Goal: Task Accomplishment & Management: Use online tool/utility

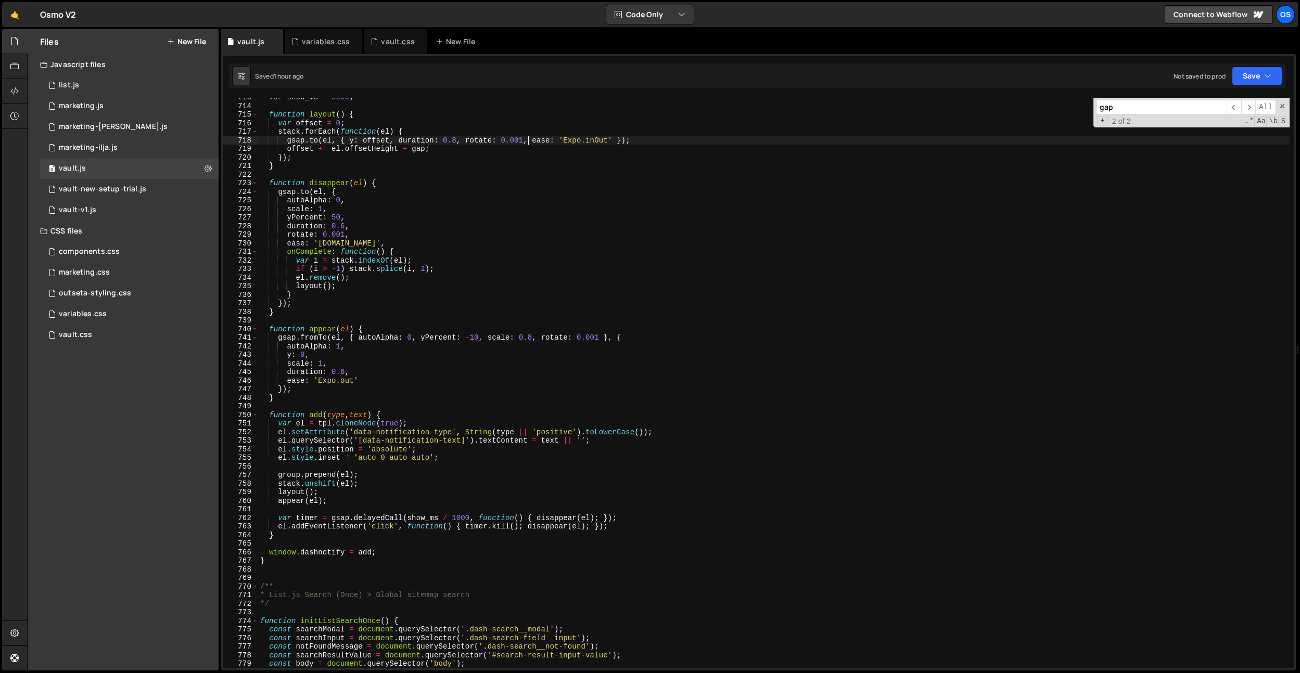
scroll to position [5627, 0]
click at [390, 44] on div "vault.css" at bounding box center [397, 41] width 33 height 10
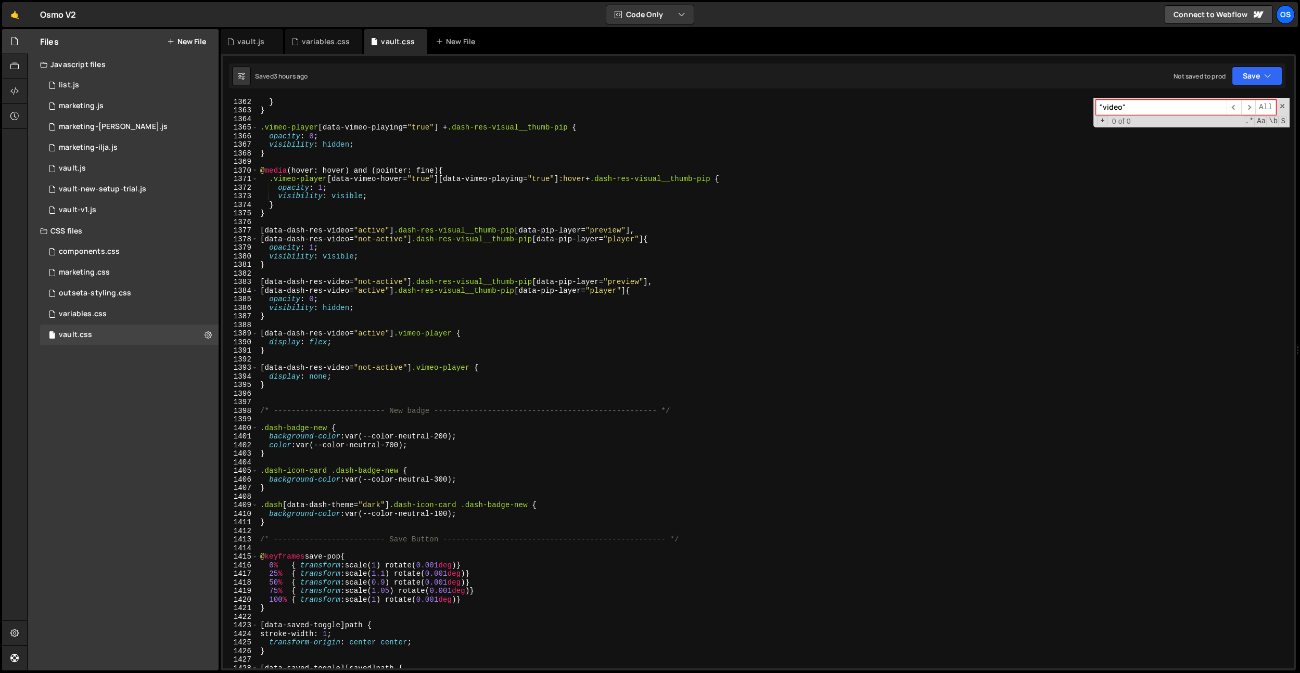
scroll to position [9173, 0]
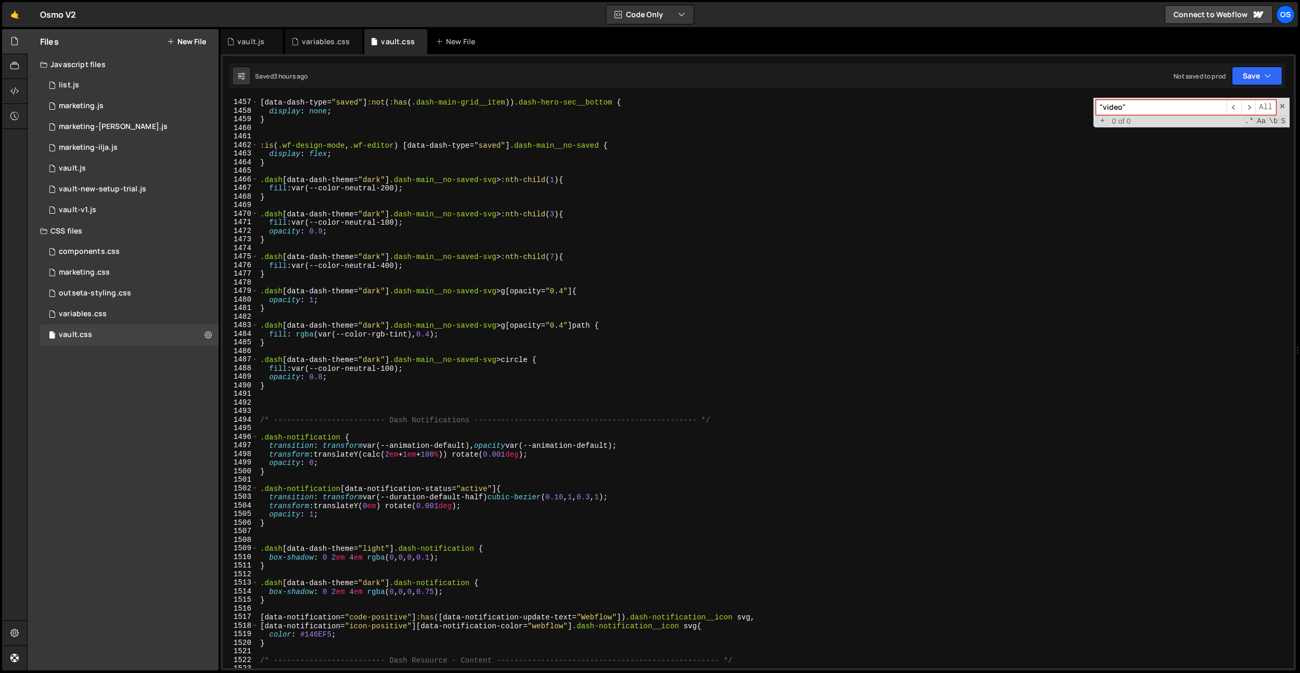
type textarea "/* ------------------------- Dash Notifications -------------------------------…"
drag, startPoint x: 734, startPoint y: 422, endPoint x: 218, endPoint y: 418, distance: 516.1
click at [218, 418] on div "Files New File Javascript files 0 list.js 0 0 marketing.js 0 0 marketing-[PERSO…" at bounding box center [663, 350] width 1273 height 642
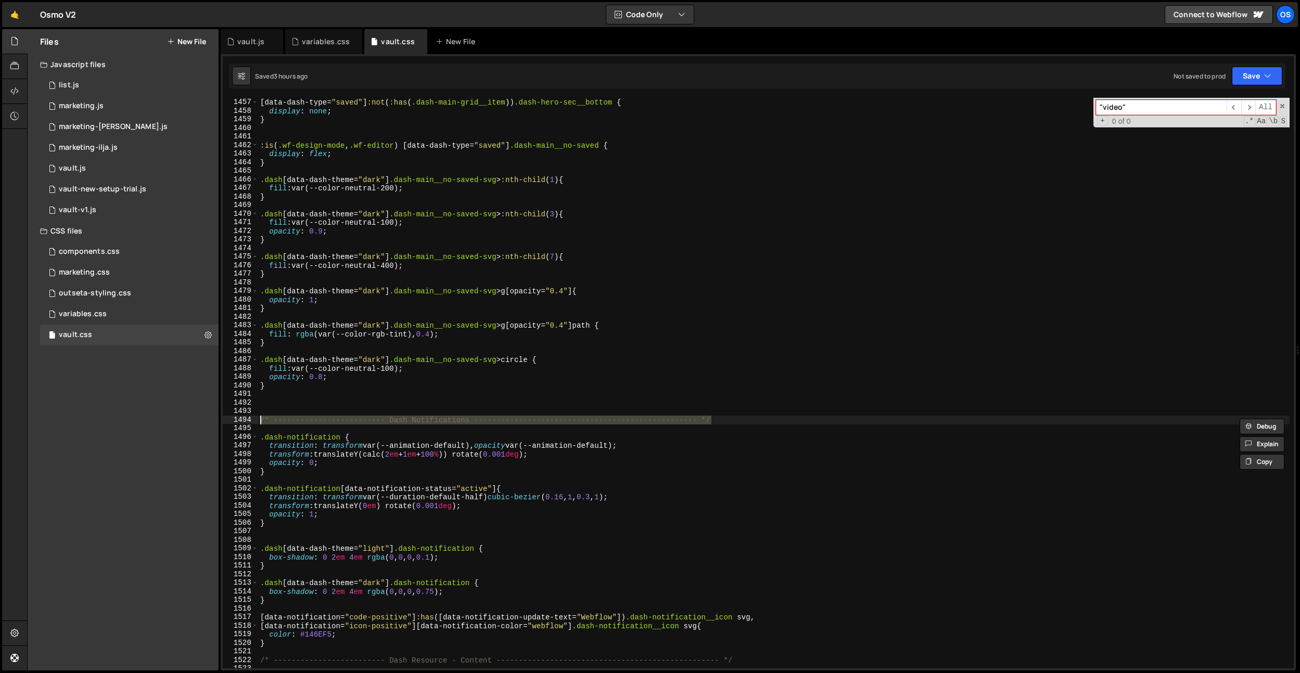
click at [1130, 108] on input ""video"" at bounding box center [1161, 107] width 131 height 15
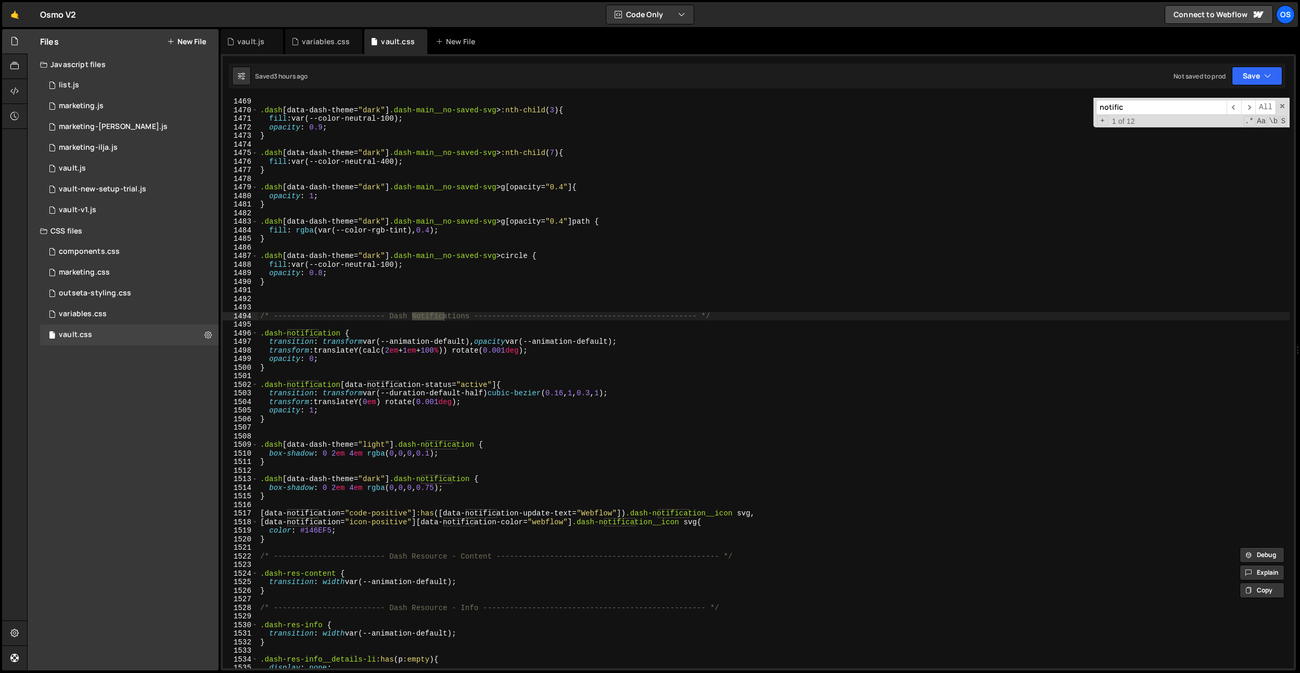
scroll to position [9249, 0]
type input "notific"
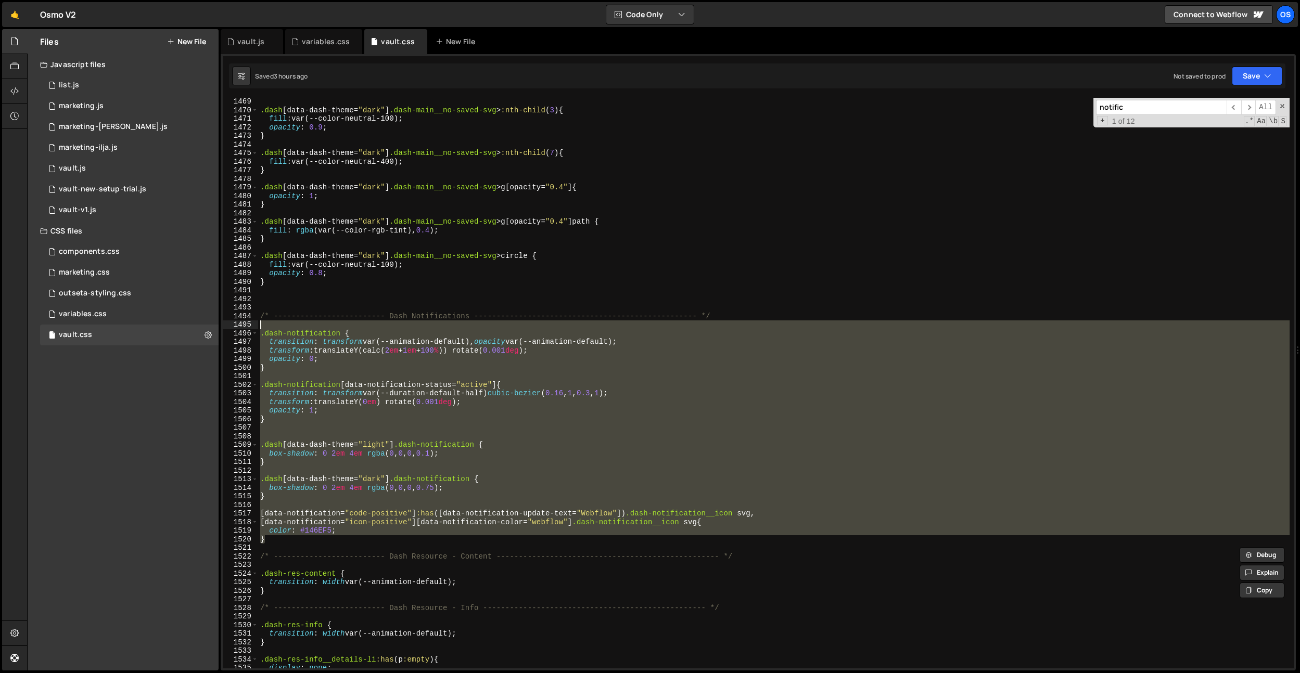
drag, startPoint x: 283, startPoint y: 536, endPoint x: 261, endPoint y: 327, distance: 210.3
click at [261, 327] on div ".dash [ data-dash-theme = " dark " ] .dash-main__no-saved-svg > :nth-child ( 3 …" at bounding box center [773, 391] width 1031 height 588
type textarea ".dash-notification {"
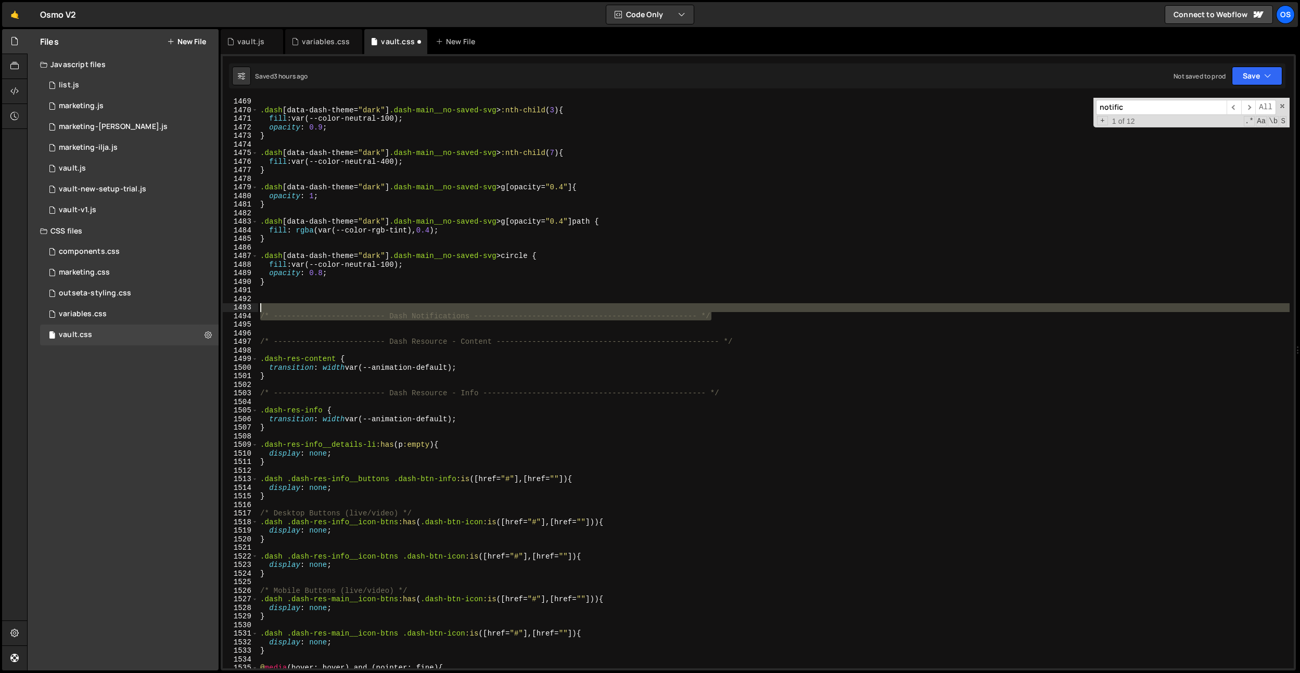
drag, startPoint x: 676, startPoint y: 311, endPoint x: 243, endPoint y: 311, distance: 432.9
click at [244, 311] on div "1469 1470 1471 1472 1473 1474 1475 1476 1477 1478 1479 1480 1481 1482 1483 1484…" at bounding box center [758, 383] width 1071 height 571
type textarea "/* ------------------------- Dash Notifications -------------------------------…"
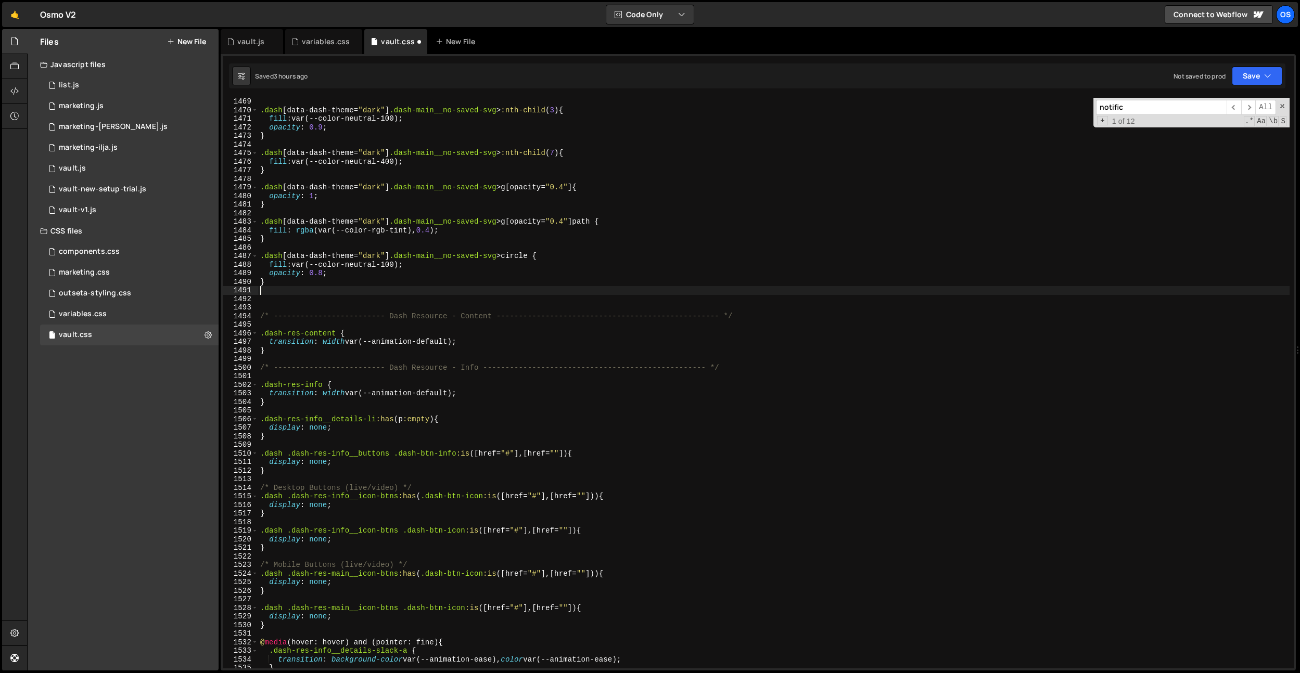
type textarea "}"
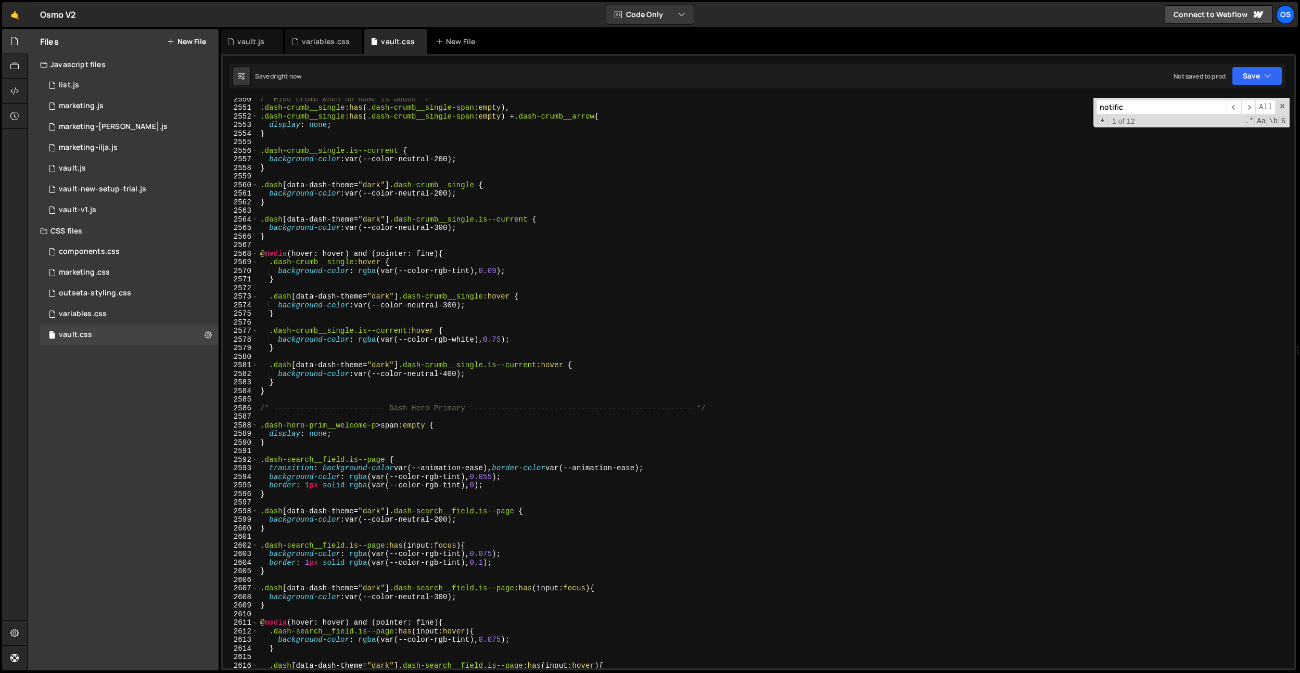
scroll to position [16477, 0]
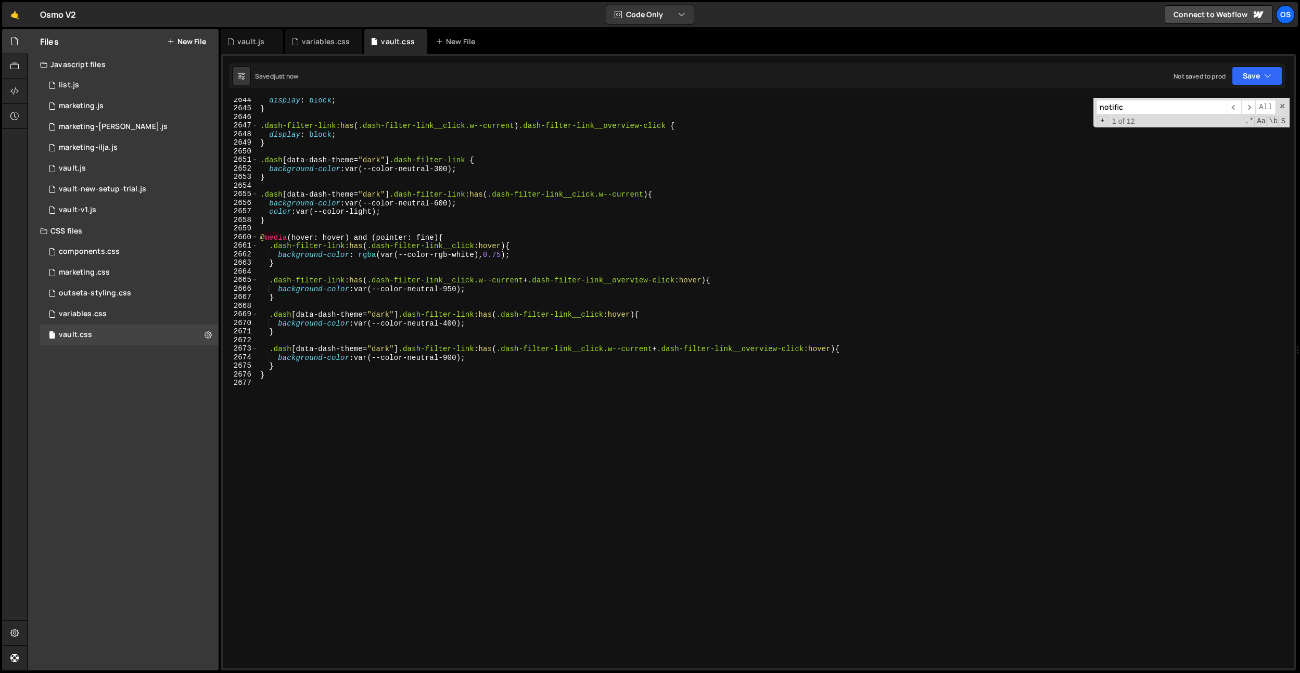
click at [485, 399] on div "display : block ; } .dash-filter-link :has ( .dash-filter-link__click.w--curren…" at bounding box center [773, 390] width 1031 height 588
paste textarea "/* ------------------------- Dash Notifications -------------------------------…"
type textarea "/* ------------------------- Dash Notifications -------------------------------…"
paste textarea "dash-notification-card"
paste textarea "data-notification-type]"
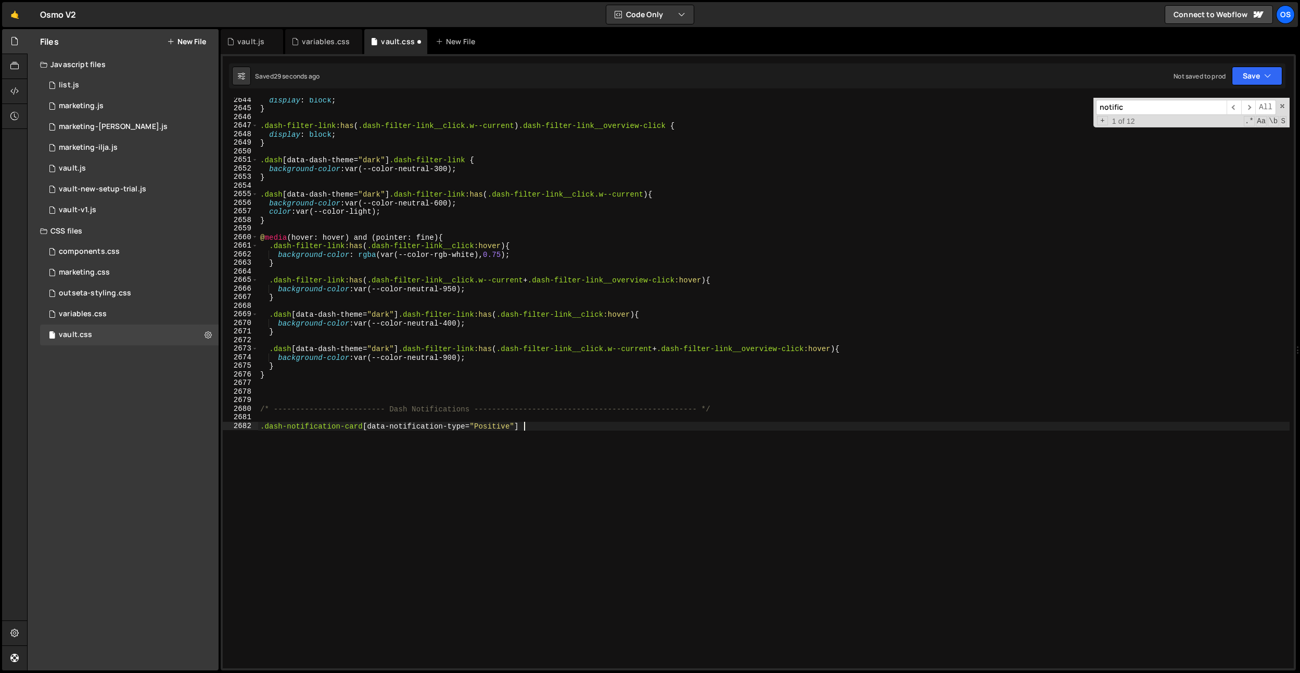
scroll to position [0, 18]
paste textarea "data-notification-icon-name]"
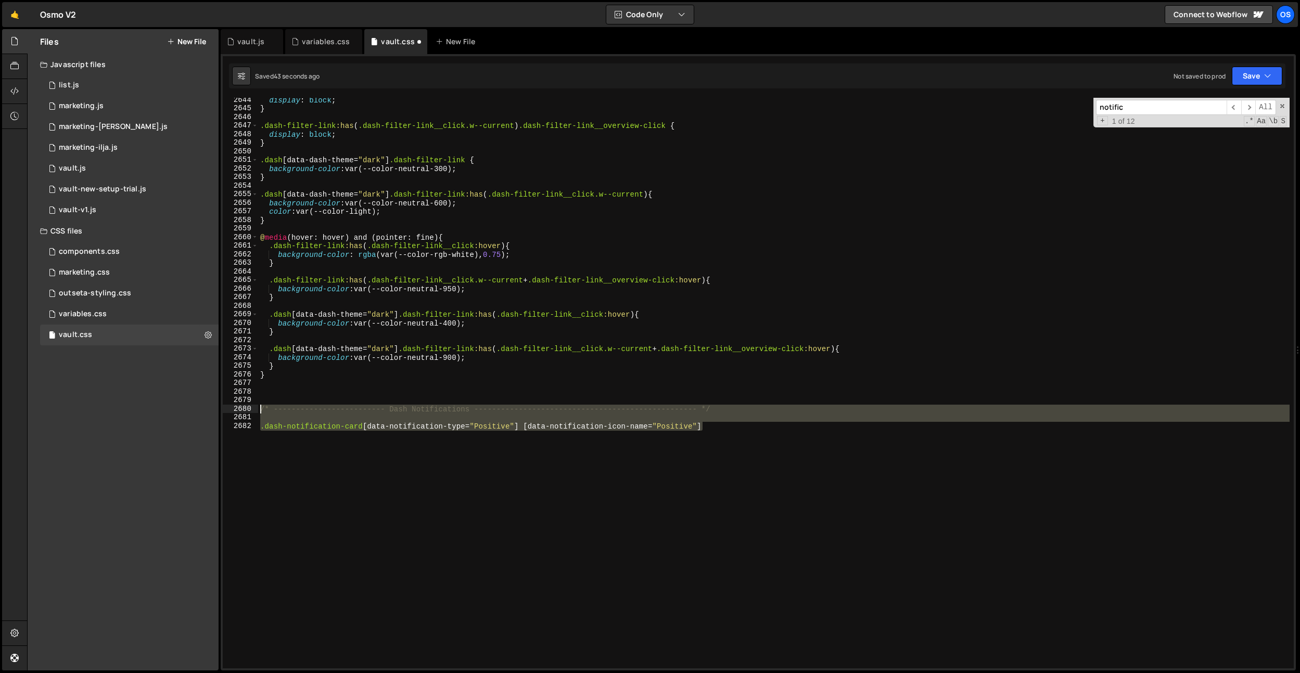
drag, startPoint x: 755, startPoint y: 422, endPoint x: 254, endPoint y: 408, distance: 501.7
click at [254, 408] on div ".dash-notification-card[data-notification-type="Positive"] [data-notification-i…" at bounding box center [758, 383] width 1071 height 571
type textarea "/* ------------------------- Dash Notifications -------------------------------…"
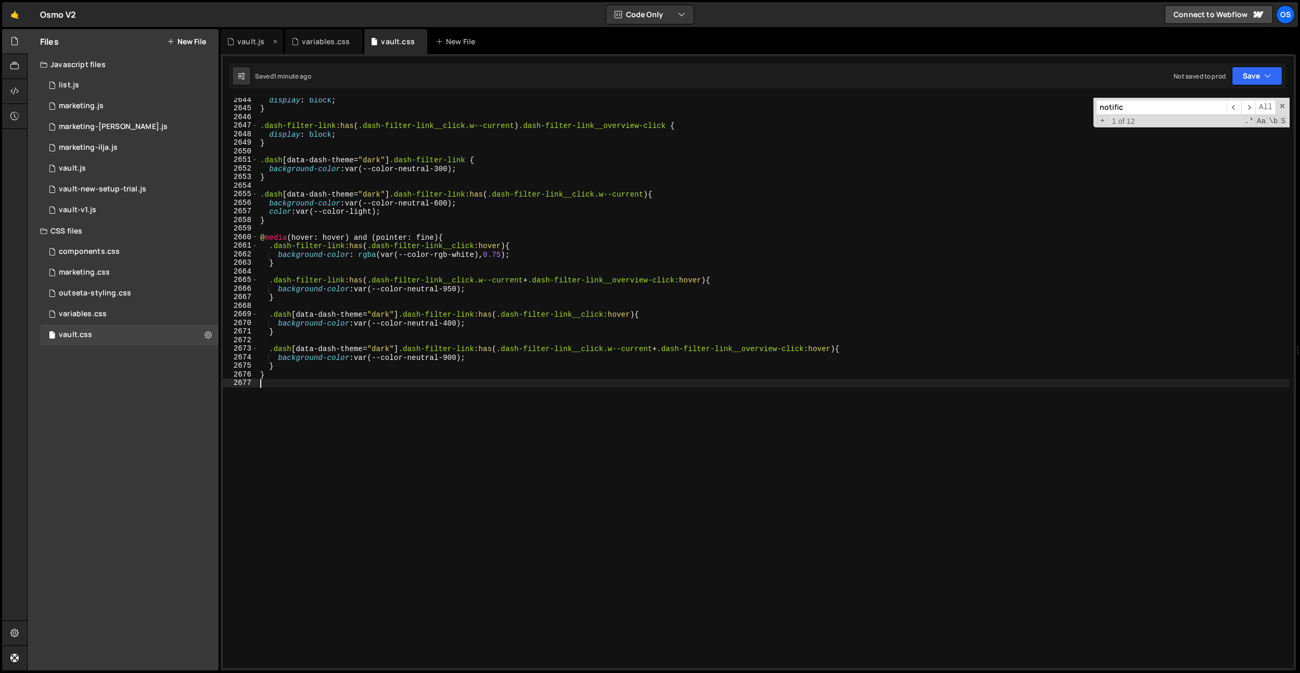
click at [247, 43] on div "vault.js" at bounding box center [250, 41] width 27 height 10
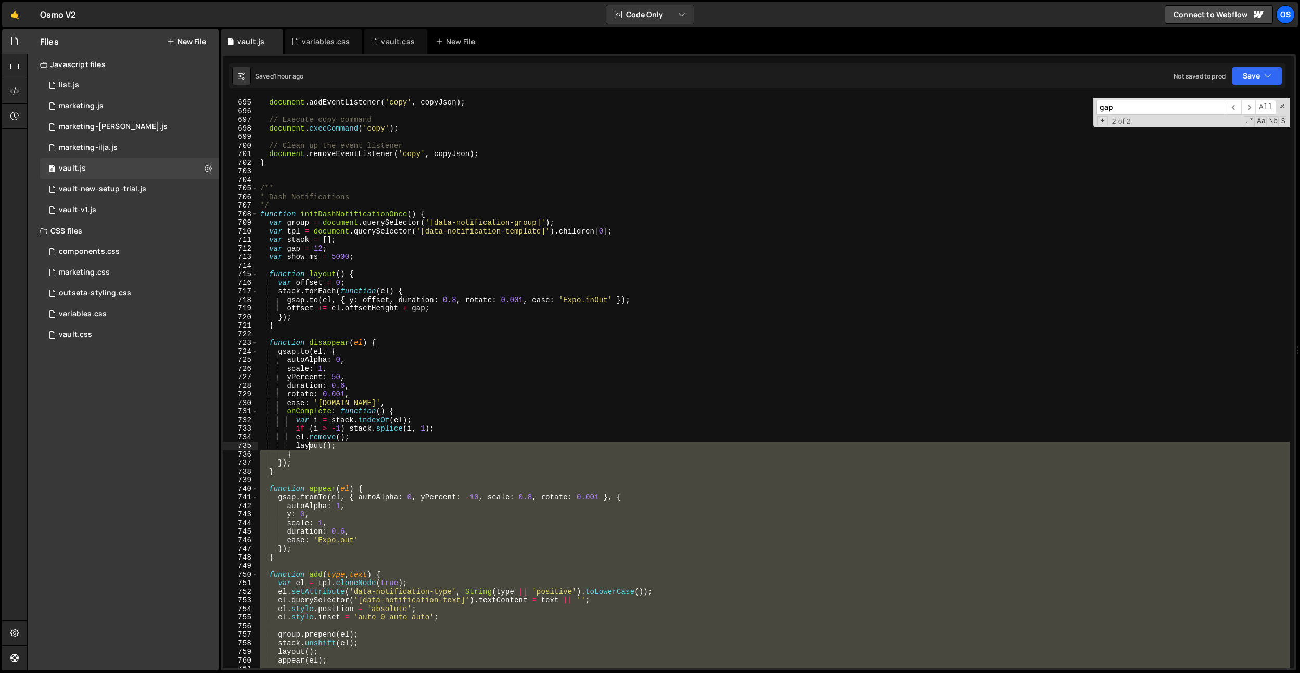
scroll to position [5479, 0]
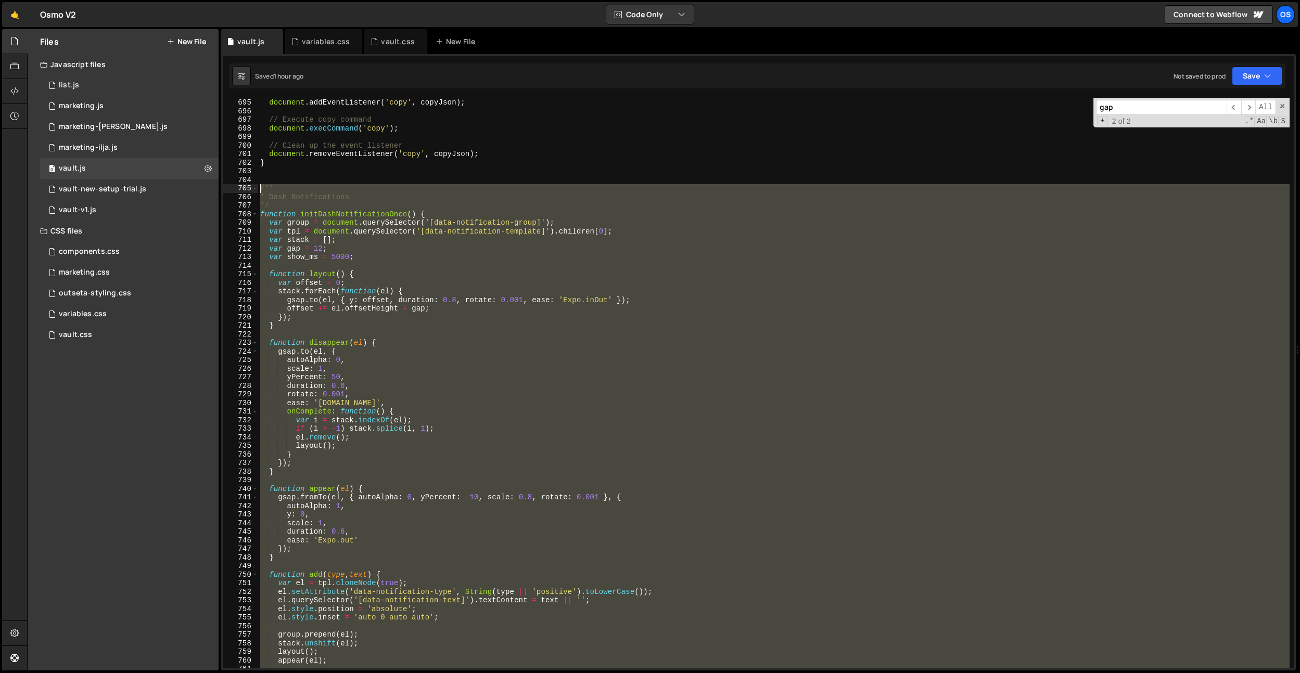
drag, startPoint x: 285, startPoint y: 559, endPoint x: 246, endPoint y: 184, distance: 377.1
click at [246, 184] on div "} 694 695 696 697 698 699 700 701 702 703 704 705 706 707 708 709 710 711 712 7…" at bounding box center [758, 383] width 1071 height 571
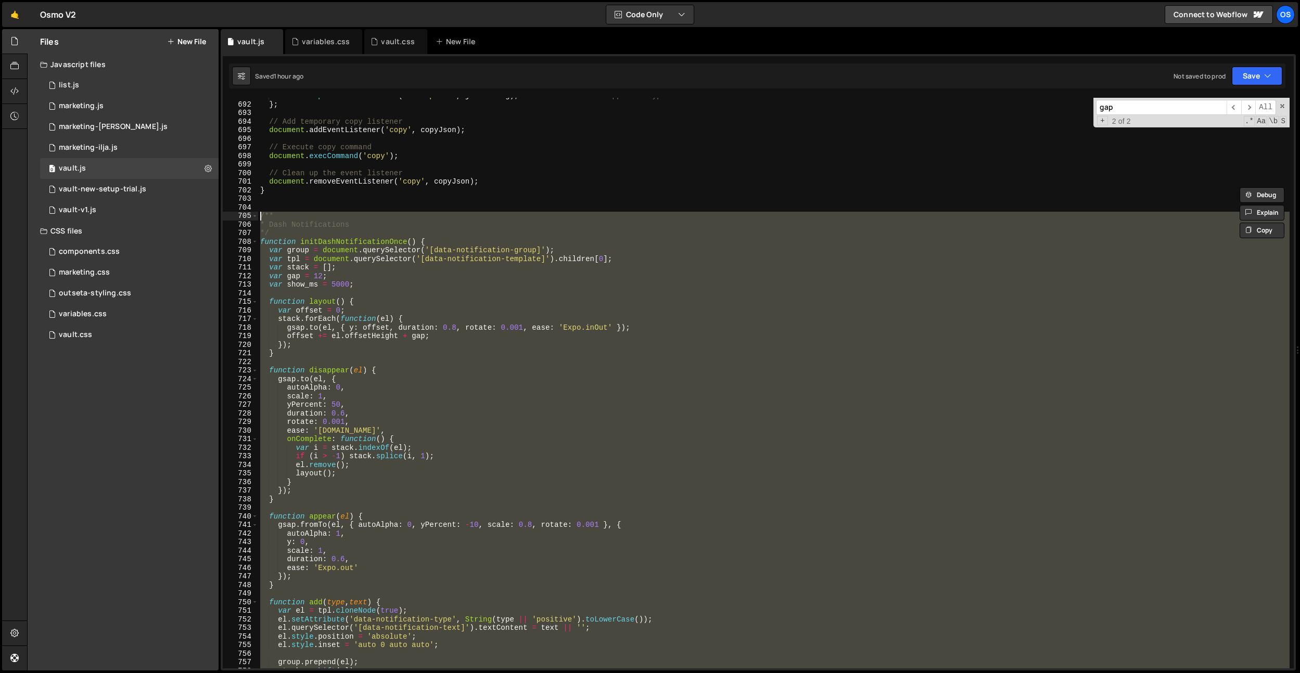
paste textarea "}"
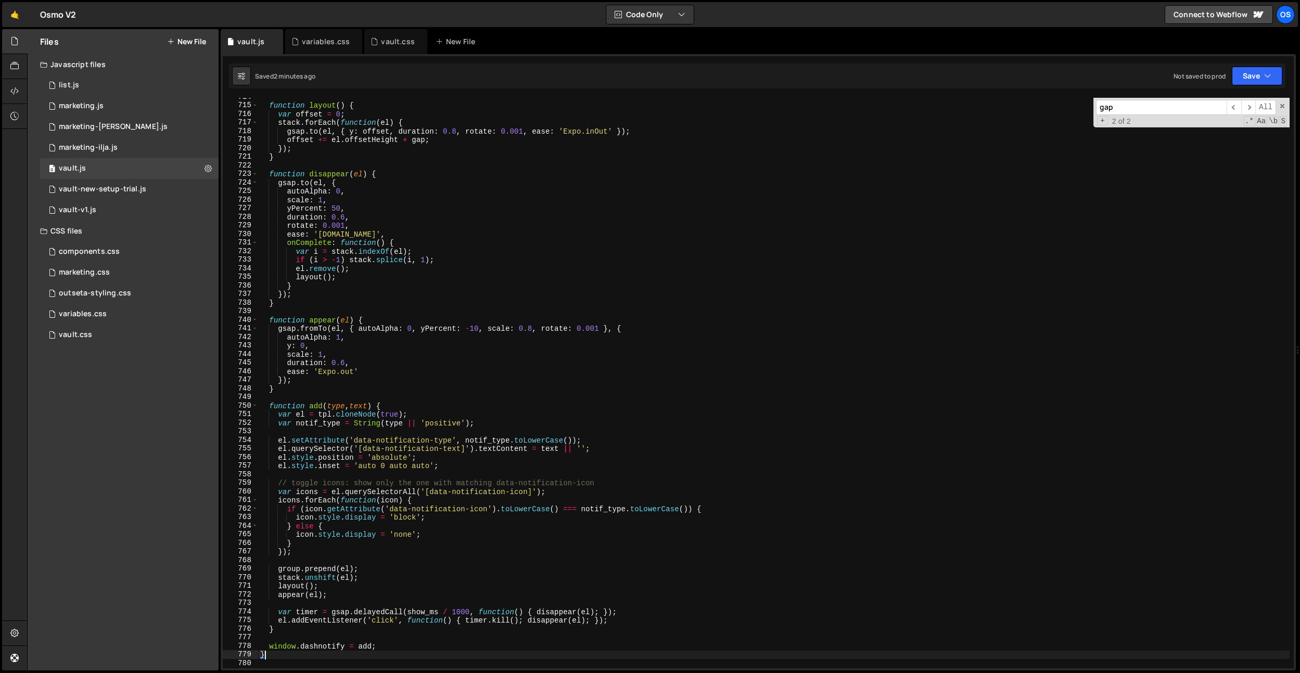
scroll to position [5713, 0]
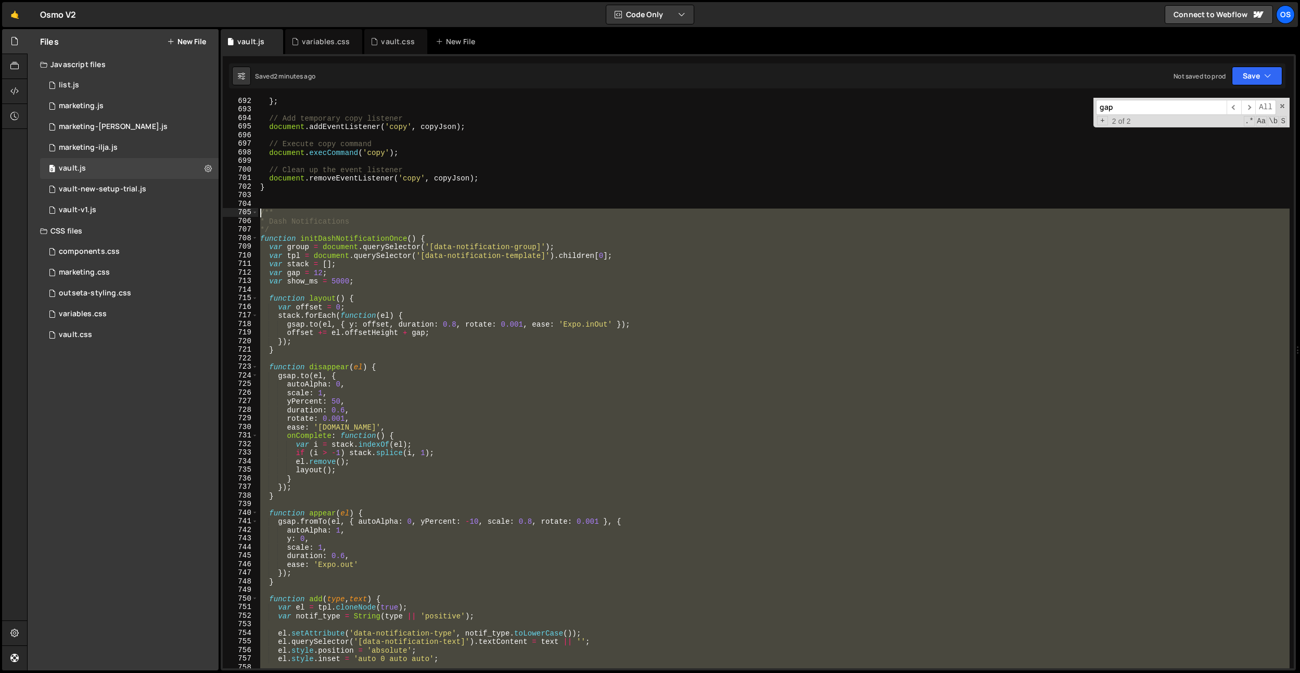
drag, startPoint x: 309, startPoint y: 533, endPoint x: 239, endPoint y: 210, distance: 330.5
click at [239, 210] on div "} 692 693 694 695 696 697 698 699 700 701 702 703 704 705 706 707 708 709 710 7…" at bounding box center [758, 383] width 1071 height 571
paste textarea "}"
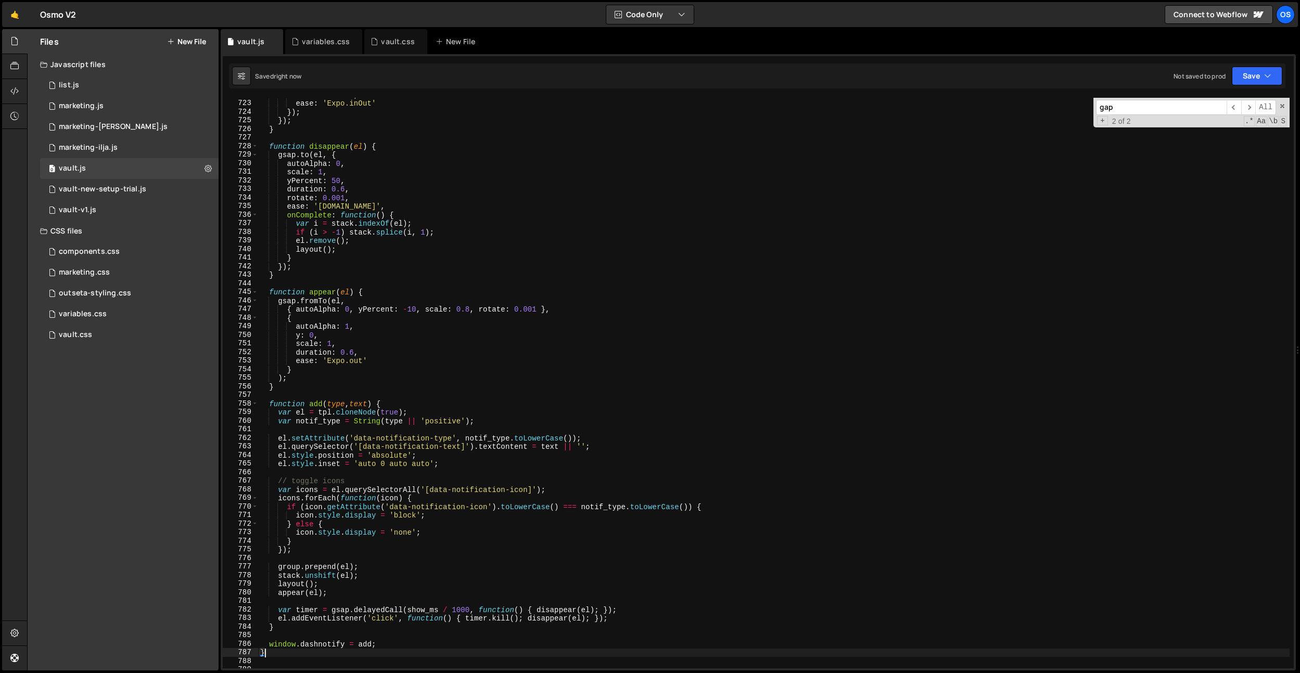
scroll to position [5711, 0]
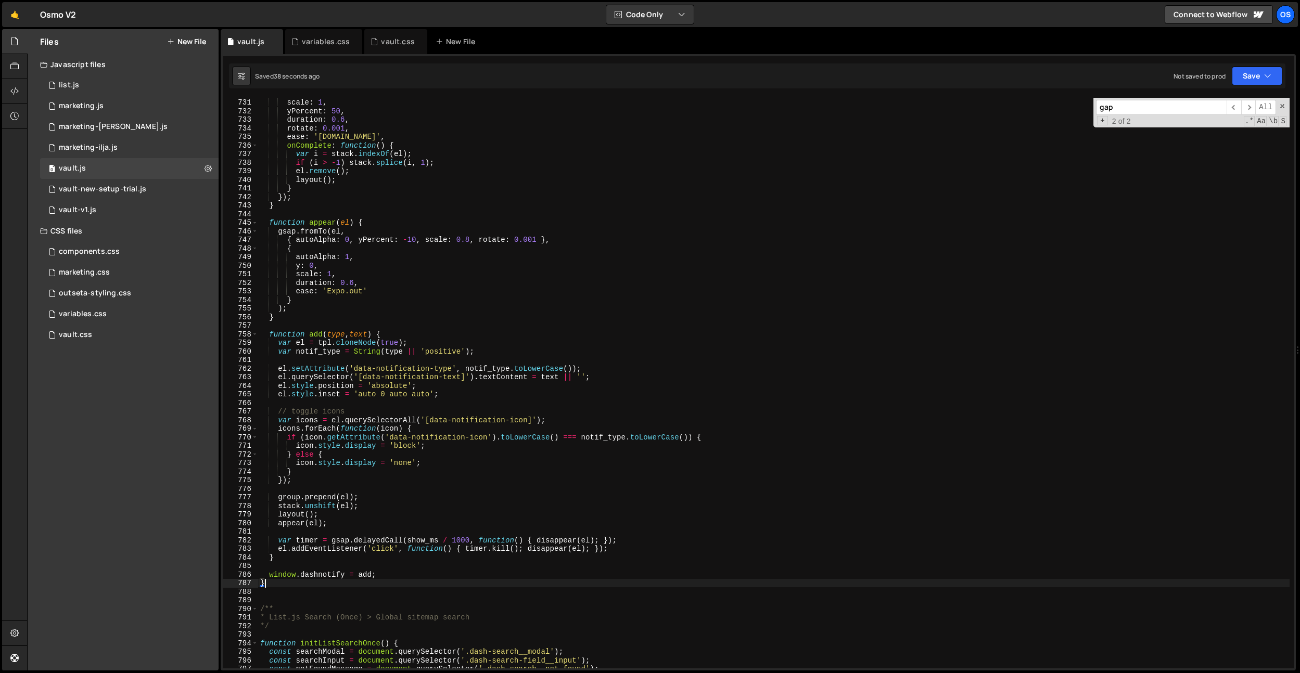
click at [476, 252] on div "autoAlpha : 0 , scale : 1 , yPercent : 50 , duration : 0.6 , rotate : 0.001 , e…" at bounding box center [773, 383] width 1031 height 588
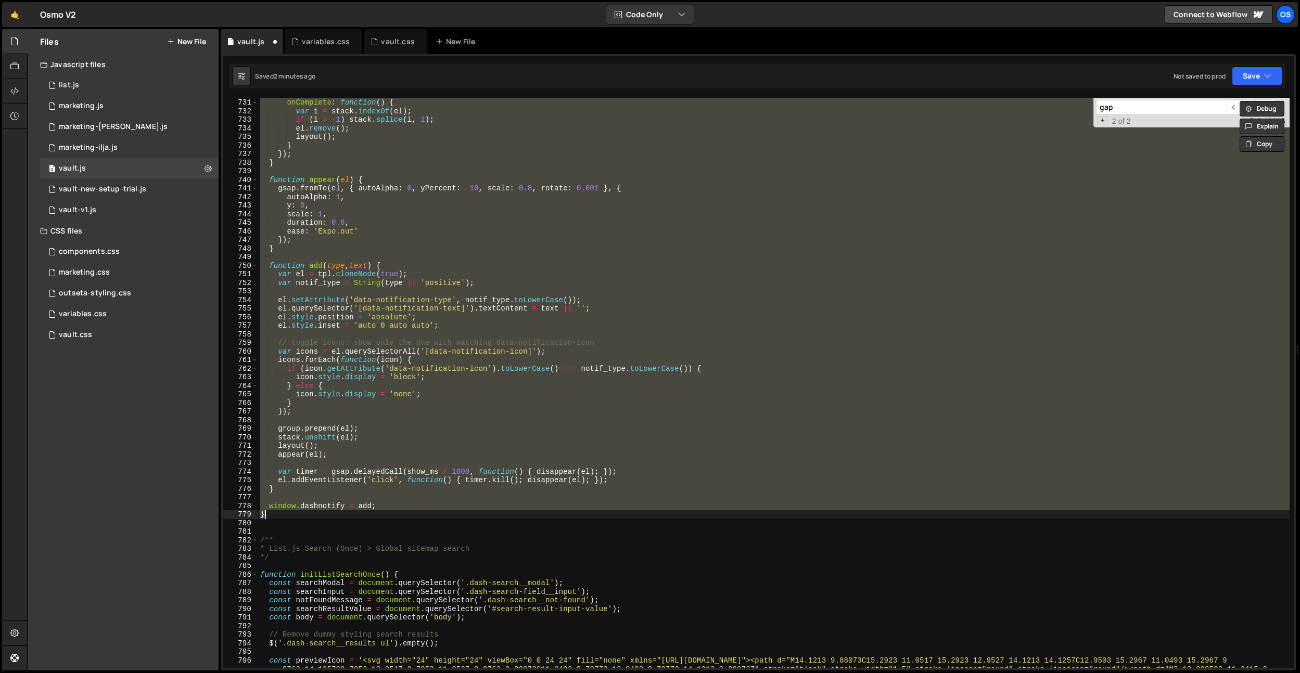
paste textarea
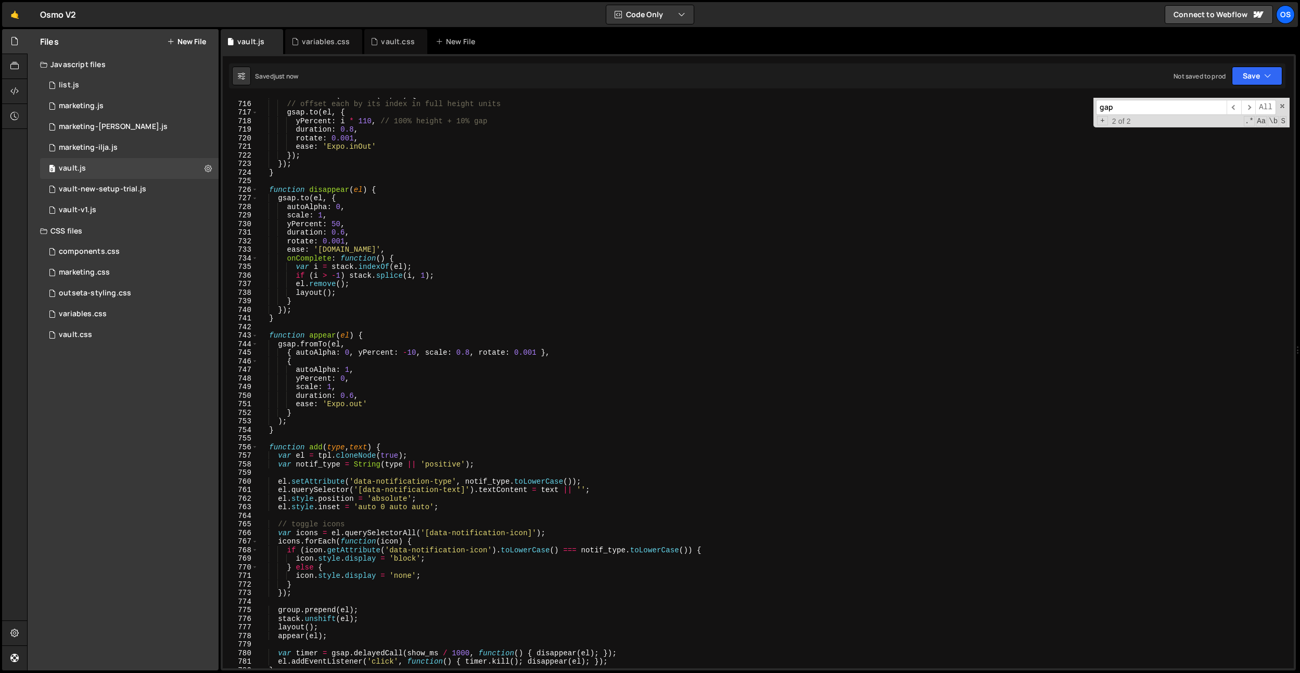
scroll to position [5544, 0]
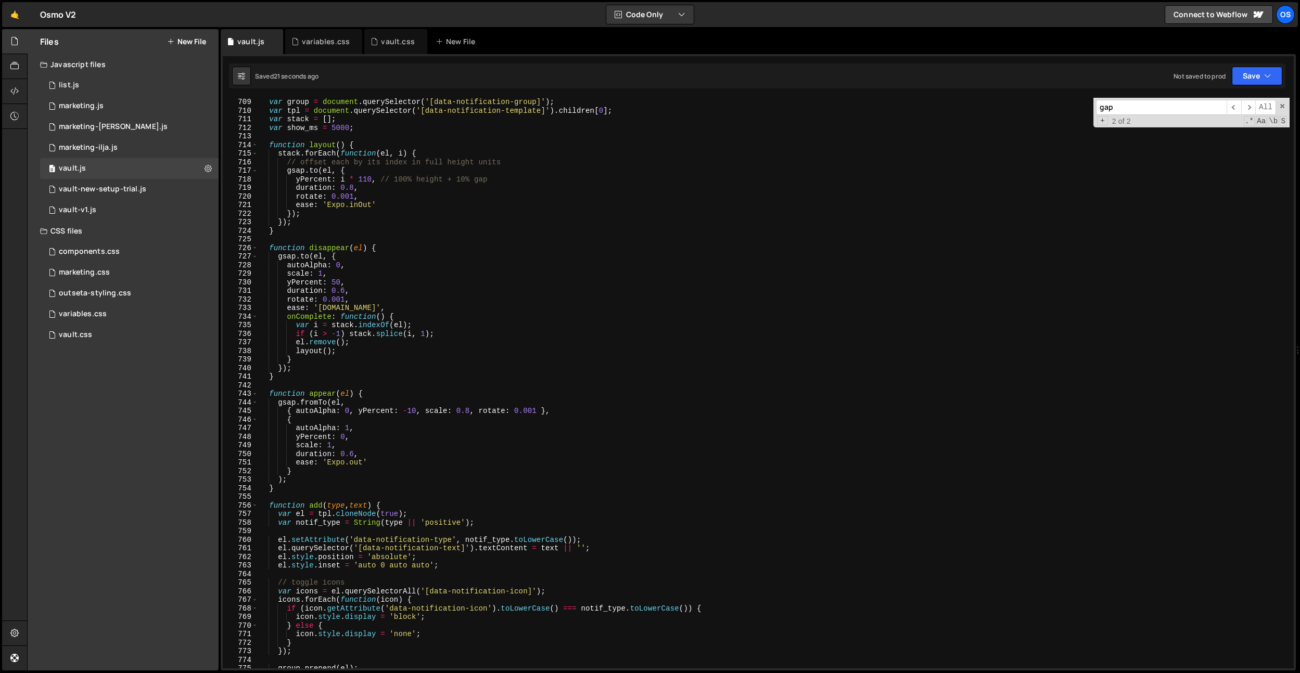
click at [464, 219] on div "var group = document . querySelector ( '[data-notification-group]' ) ; var tpl …" at bounding box center [773, 392] width 1031 height 588
click at [369, 179] on div "var group = document . querySelector ( '[data-notification-group]' ) ; var tpl …" at bounding box center [773, 392] width 1031 height 588
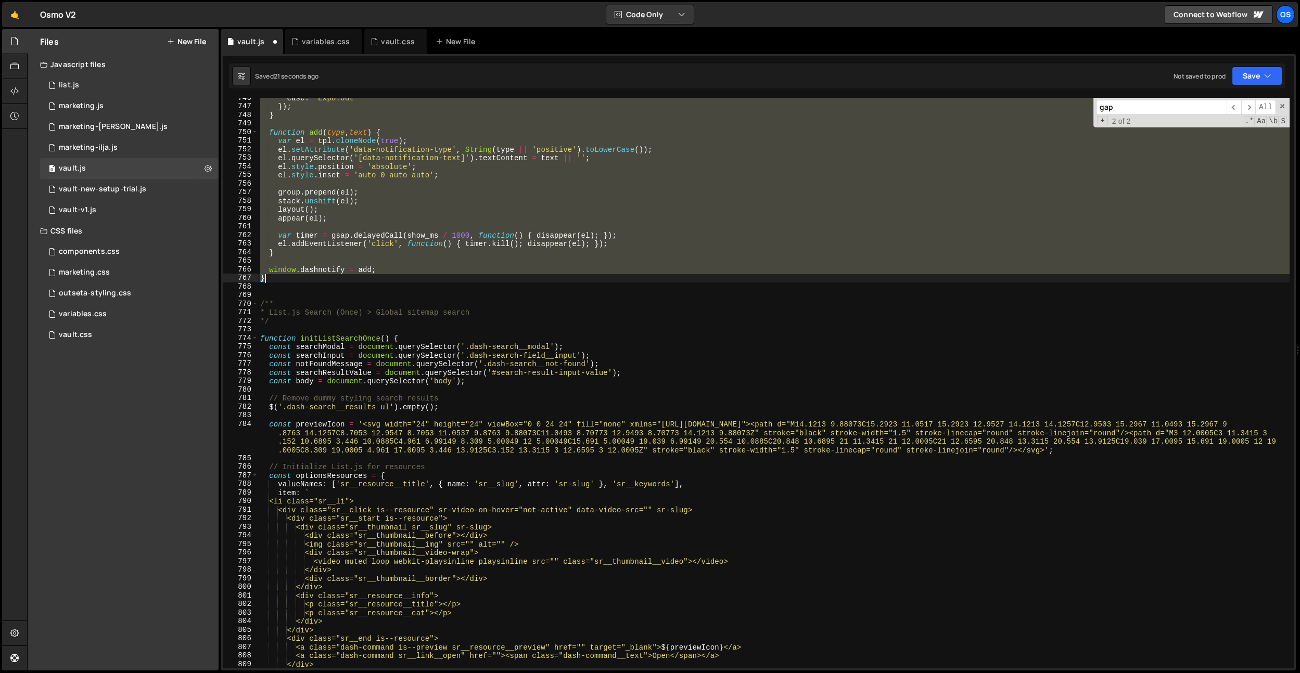
scroll to position [5876, 0]
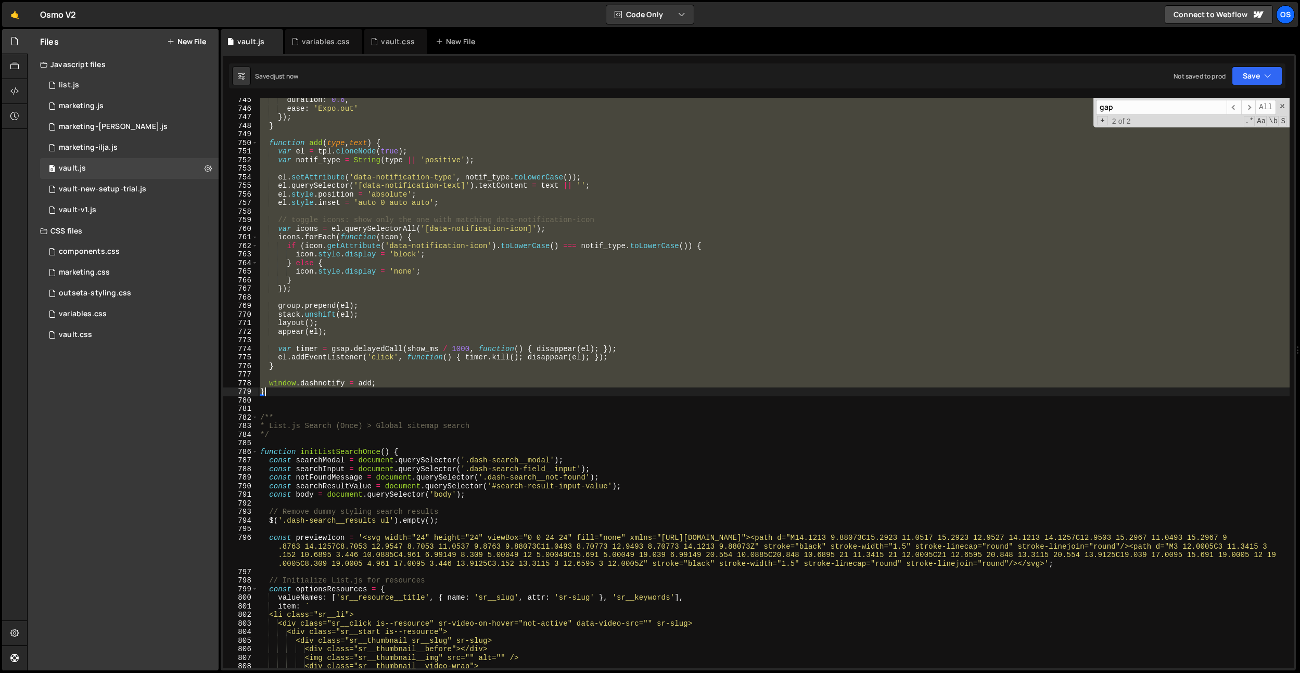
click at [431, 179] on div "duration : 0.6 , ease : 'Expo.out' }) ; } function add ( type , text ) { var el…" at bounding box center [773, 383] width 1031 height 571
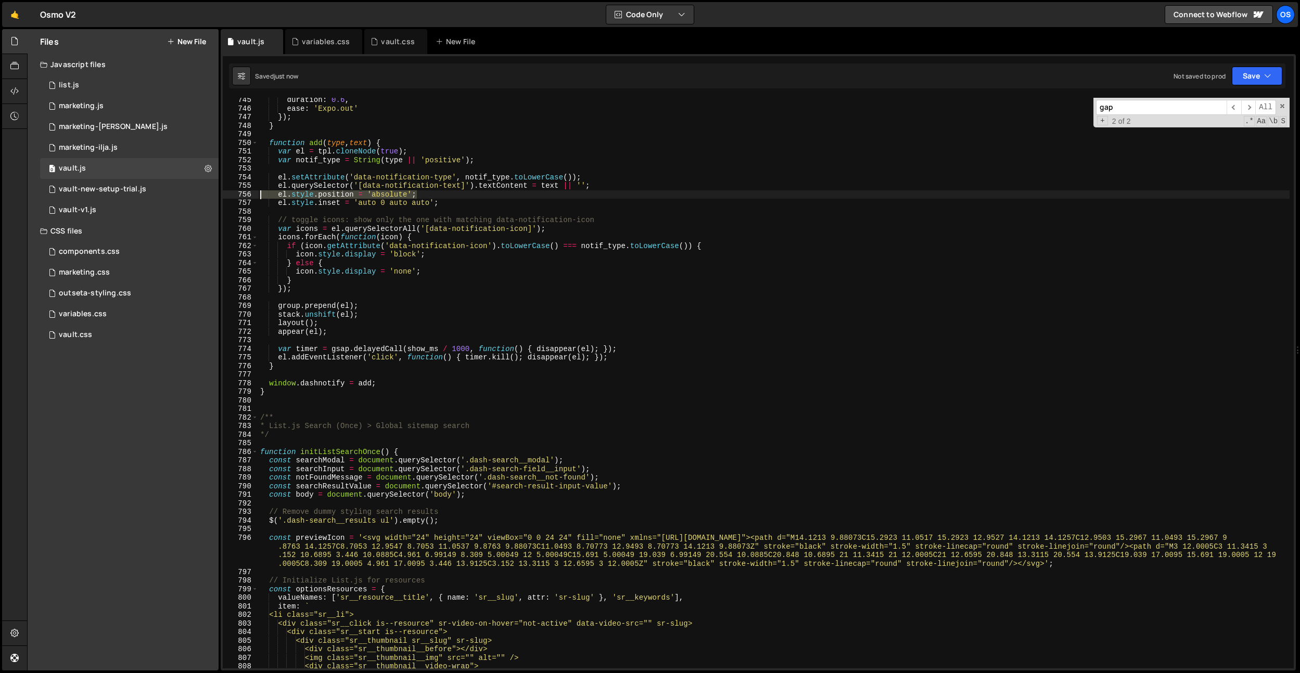
drag, startPoint x: 429, startPoint y: 195, endPoint x: 249, endPoint y: 190, distance: 180.6
click at [249, 190] on div "el.setAttribute('data-notification-type', notif_type.toLowerCase()); 745 746 74…" at bounding box center [758, 383] width 1071 height 571
type textarea "el.style.position = 'absolute';"
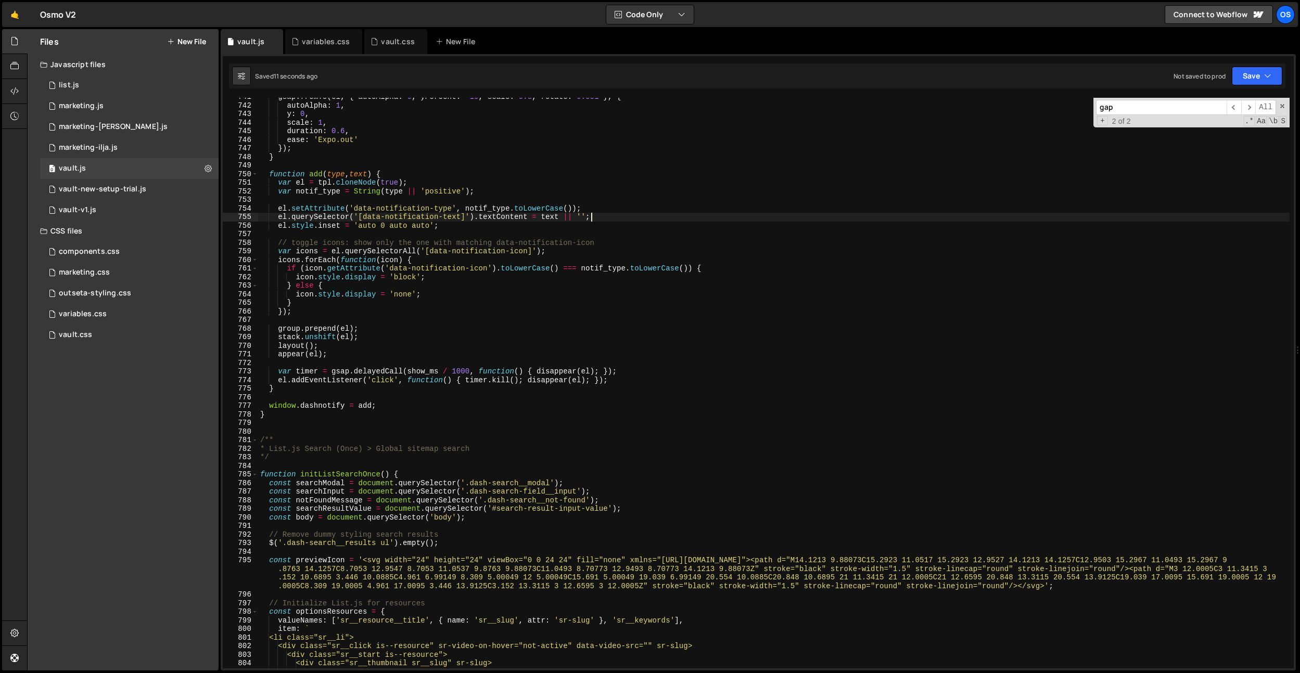
scroll to position [5510, 0]
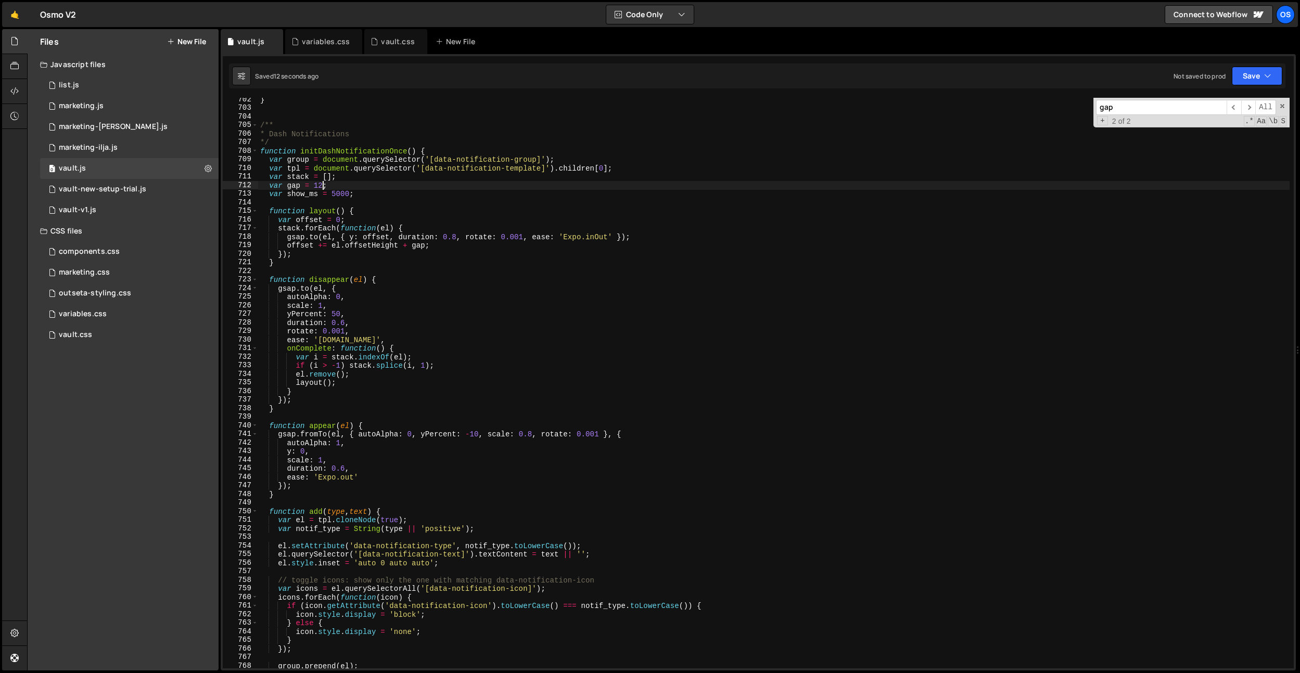
drag, startPoint x: 324, startPoint y: 187, endPoint x: 333, endPoint y: 213, distance: 28.3
click at [324, 188] on div "} /** * Dash Notifications */ function initDashNotificationOnce ( ) { var group…" at bounding box center [773, 389] width 1031 height 588
type textarea "var gap = 8;"
click at [433, 117] on div "} /** * Dash Notifications */ function initDashNotificationOnce ( ) { var group…" at bounding box center [773, 389] width 1031 height 588
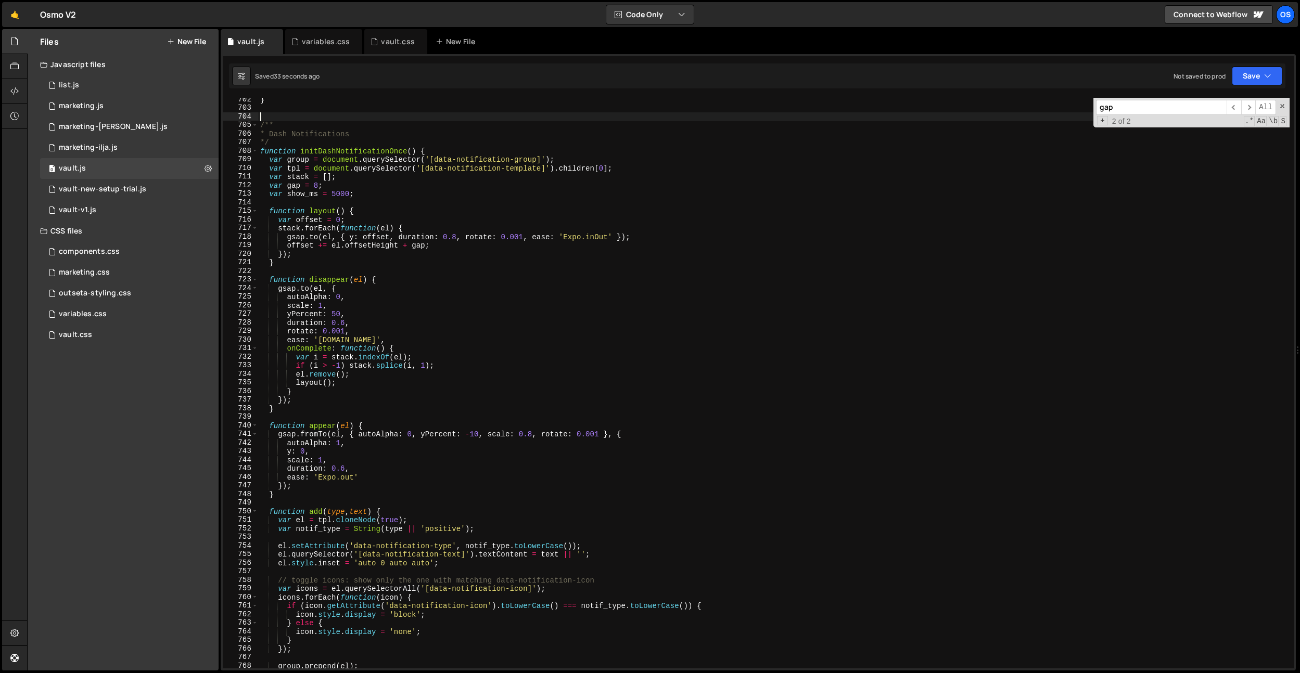
scroll to position [0, 0]
click at [482, 267] on div "} /** * Dash Notifications */ function initDashNotificationOnce ( ) { var group…" at bounding box center [773, 389] width 1031 height 588
click at [474, 435] on div "} /** * Dash Notifications */ function initDashNotificationOnce ( ) { var group…" at bounding box center [773, 389] width 1031 height 588
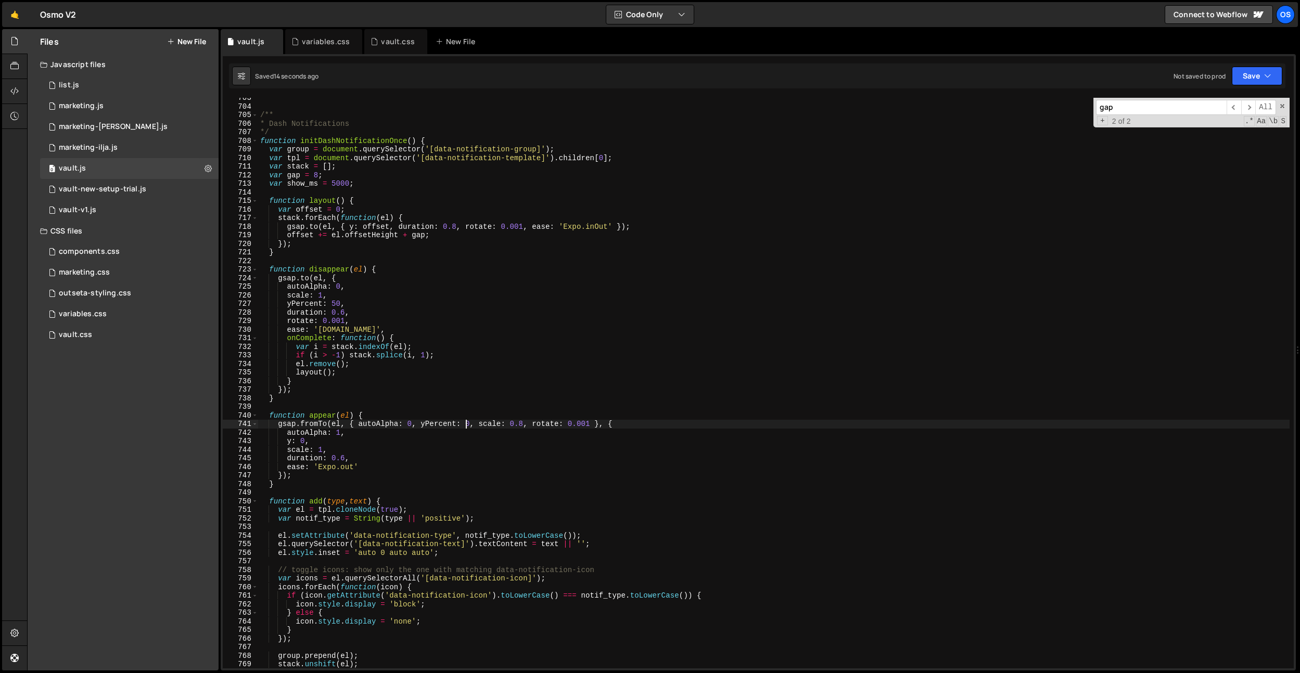
click at [410, 377] on div "/** * Dash Notifications */ function initDashNotificationOnce ( ) { var group =…" at bounding box center [773, 388] width 1031 height 588
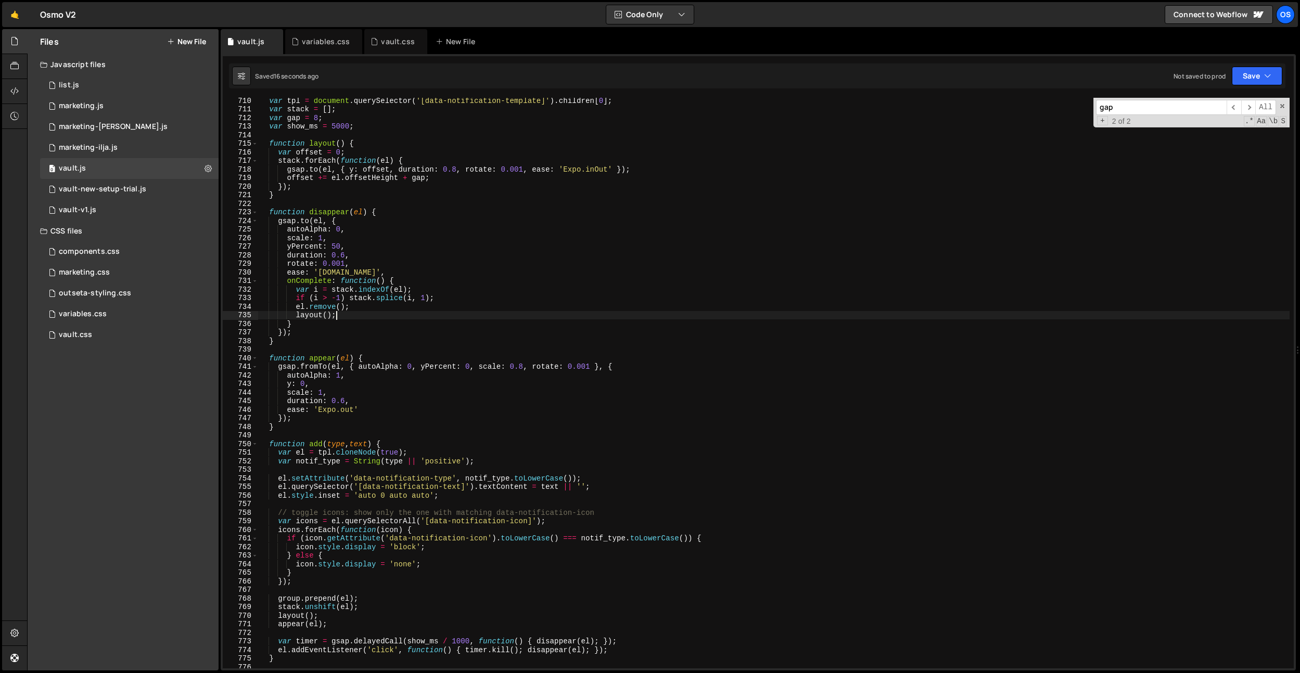
scroll to position [5537, 0]
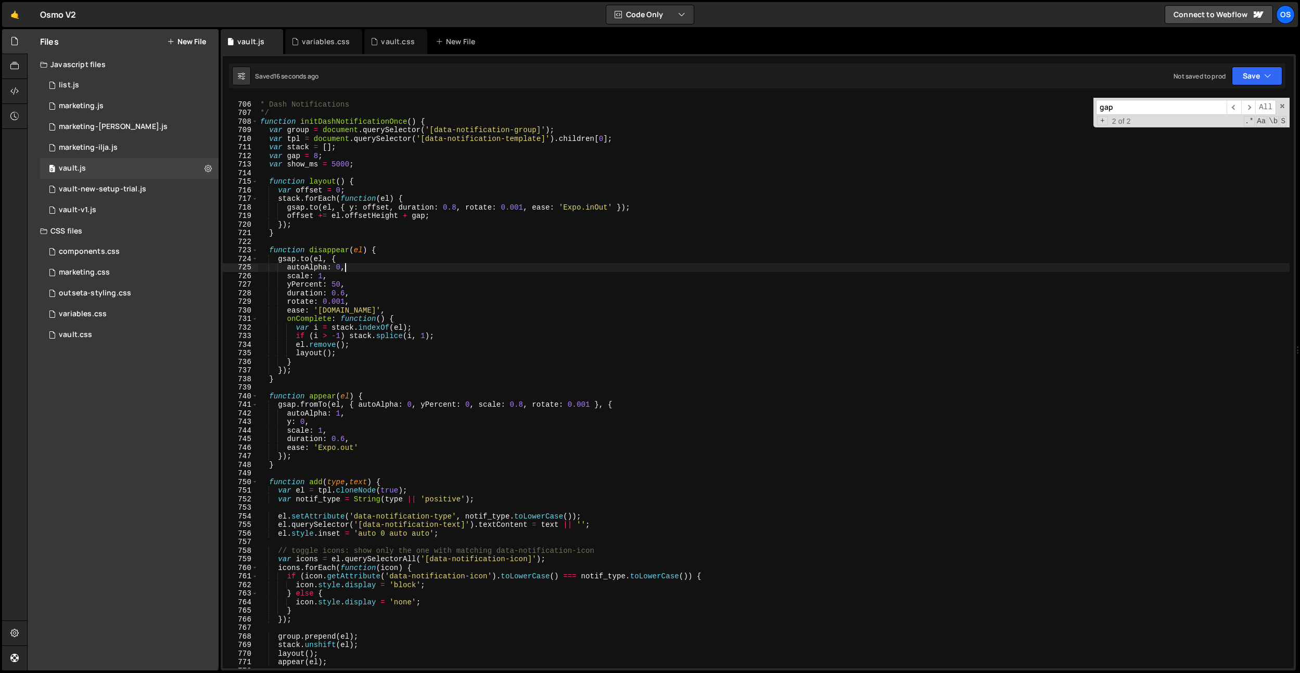
click at [437, 264] on div "/** * Dash Notifications */ function initDashNotificationOnce ( ) { var group =…" at bounding box center [773, 386] width 1031 height 588
click at [338, 283] on div "/** * Dash Notifications */ function initDashNotificationOnce ( ) { var group =…" at bounding box center [773, 386] width 1031 height 588
click at [452, 192] on div "/** * Dash Notifications */ function initDashNotificationOnce ( ) { var group =…" at bounding box center [773, 386] width 1031 height 588
click at [601, 208] on div "/** * Dash Notifications */ function initDashNotificationOnce ( ) { var group =…" at bounding box center [773, 386] width 1031 height 588
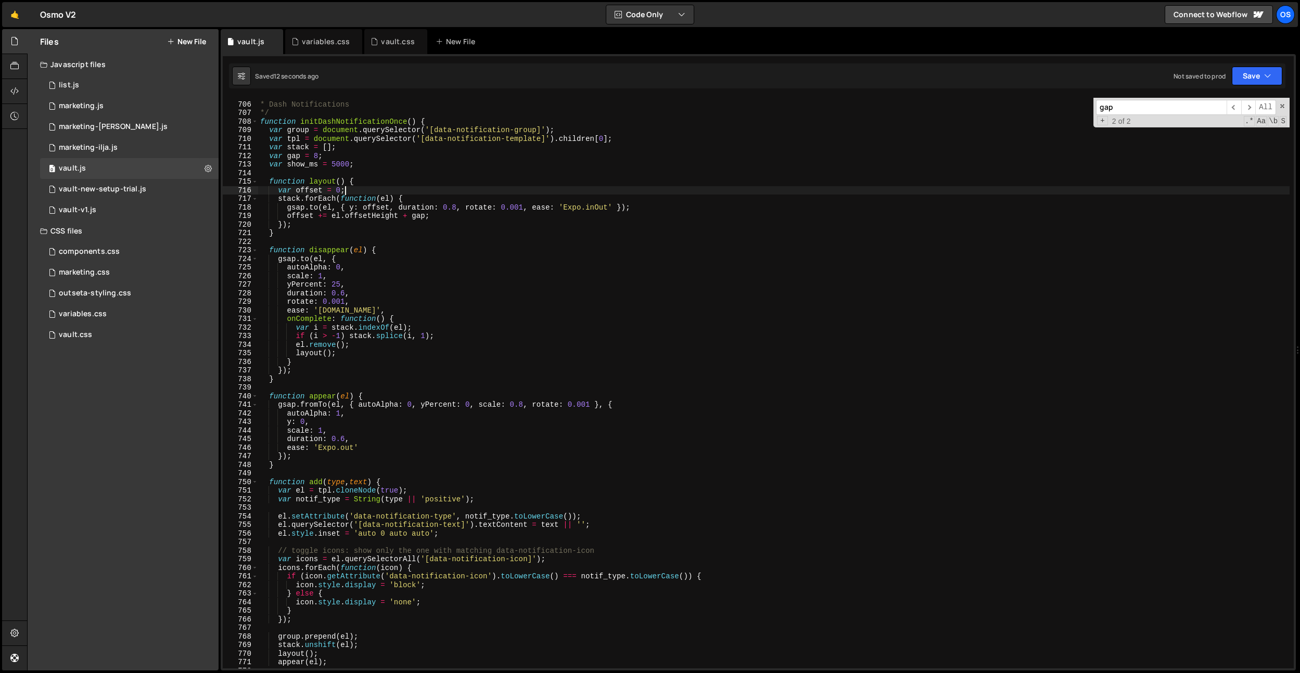
click at [601, 208] on div "/** * Dash Notifications */ function initDashNotificationOnce ( ) { var group =…" at bounding box center [773, 386] width 1031 height 588
click at [342, 310] on div "/** * Dash Notifications */ function initDashNotificationOnce ( ) { var group =…" at bounding box center [773, 386] width 1031 height 588
paste textarea "Out"
click at [343, 296] on div "/** * Dash Notifications */ function initDashNotificationOnce ( ) { var group =…" at bounding box center [773, 386] width 1031 height 588
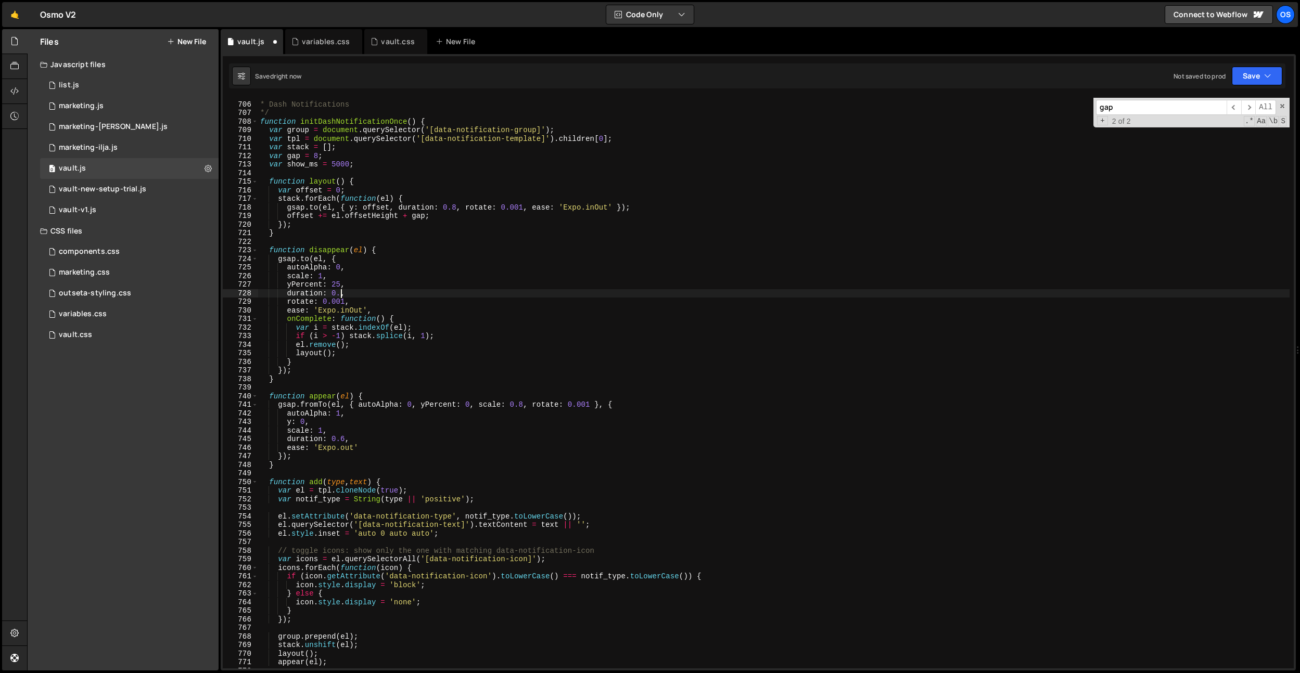
scroll to position [0, 6]
click at [431, 210] on div "/** * Dash Notifications */ function initDashNotificationOnce ( ) { var group =…" at bounding box center [773, 386] width 1031 height 588
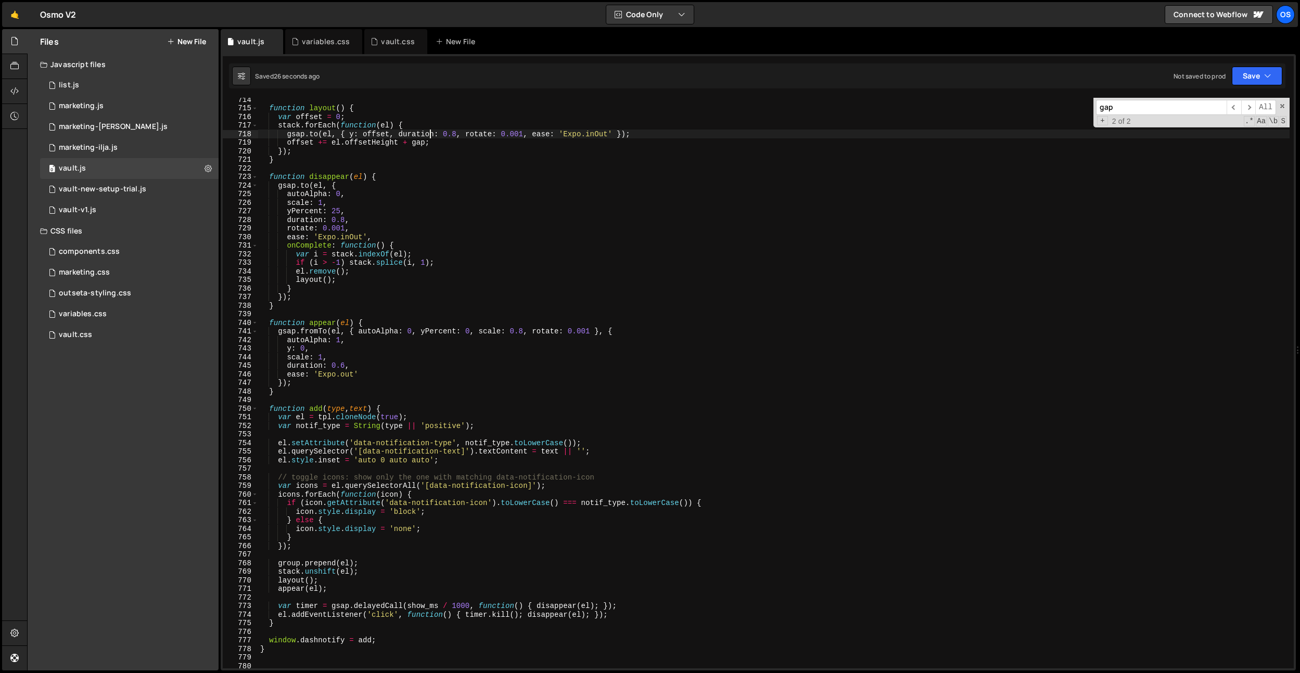
scroll to position [5697, 0]
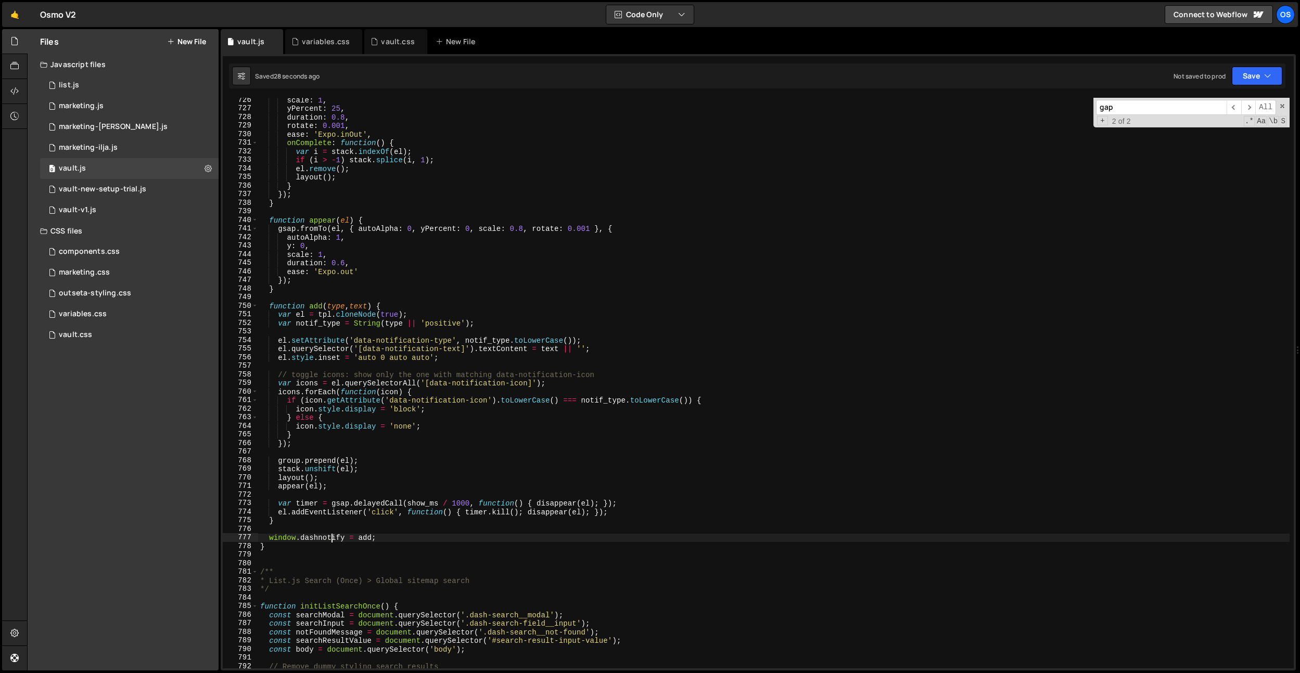
click at [331, 538] on div "scale : 1 , yPercent : 25 , duration : 0.8 , rotate : 0.001 , ease : 'Expo.inOu…" at bounding box center [773, 390] width 1031 height 588
drag, startPoint x: 331, startPoint y: 538, endPoint x: 351, endPoint y: 534, distance: 19.8
click at [331, 538] on div "scale : 1 , yPercent : 25 , duration : 0.8 , rotate : 0.001 , ease : 'Expo.inOu…" at bounding box center [773, 390] width 1031 height 588
click at [555, 380] on div "scale : 1 , yPercent : 25 , duration : 0.8 , rotate : 0.001 , ease : 'Expo.inOu…" at bounding box center [773, 390] width 1031 height 588
type textarea "var icons = el.querySelectorAll('[data-notification-icon]');"
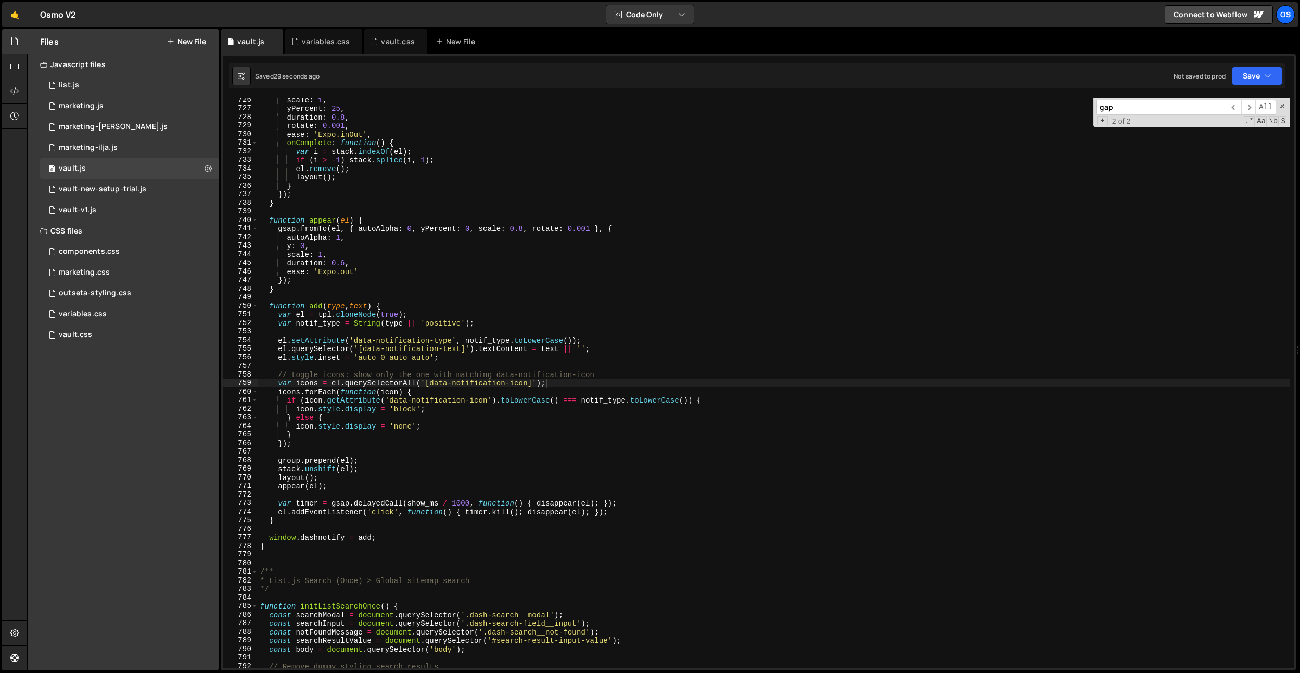
paste input "dashnotify"
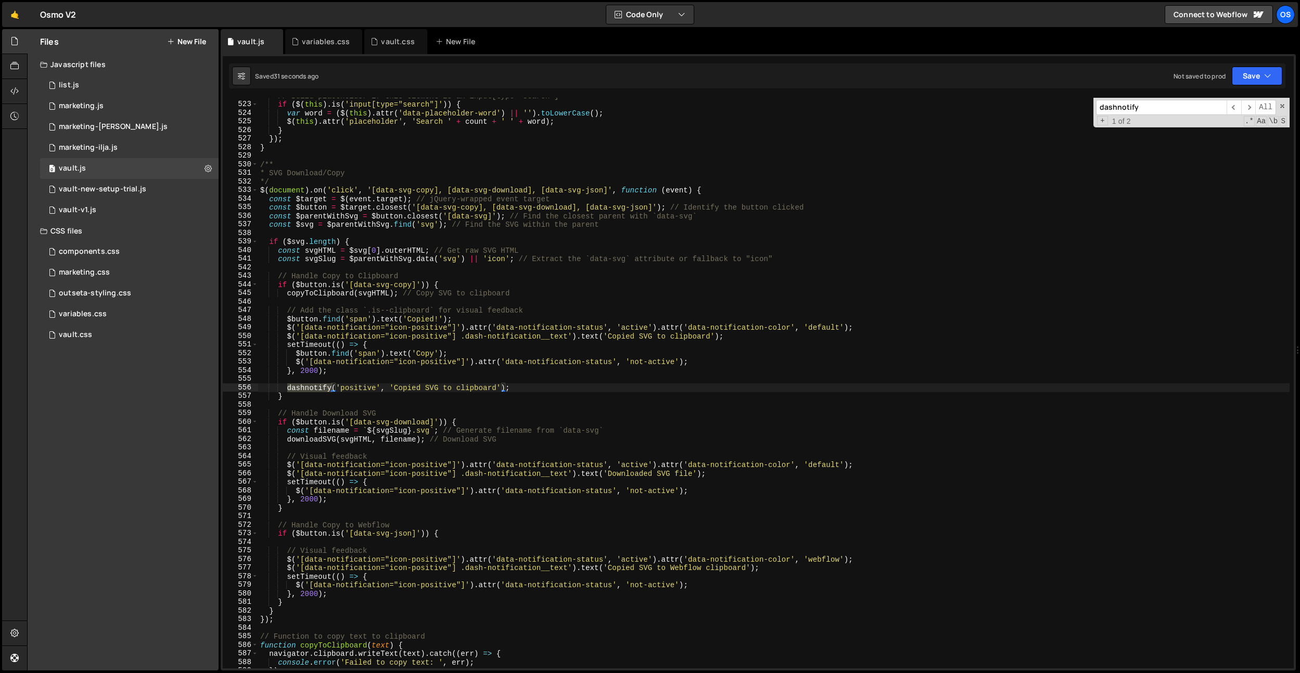
type input "dashnotify"
drag, startPoint x: 518, startPoint y: 387, endPoint x: 289, endPoint y: 387, distance: 228.9
click at [289, 387] on div "// Build placeholder if this element is an input[type="search"] if ( $ ( this )…" at bounding box center [773, 386] width 1031 height 588
click at [267, 340] on div "// Build placeholder if this element is an input[type="search"] if ( $ ( this )…" at bounding box center [773, 386] width 1031 height 588
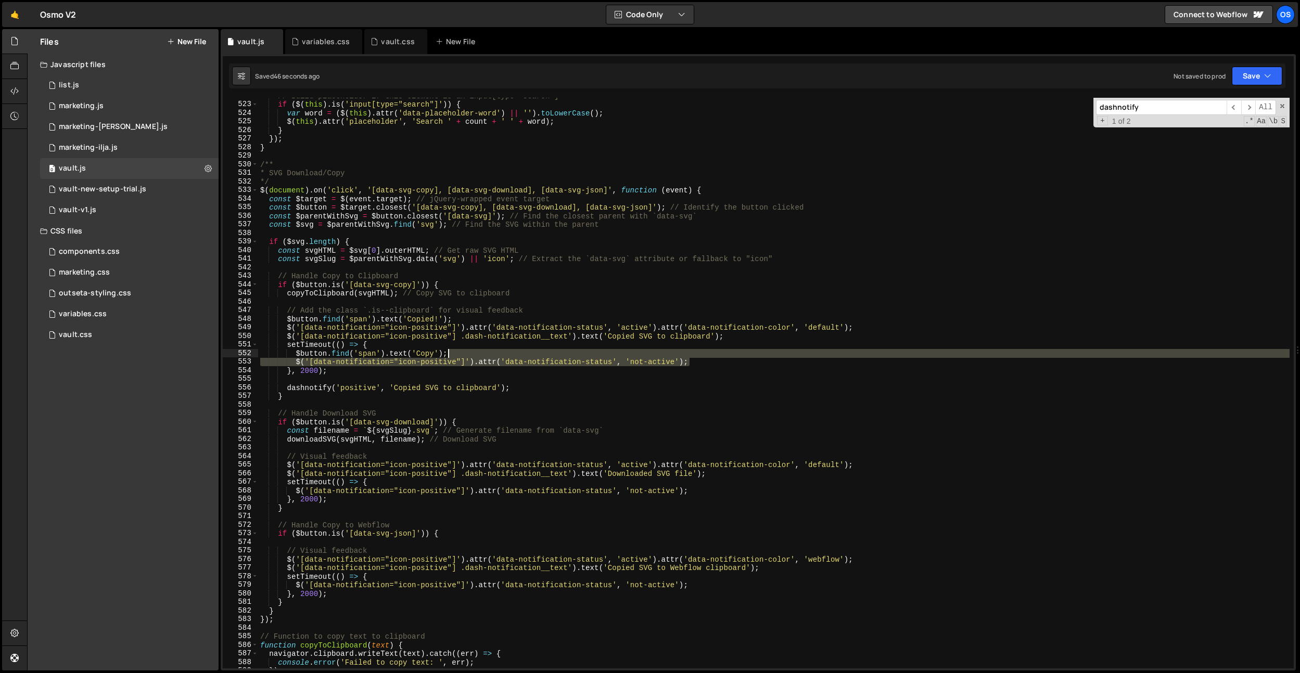
drag, startPoint x: 692, startPoint y: 361, endPoint x: 694, endPoint y: 355, distance: 5.9
click at [694, 355] on div "// Build placeholder if this element is an input[type="search"] if ( $ ( this )…" at bounding box center [773, 386] width 1031 height 588
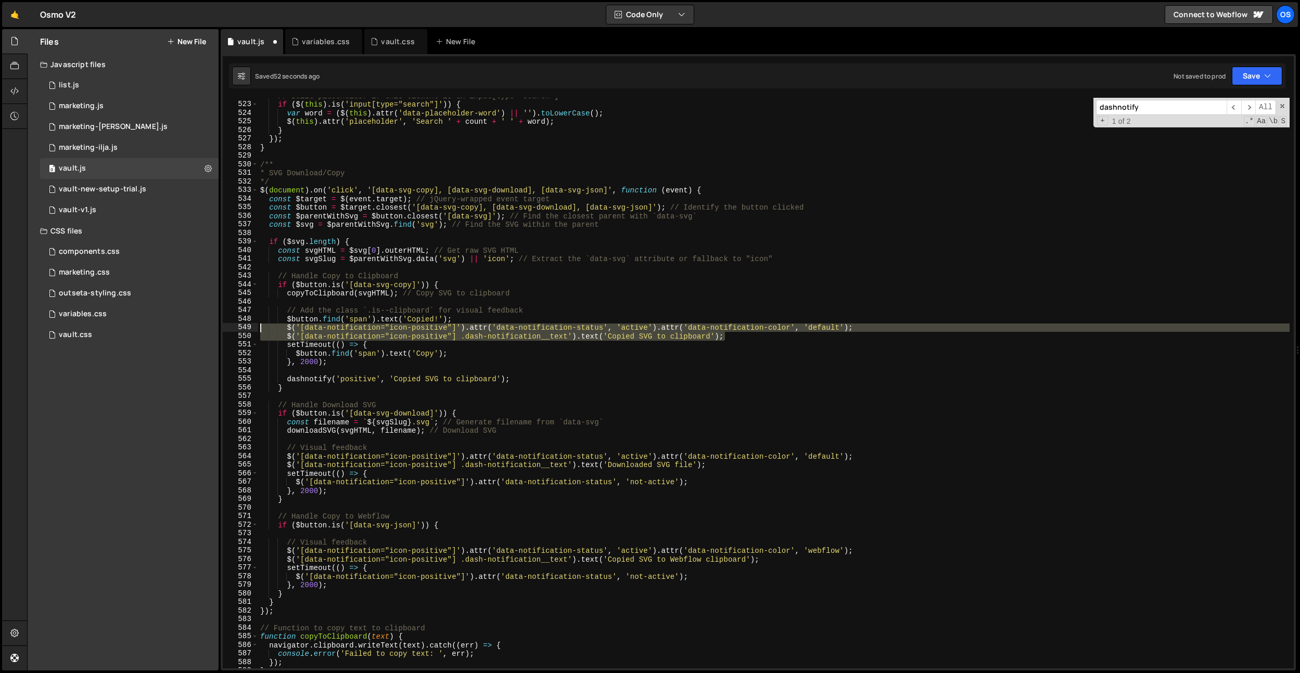
drag, startPoint x: 757, startPoint y: 337, endPoint x: 220, endPoint y: 330, distance: 537.0
click at [220, 330] on div "Files New File Javascript files 0 list.js 0 0 marketing.js 0 0 marketing-[PERSO…" at bounding box center [663, 350] width 1273 height 642
type textarea "$('[data-notification="icon-positive"]').attr('data-notification-status', 'acti…"
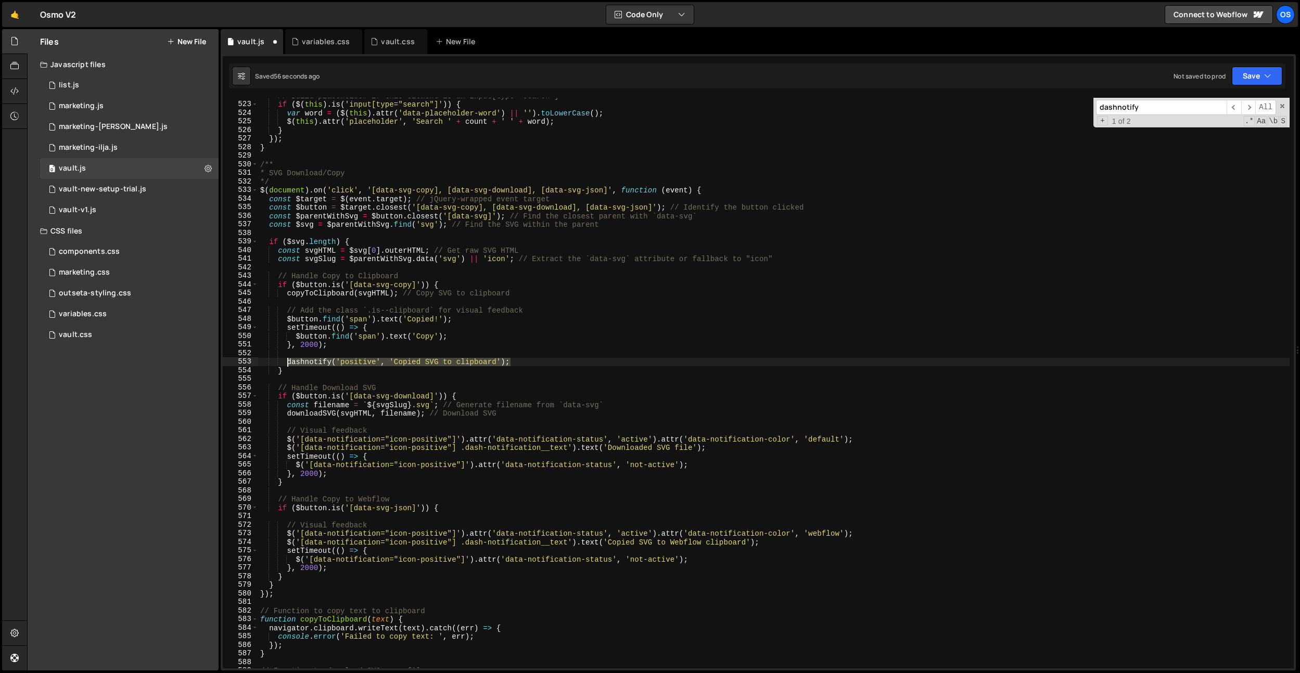
drag, startPoint x: 536, startPoint y: 363, endPoint x: 288, endPoint y: 364, distance: 248.2
click at [288, 364] on div "// Build placeholder if this element is an input[type="search"] if ( $ ( this )…" at bounding box center [773, 386] width 1031 height 588
type textarea "dashnotify('positive', 'Copied SVG to clipboard');"
click at [295, 355] on div "// Build placeholder if this element is an input[type="search"] if ( $ ( this )…" at bounding box center [773, 386] width 1031 height 588
type textarea "}, 2000);"
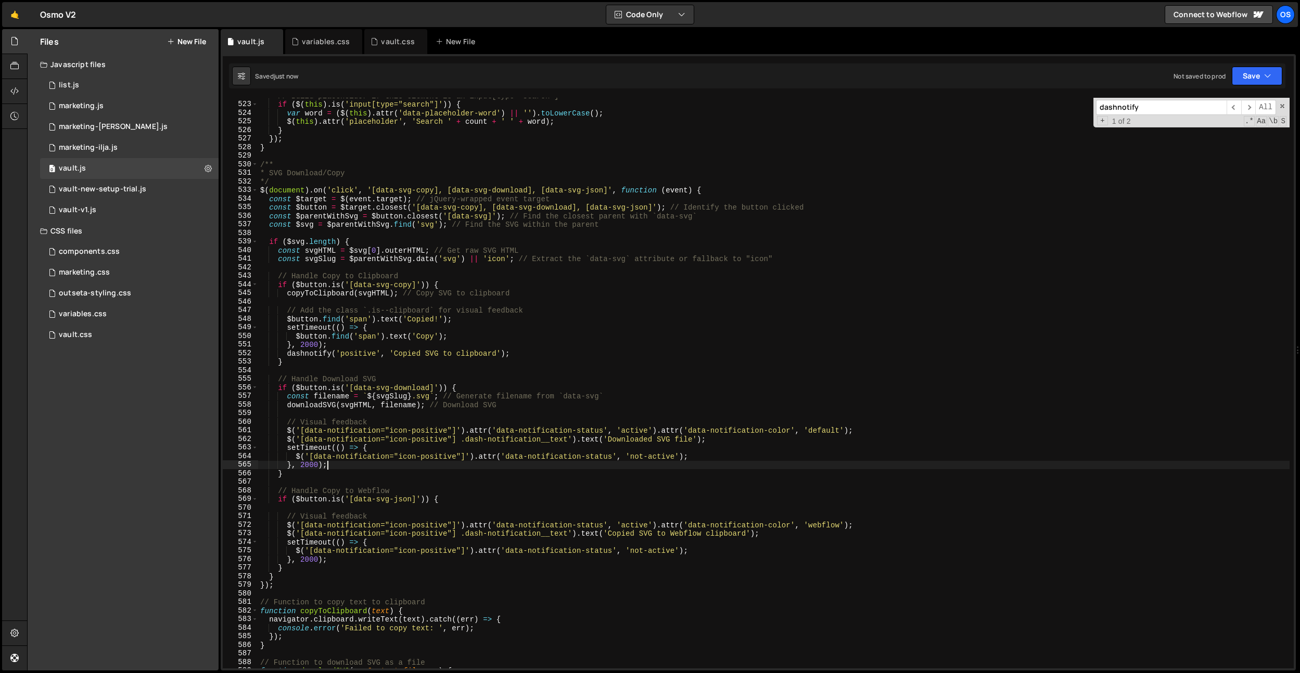
click at [341, 465] on div "// Build placeholder if this element is an input[type="search"] if ( $ ( this )…" at bounding box center [773, 386] width 1031 height 588
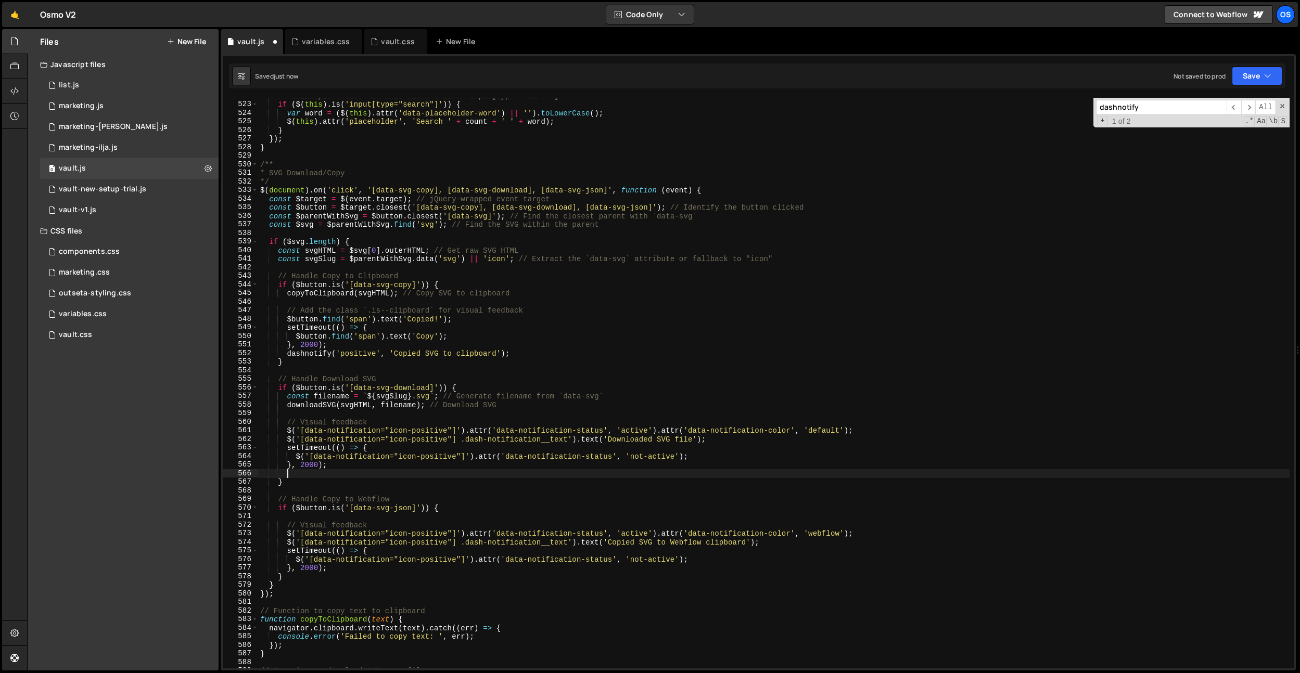
paste textarea "dashnotify('positive', 'Copied SVG to clipboard');"
drag, startPoint x: 609, startPoint y: 441, endPoint x: 528, endPoint y: 460, distance: 83.8
click at [694, 439] on div "// Build placeholder if this element is an input[type="search"] if ( $ ( this )…" at bounding box center [773, 386] width 1031 height 588
drag, startPoint x: 496, startPoint y: 475, endPoint x: 395, endPoint y: 474, distance: 100.4
click at [395, 474] on div "// Build placeholder if this element is an input[type="search"] if ( $ ( this )…" at bounding box center [773, 386] width 1031 height 588
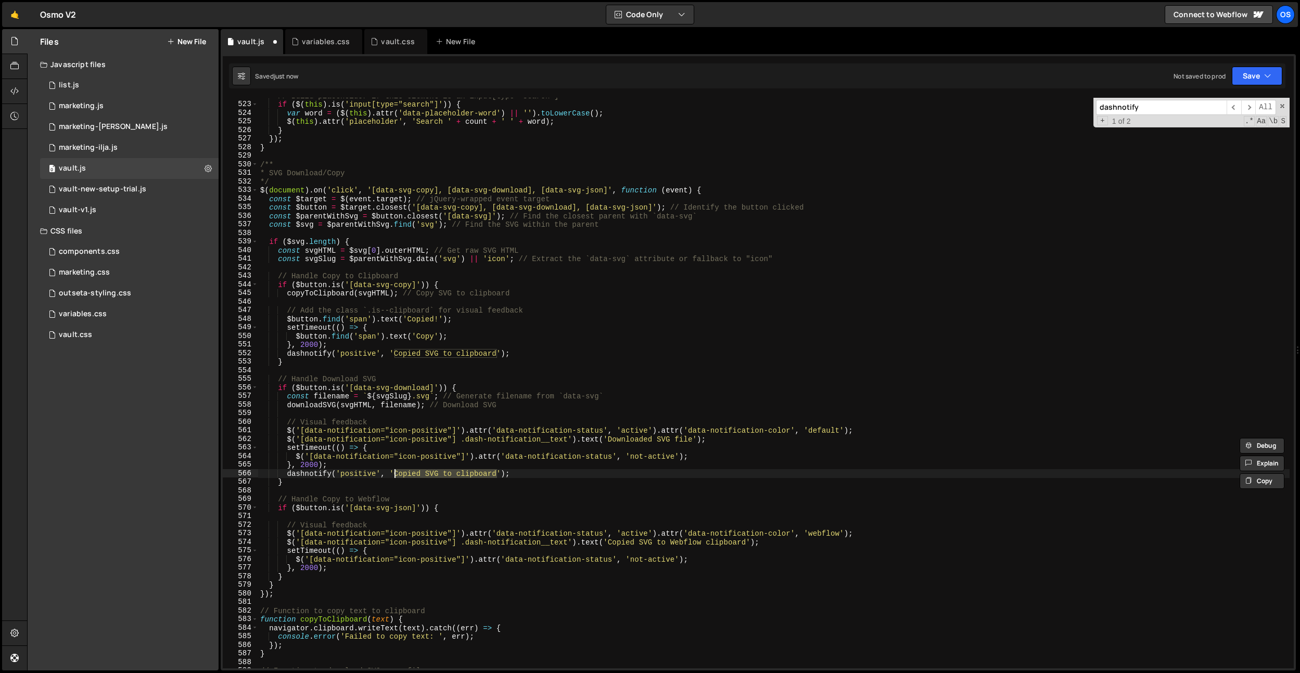
paste textarea "Downloaded SVG file"
click at [341, 465] on div "// Build placeholder if this element is an input[type="search"] if ( $ ( this )…" at bounding box center [773, 386] width 1031 height 588
drag, startPoint x: 352, startPoint y: 484, endPoint x: 354, endPoint y: 476, distance: 8.5
click at [352, 484] on div "// Build placeholder if this element is an input[type="search"] if ( $ ( this )…" at bounding box center [773, 386] width 1031 height 588
click at [354, 474] on div "// Build placeholder if this element is an input[type="search"] if ( $ ( this )…" at bounding box center [773, 386] width 1031 height 588
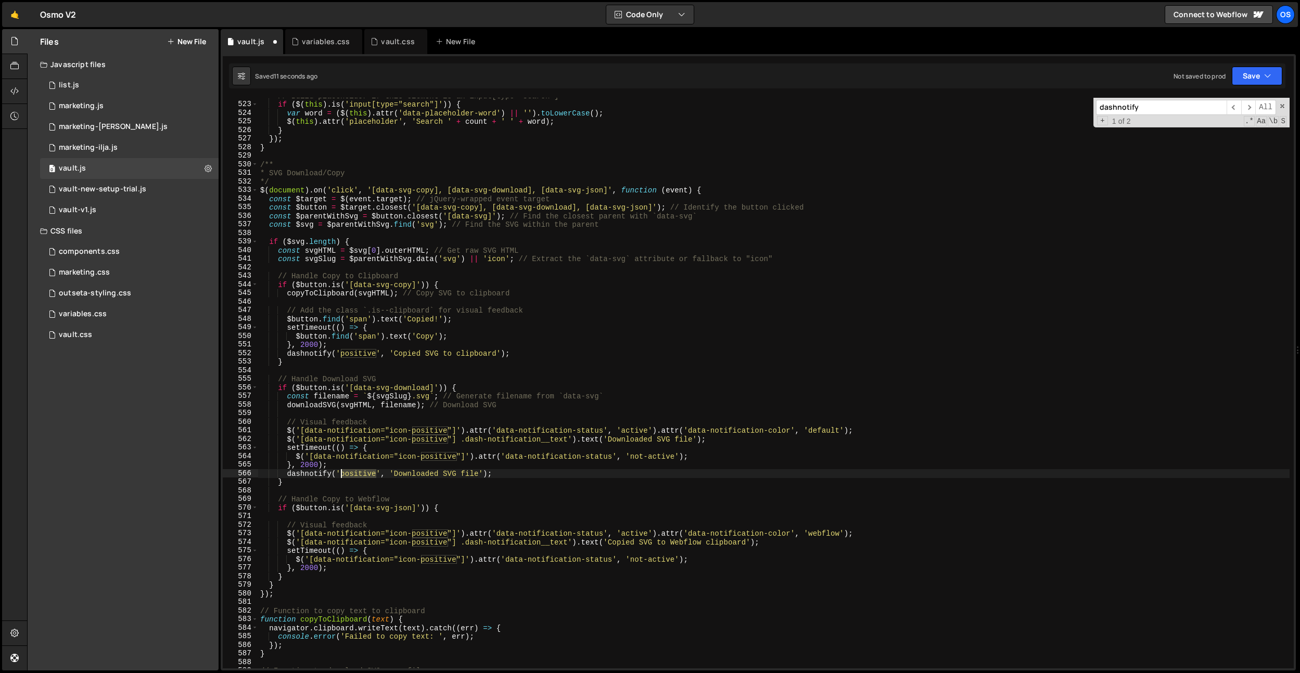
click at [354, 474] on div "// Build placeholder if this element is an input[type="search"] if ( $ ( this )…" at bounding box center [773, 386] width 1031 height 588
click at [350, 354] on div "// Build placeholder if this element is an input[type="search"] if ( $ ( this )…" at bounding box center [773, 386] width 1031 height 588
click at [343, 355] on div "// Build placeholder if this element is an input[type="search"] if ( $ ( this )…" at bounding box center [773, 386] width 1031 height 588
click at [358, 474] on div "// Build placeholder if this element is an input[type="search"] if ( $ ( this )…" at bounding box center [773, 386] width 1031 height 588
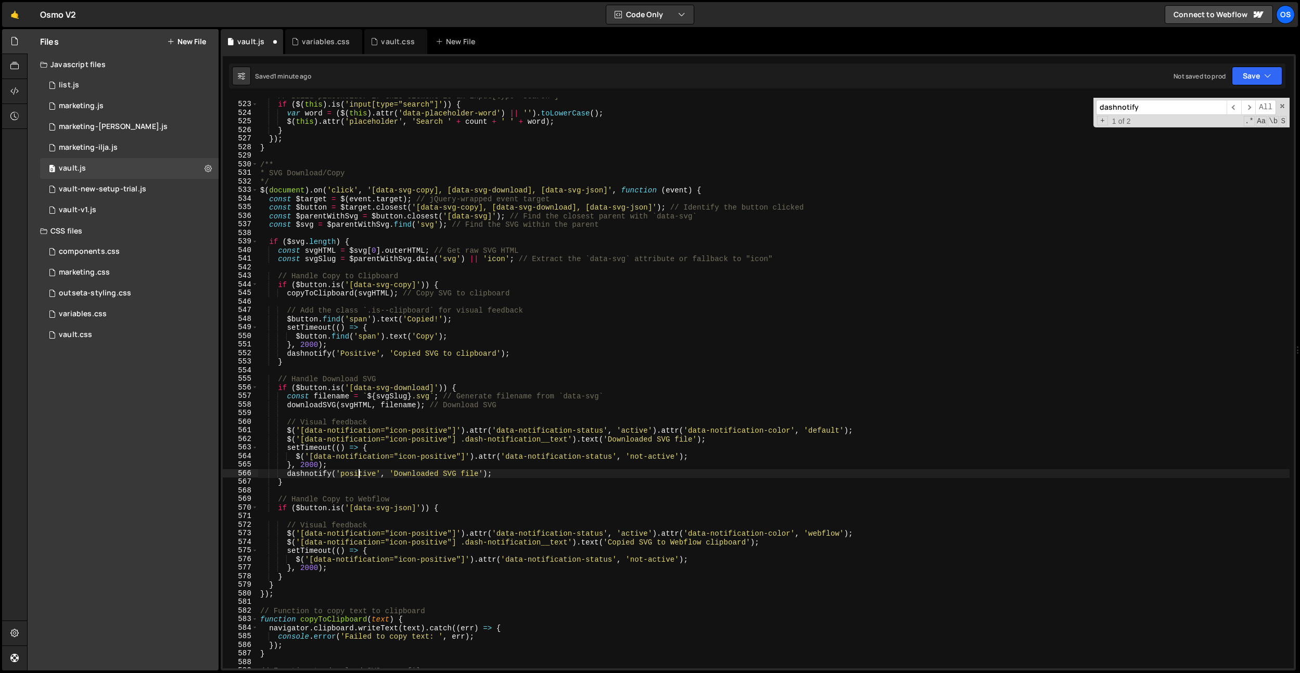
click at [358, 474] on div "// Build placeholder if this element is an input[type="search"] if ( $ ( this )…" at bounding box center [773, 386] width 1031 height 588
click at [479, 357] on div "// Build placeholder if this element is an input[type="search"] if ( $ ( this )…" at bounding box center [773, 386] width 1031 height 588
drag, startPoint x: 500, startPoint y: 471, endPoint x: 382, endPoint y: 474, distance: 117.6
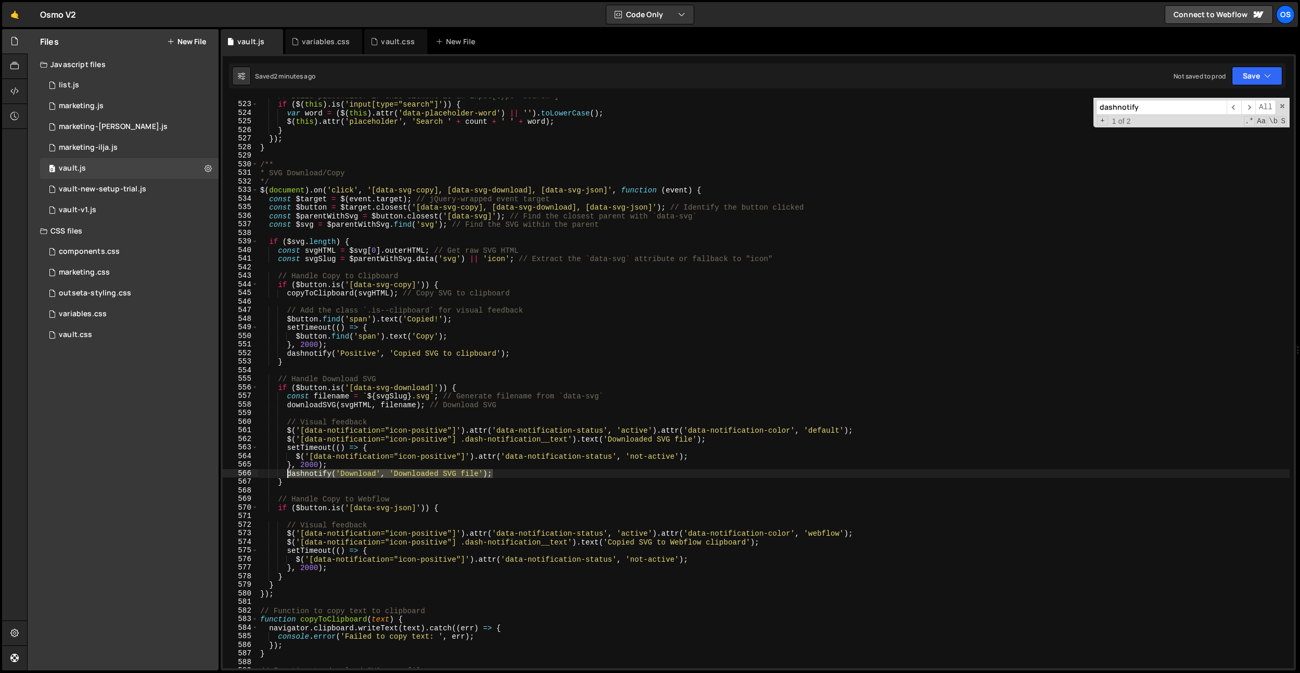
click at [285, 476] on div "// Build placeholder if this element is an input[type="search"] if ( $ ( this )…" at bounding box center [773, 386] width 1031 height 588
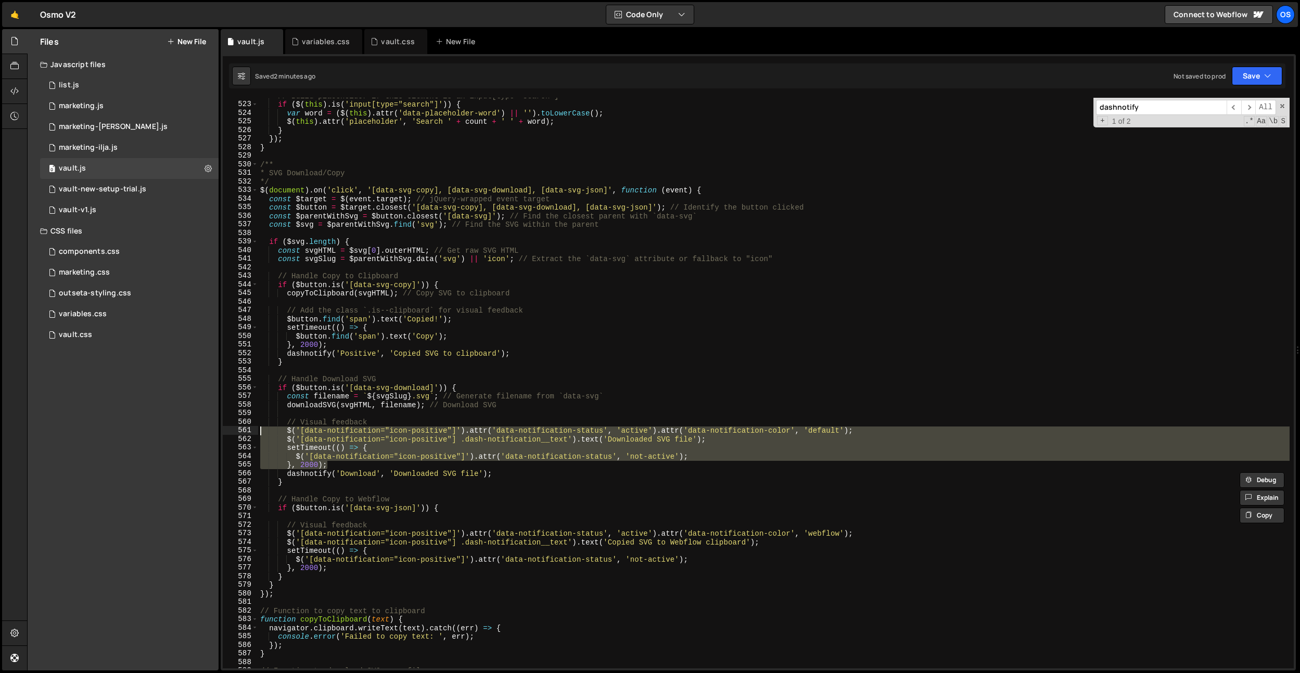
drag, startPoint x: 335, startPoint y: 465, endPoint x: 199, endPoint y: 427, distance: 141.0
click at [199, 427] on div "Files New File Javascript files 0 list.js 0 0 marketing.js 0 0 marketing-[PERSO…" at bounding box center [663, 350] width 1273 height 642
type textarea "$('[data-notification="icon-positive"]').attr('data-notification-status', 'acti…"
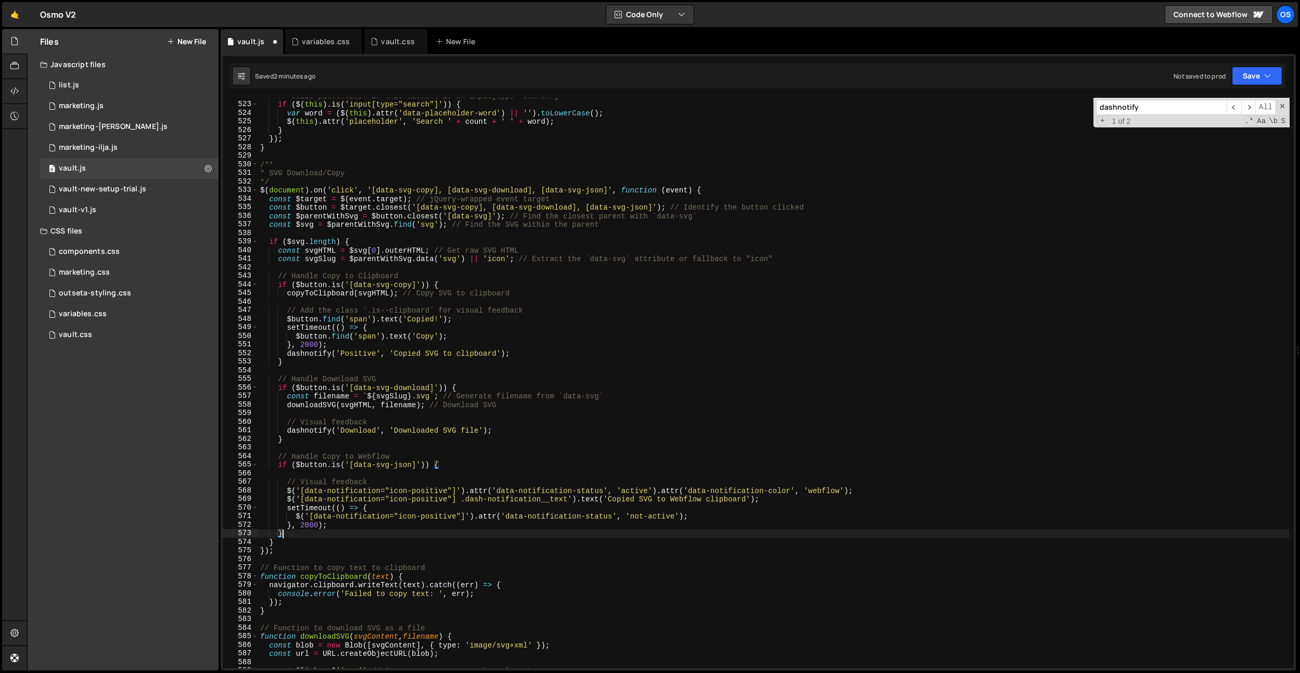
click at [338, 529] on div "// Build placeholder if this element is an input[type="search"] if ( $ ( this )…" at bounding box center [773, 386] width 1031 height 588
click at [341, 526] on div "// Build placeholder if this element is an input[type="search"] if ( $ ( this )…" at bounding box center [773, 386] width 1031 height 588
type textarea "}, 2000);"
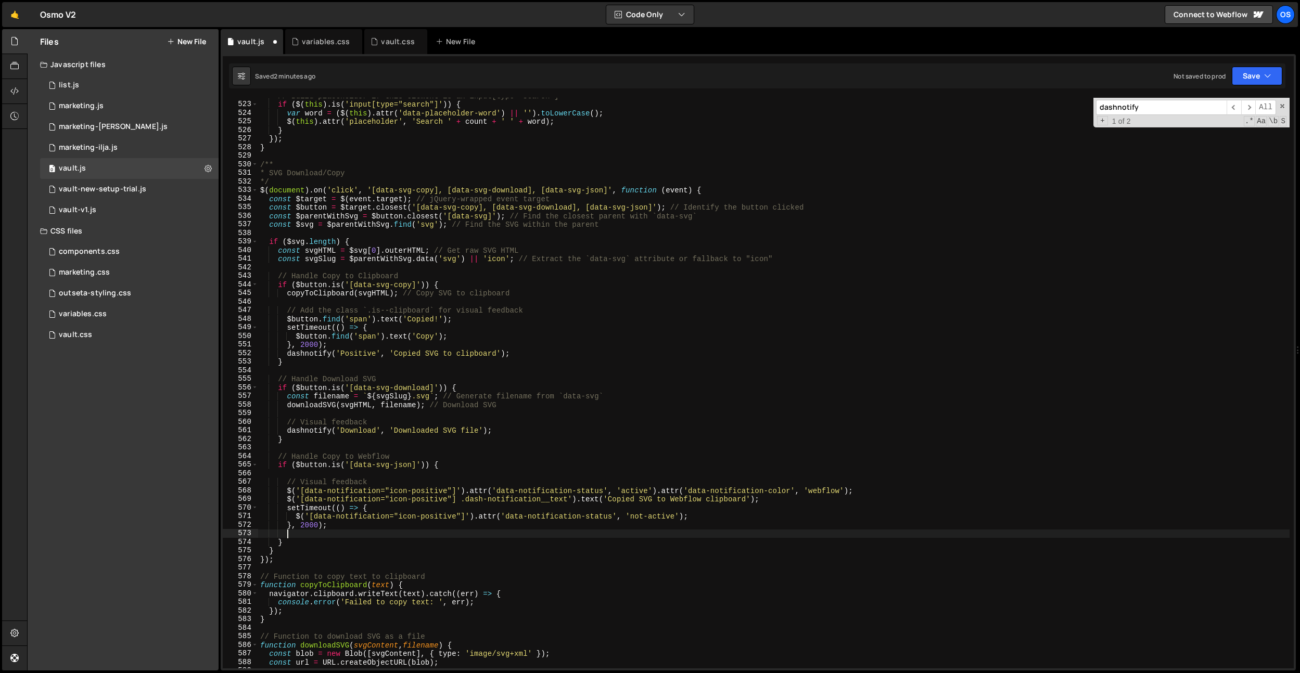
paste textarea "dashnotify('Download', 'Downloaded SVG file');"
drag, startPoint x: 749, startPoint y: 498, endPoint x: 610, endPoint y: 500, distance: 138.9
click at [610, 500] on div "// Build placeholder if this element is an input[type="search"] if ( $ ( this )…" at bounding box center [773, 386] width 1031 height 588
drag, startPoint x: 477, startPoint y: 533, endPoint x: 393, endPoint y: 535, distance: 83.8
click at [393, 535] on div "// Build placeholder if this element is an input[type="search"] if ( $ ( this )…" at bounding box center [773, 386] width 1031 height 588
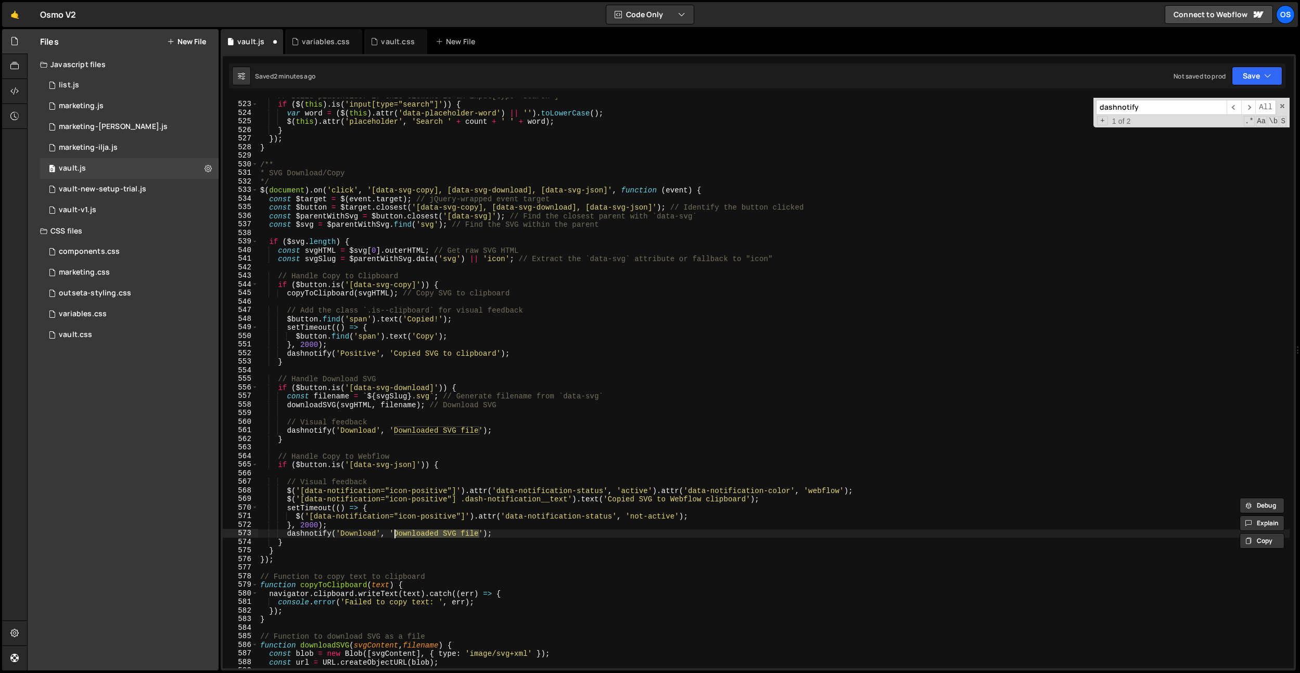
paste textarea "Copied SVG to Webflow clipboard"
click at [371, 537] on div "// Build placeholder if this element is an input[type="search"] if ( $ ( this )…" at bounding box center [773, 386] width 1031 height 588
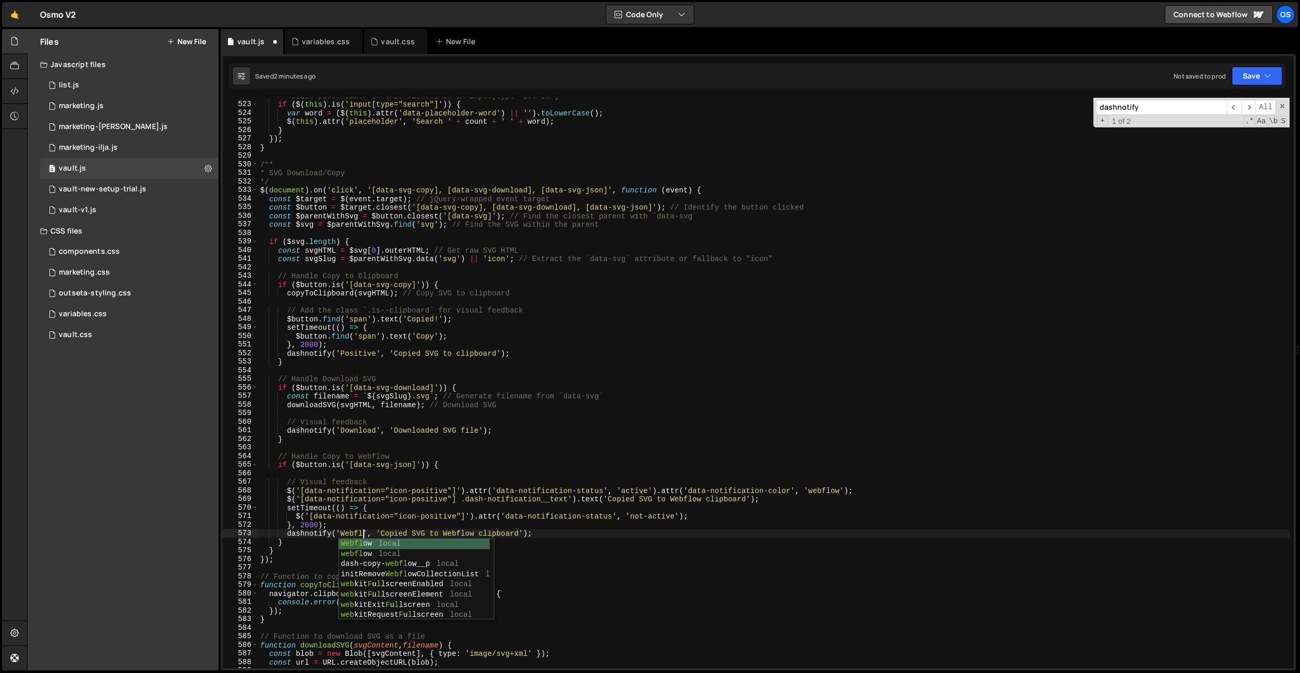
scroll to position [0, 7]
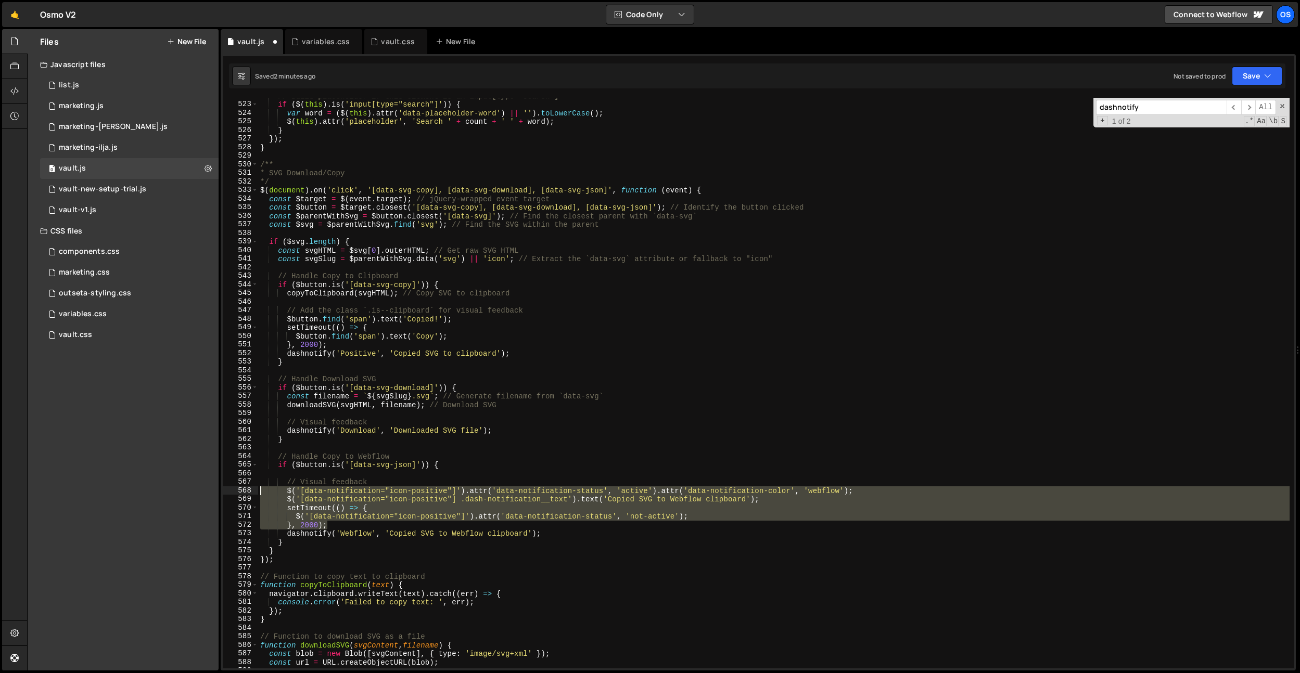
drag, startPoint x: 332, startPoint y: 523, endPoint x: 224, endPoint y: 490, distance: 113.2
click at [224, 490] on div "dashnotify('Webflow', 'Copied SVG to Webflow clipboard'); 522 523 524 525 526 5…" at bounding box center [758, 383] width 1071 height 571
type textarea "$('[data-notification="icon-positive"]').attr('data-notification-status', 'acti…"
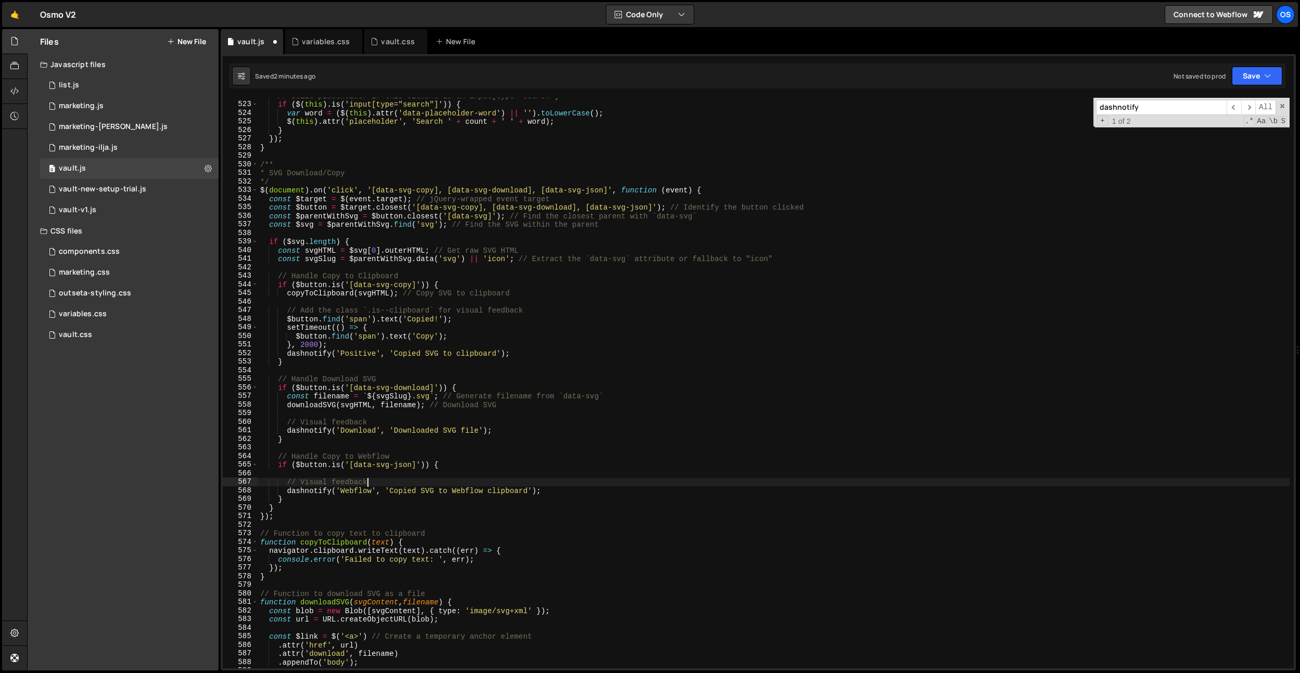
click at [287, 483] on div "// Build placeholder if this element is an input[type="search"] if ( $ ( this )…" at bounding box center [773, 386] width 1031 height 588
drag, startPoint x: 525, startPoint y: 491, endPoint x: 409, endPoint y: 537, distance: 124.9
click at [392, 491] on div "// Build placeholder if this element is an input[type="search"] if ( $ ( this )…" at bounding box center [773, 386] width 1031 height 588
paste textarea
click at [524, 439] on div "// Build placeholder if this element is an input[type="search"] if ( $ ( this )…" at bounding box center [773, 386] width 1031 height 588
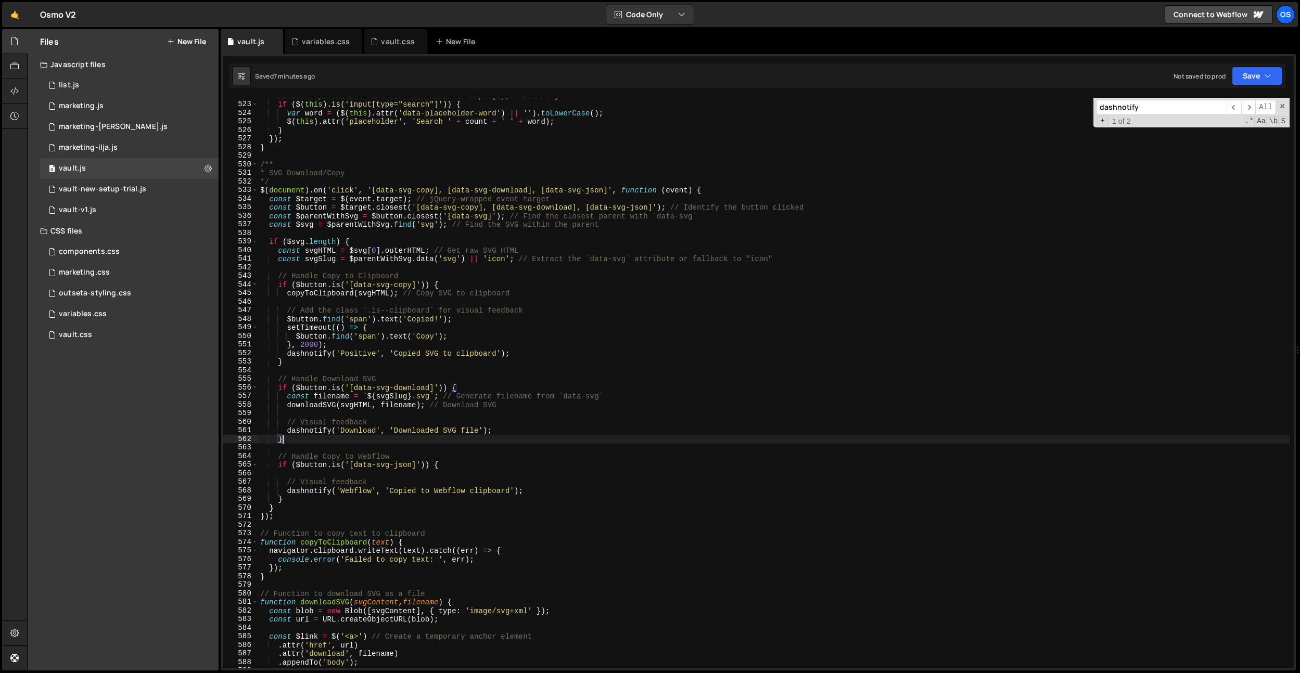
click at [400, 142] on div "// Build placeholder if this element is an input[type="search"] if ( $ ( this )…" at bounding box center [773, 386] width 1031 height 588
type textarea "});"
click at [388, 43] on div "vault.css" at bounding box center [397, 41] width 33 height 10
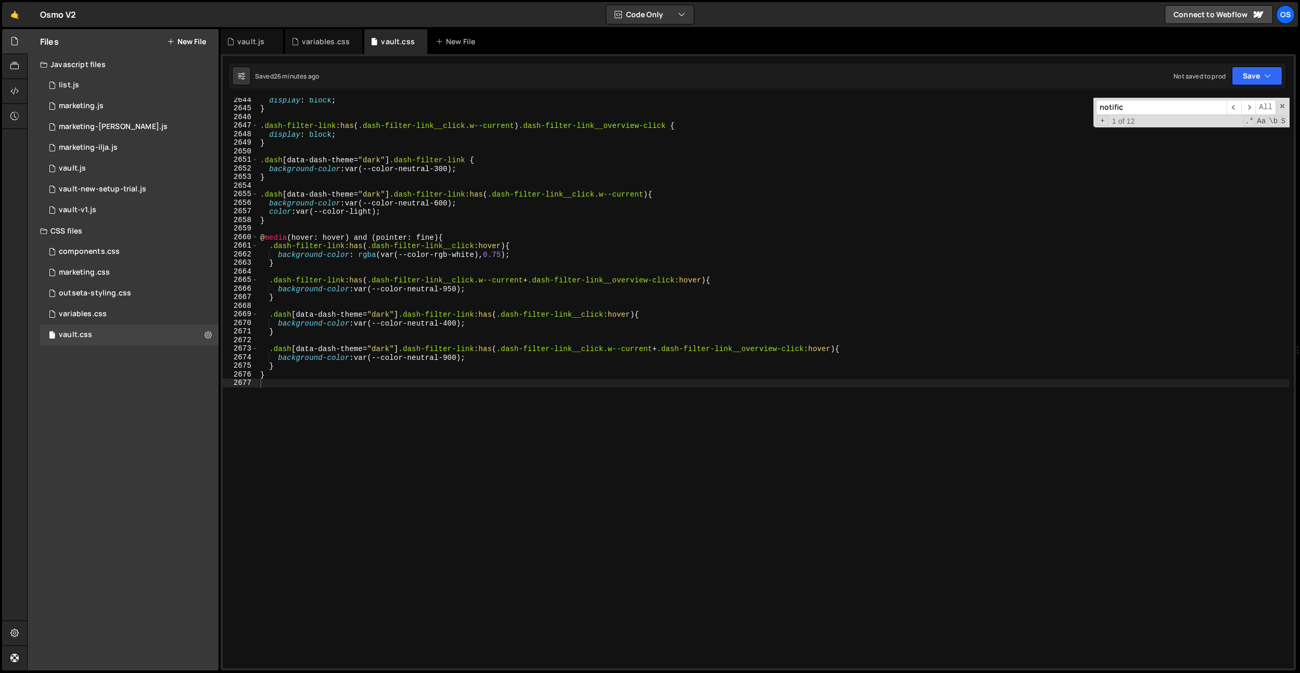
type textarea ".dash-filter-link:has(.dash-filter-link__click.w--current) .dash-filter-link__o…"
click at [395, 130] on div "display : block ; } .dash-filter-link :has ( .dash-filter-link__click.w--curren…" at bounding box center [773, 390] width 1031 height 588
paste input "dash-icon-card__svg"
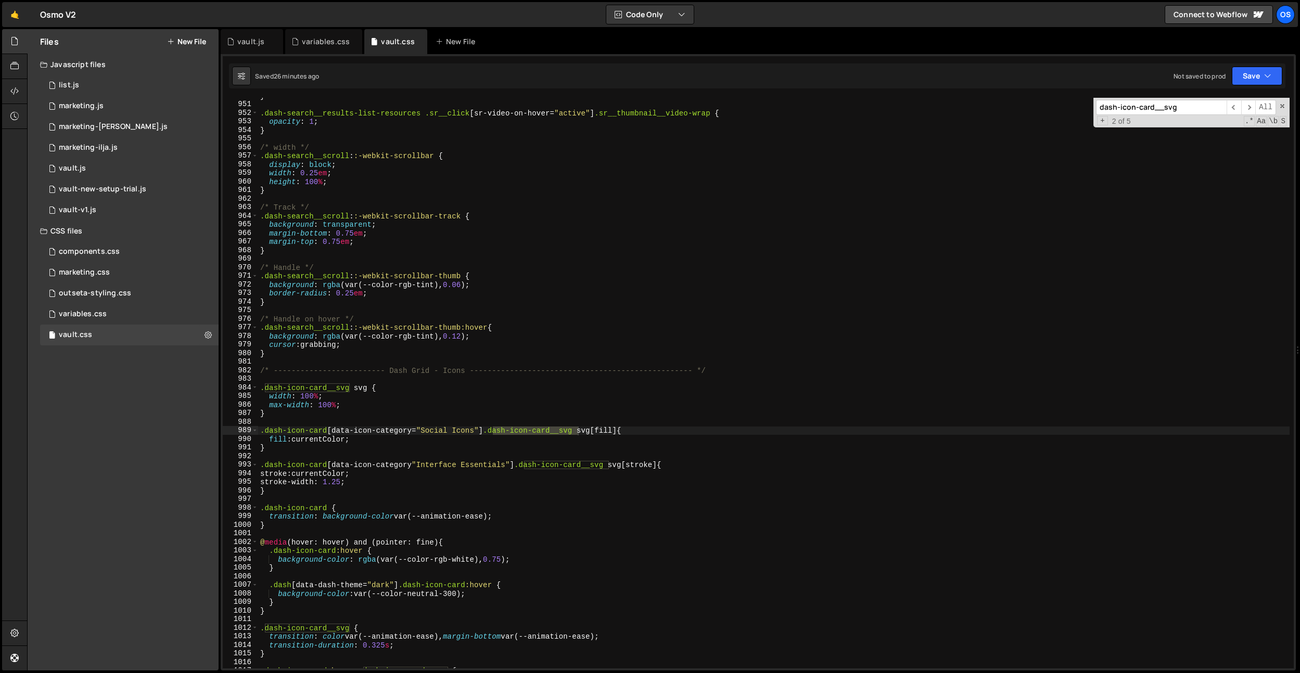
type input "dash-icon-card__svg"
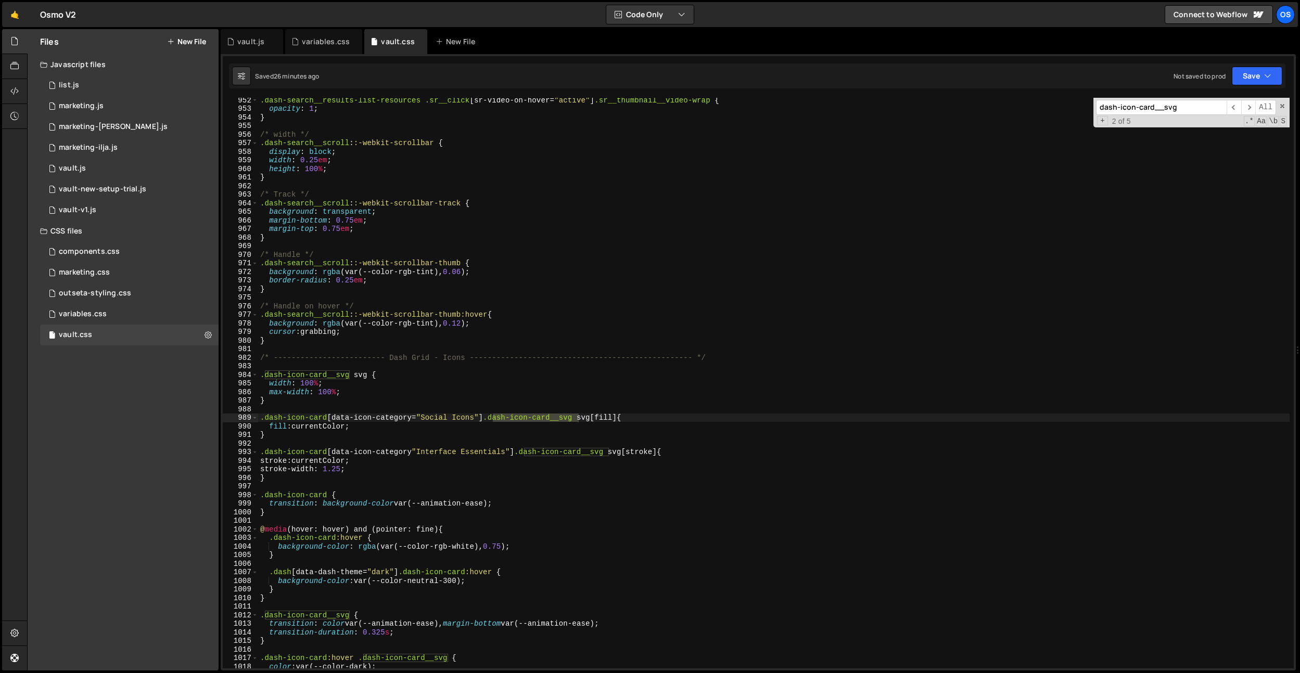
scroll to position [6063, 0]
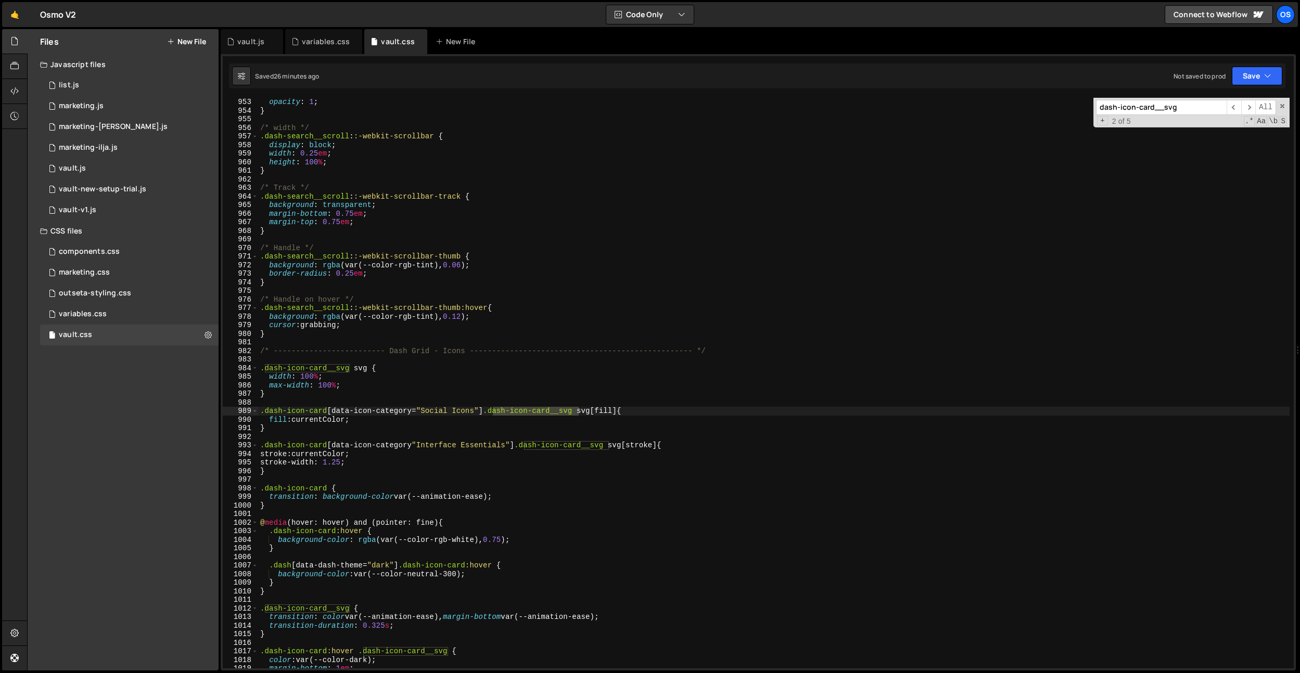
click at [659, 449] on div "opacity : 1 ; } /* width */ .dash-search__scroll : :-webkit-scrollbar { display…" at bounding box center [773, 392] width 1031 height 588
click at [656, 453] on div "opacity : 1 ; } /* width */ .dash-search__scroll : :-webkit-scrollbar { display…" at bounding box center [773, 392] width 1031 height 588
drag, startPoint x: 614, startPoint y: 448, endPoint x: 521, endPoint y: 447, distance: 93.1
click at [521, 447] on div "opacity : 1 ; } /* width */ .dash-search__scroll : :-webkit-scrollbar { display…" at bounding box center [773, 392] width 1031 height 588
type textarea ".dash-icon-card[data-icon-category"Interface Essentials"] .dash-icon-card__svg …"
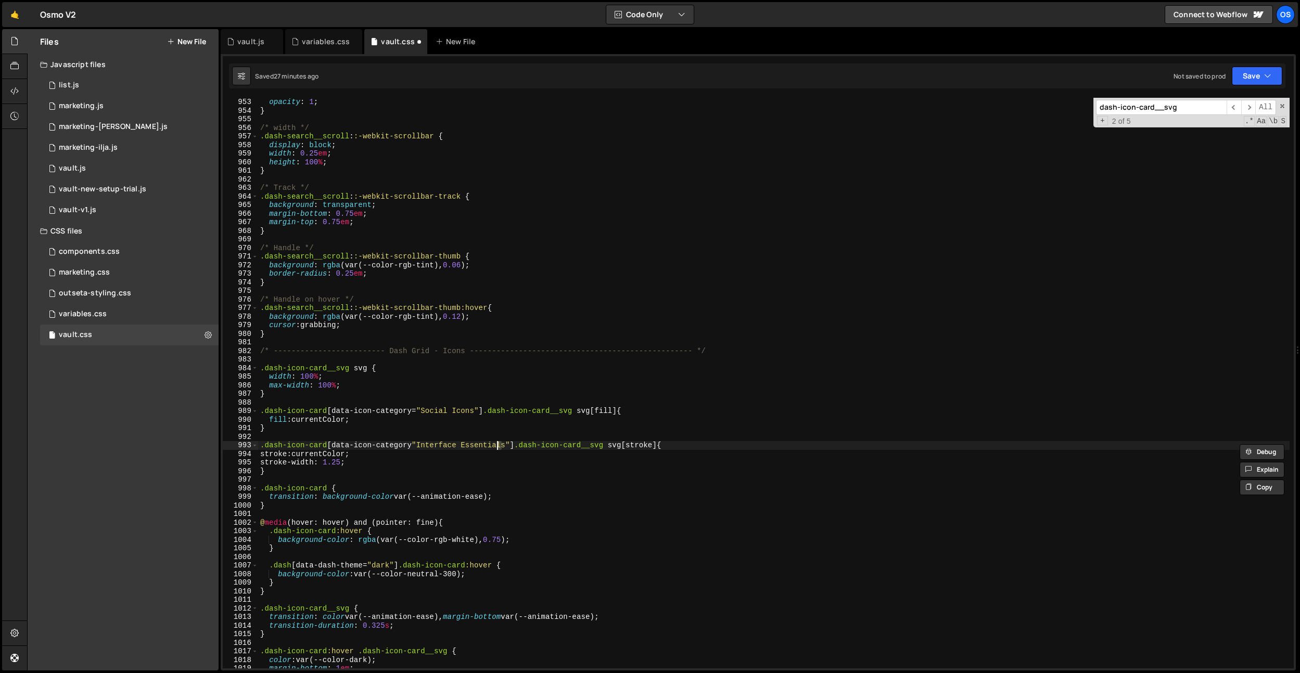
click at [497, 446] on div "opacity : 1 ; } /* width */ .dash-search__scroll : :-webkit-scrollbar { display…" at bounding box center [773, 392] width 1031 height 588
drag, startPoint x: 505, startPoint y: 444, endPoint x: 429, endPoint y: 480, distance: 83.8
click at [416, 448] on div "opacity : 1 ; } /* width */ .dash-search__scroll : :-webkit-scrollbar { display…" at bounding box center [773, 392] width 1031 height 588
click at [505, 481] on div "opacity : 1 ; } /* width */ .dash-search__scroll : :-webkit-scrollbar { display…" at bounding box center [773, 392] width 1031 height 588
click at [404, 462] on div "opacity : 1 ; } /* width */ .dash-search__scroll : :-webkit-scrollbar { display…" at bounding box center [773, 392] width 1031 height 588
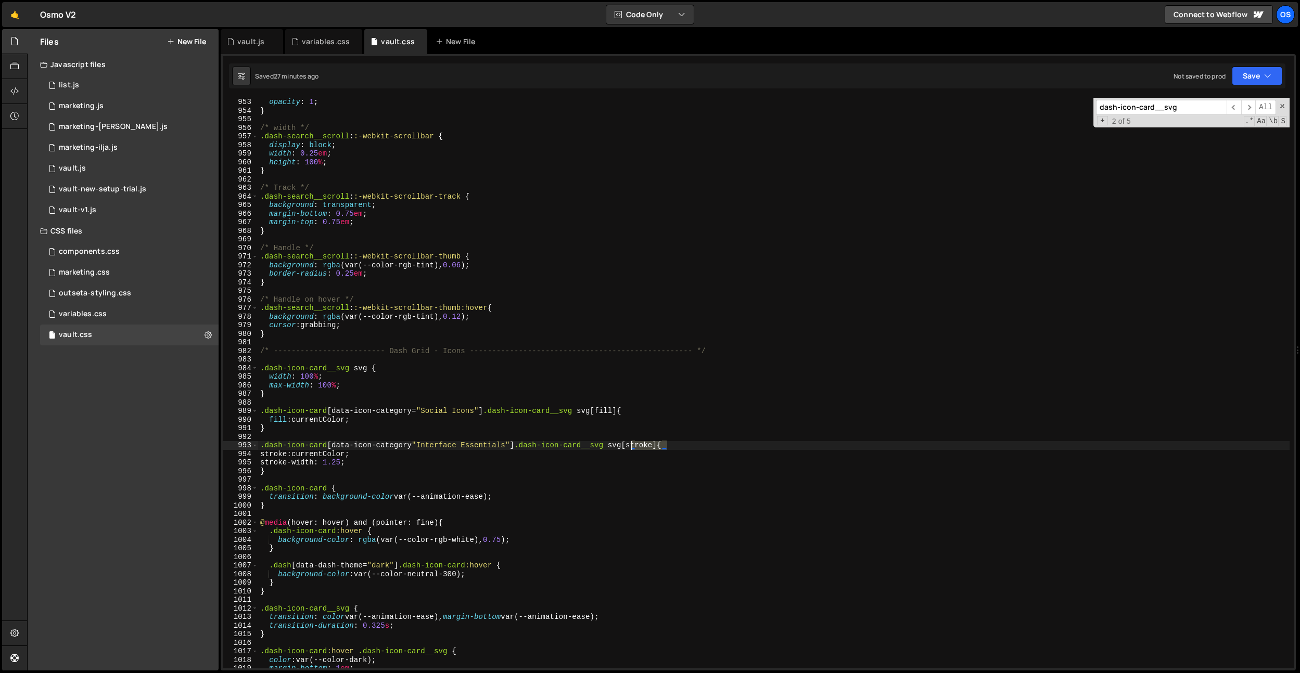
drag, startPoint x: 668, startPoint y: 447, endPoint x: 631, endPoint y: 448, distance: 37.5
click at [631, 448] on div "opacity : 1 ; } /* width */ .dash-search__scroll : :-webkit-scrollbar { display…" at bounding box center [773, 392] width 1031 height 588
type textarea ".dash-icon-card[data-icon-category"Interface Essentials"] .dash-icon-card__svg …"
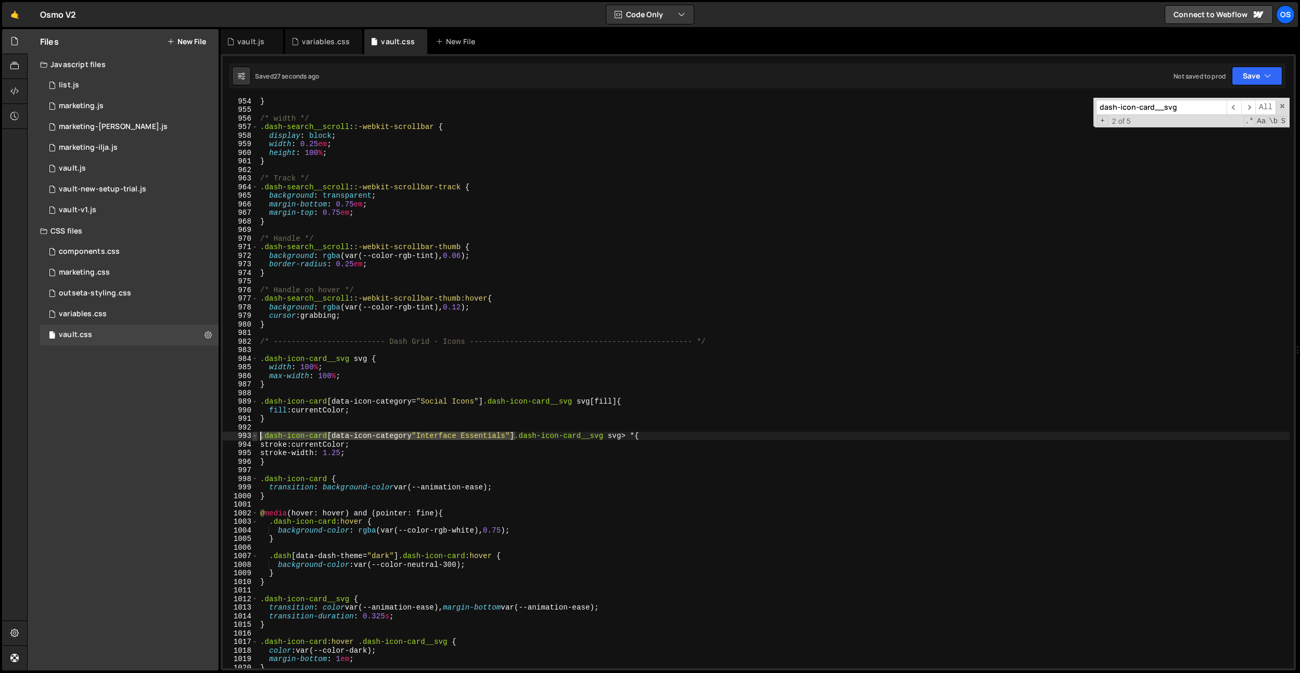
drag, startPoint x: 513, startPoint y: 435, endPoint x: 254, endPoint y: 435, distance: 258.6
click at [254, 435] on div ".dash-icon-card[data-icon-category"Interface Essentials"] .dash-icon-card__svg …" at bounding box center [758, 383] width 1071 height 571
click at [278, 467] on div "} /* width */ .dash-search__scroll : :-webkit-scrollbar { display : block ; wid…" at bounding box center [773, 391] width 1031 height 588
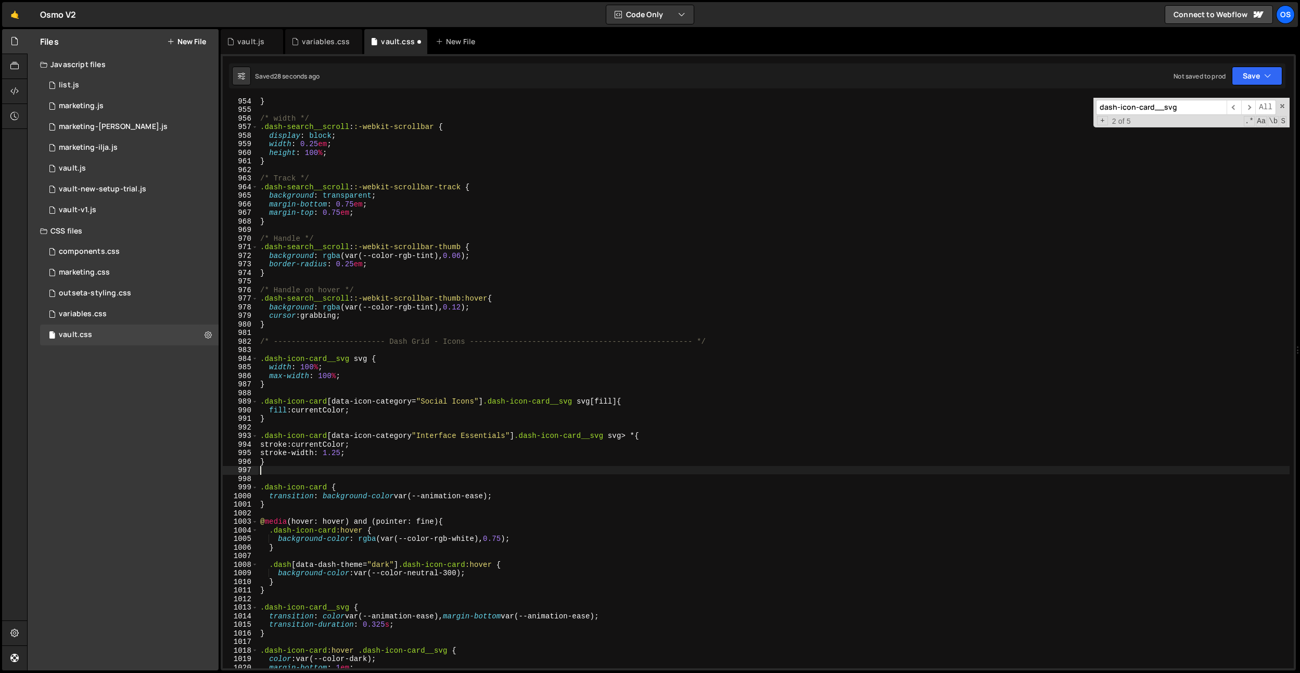
paste textarea ".dash-icon-card[data-icon-category"Interface Essentials"]"
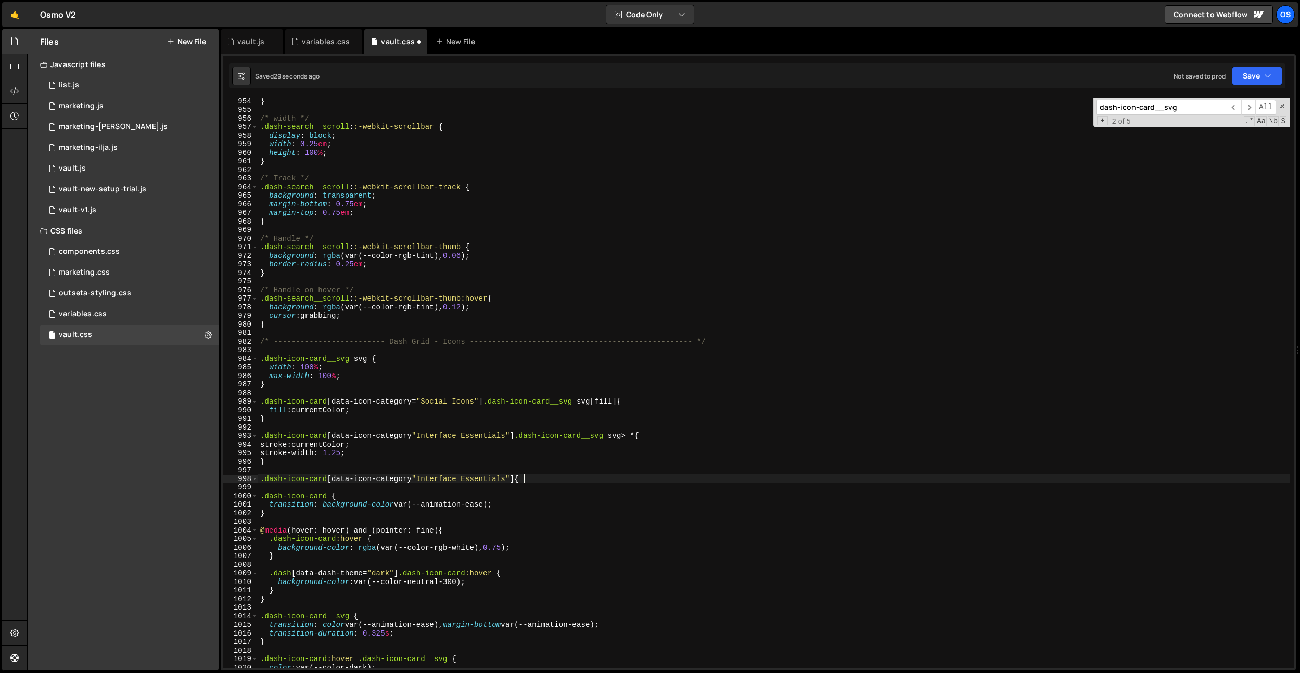
type textarea ".dash-icon-card[data-icon-category"Interface Essentials"] {}"
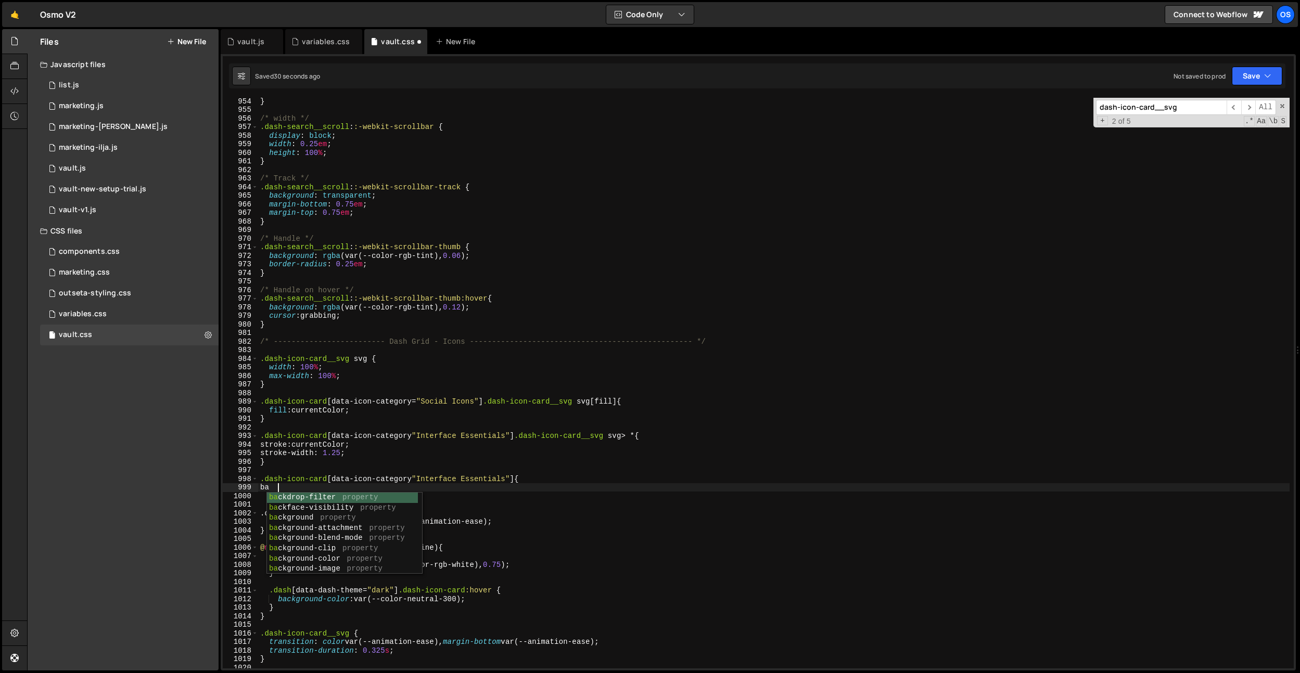
scroll to position [0, 1]
type textarea "b"
click at [541, 483] on div "} /* width */ .dash-search__scroll : :-webkit-scrollbar { display : block ; wid…" at bounding box center [773, 391] width 1031 height 588
type textarea ".dash-icon-card[data-icon-category"Interface Essentials"] {"
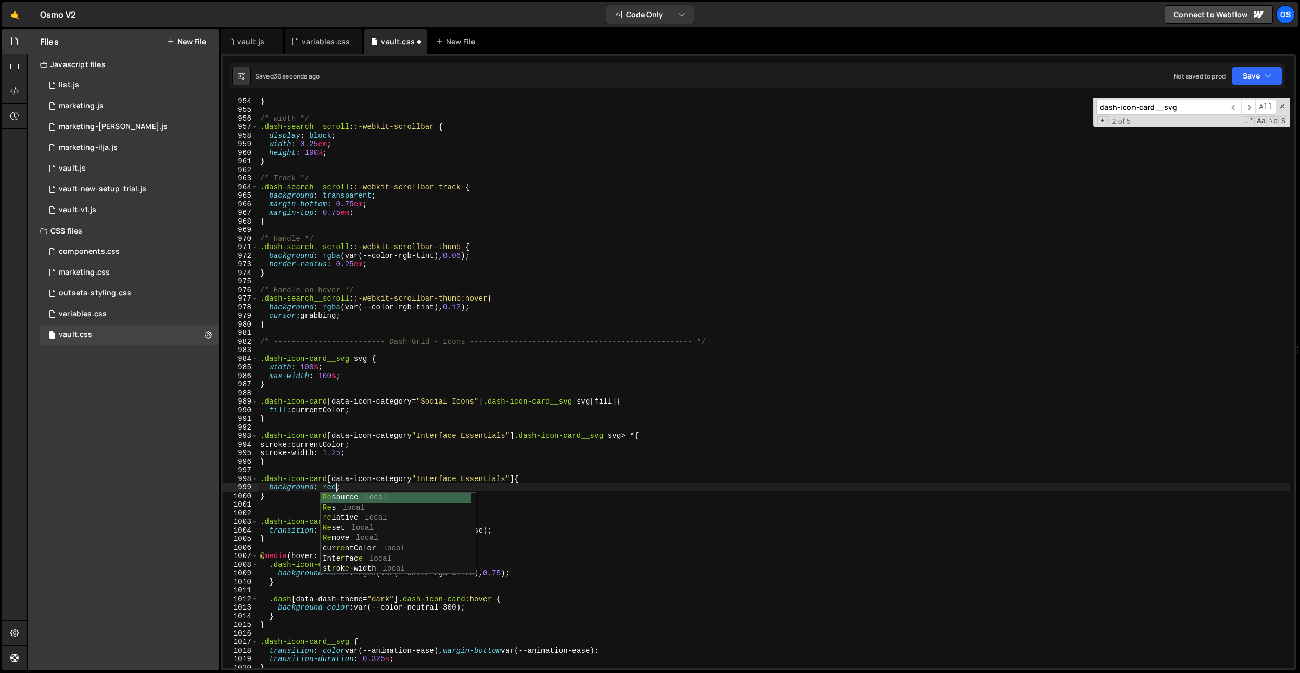
scroll to position [0, 5]
click at [467, 477] on div "} /* width */ .dash-search__scroll : :-webkit-scrollbar { display : block ; wid…" at bounding box center [773, 391] width 1031 height 588
drag, startPoint x: 474, startPoint y: 401, endPoint x: 422, endPoint y: 403, distance: 52.6
click at [422, 403] on div "} /* width */ .dash-search__scroll : :-webkit-scrollbar { display : block ; wid…" at bounding box center [773, 391] width 1031 height 588
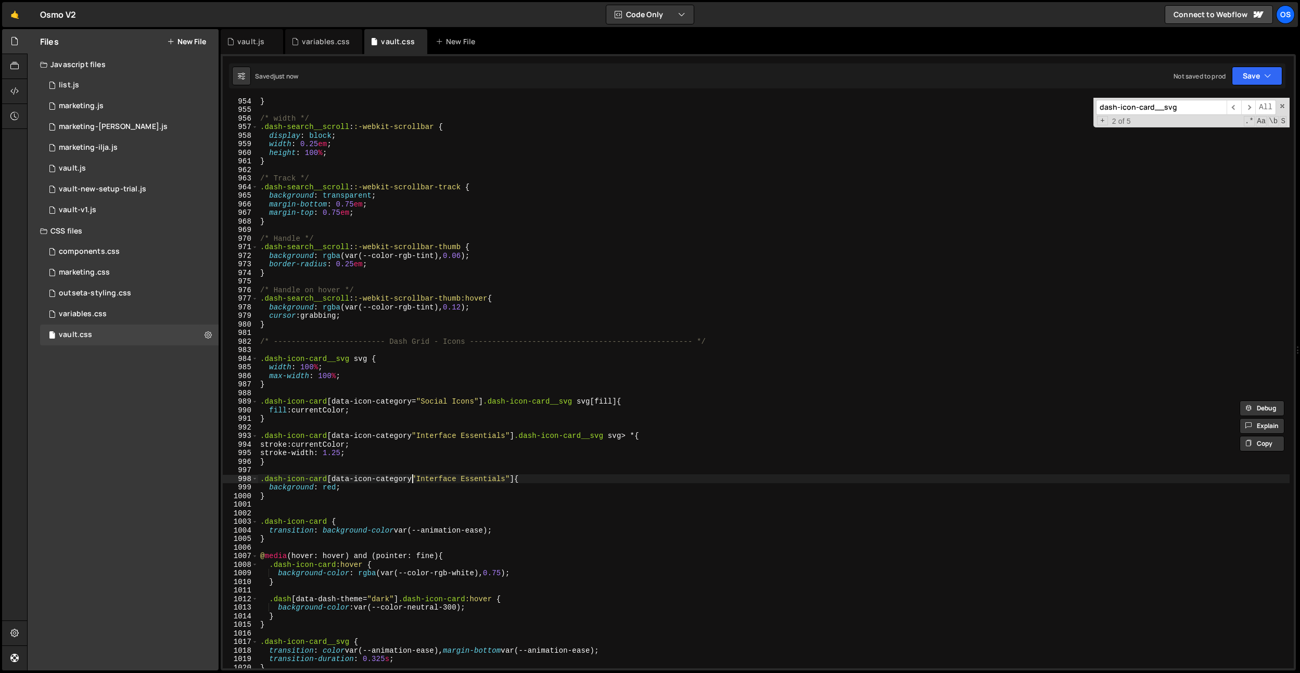
click at [411, 480] on div "} /* width */ .dash-search__scroll : :-webkit-scrollbar { display : block ; wid…" at bounding box center [773, 391] width 1031 height 588
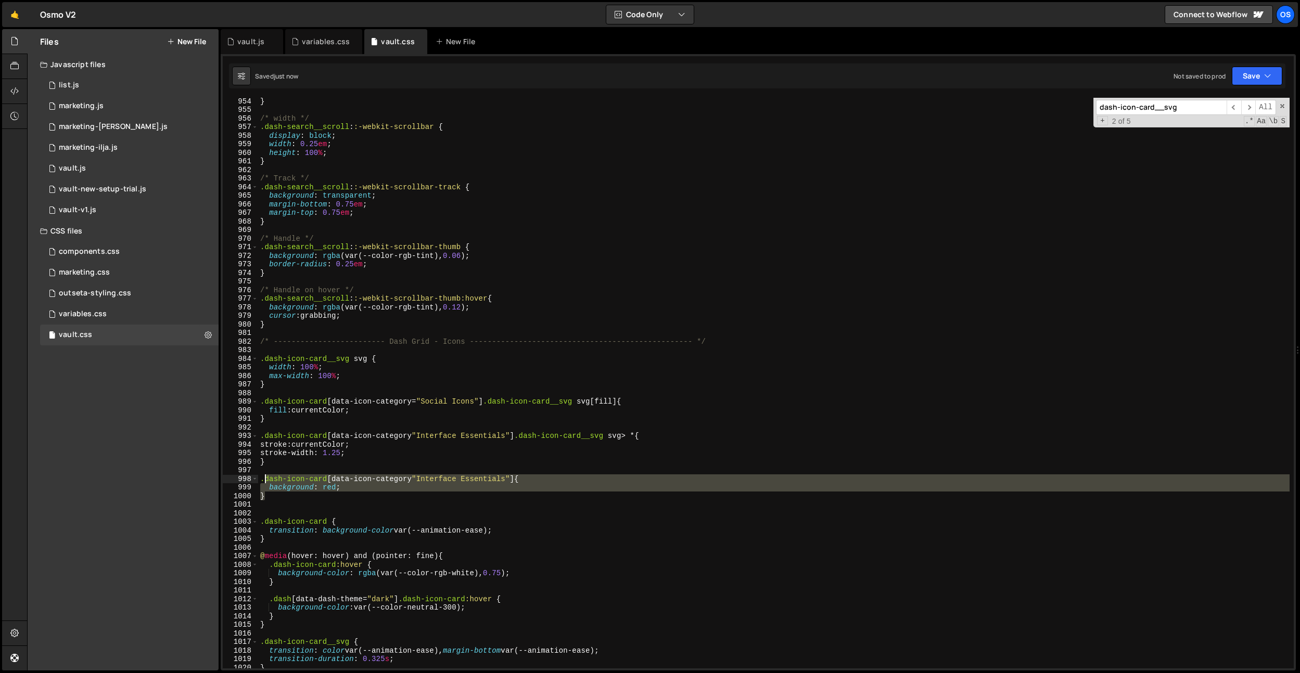
drag, startPoint x: 304, startPoint y: 497, endPoint x: 262, endPoint y: 476, distance: 47.9
click at [262, 476] on div "} /* width */ .dash-search__scroll : :-webkit-scrollbar { display : block ; wid…" at bounding box center [773, 391] width 1031 height 588
type textarea ".dash-icon-card[data-icon-category"Interface Essentials"] { background: red;"
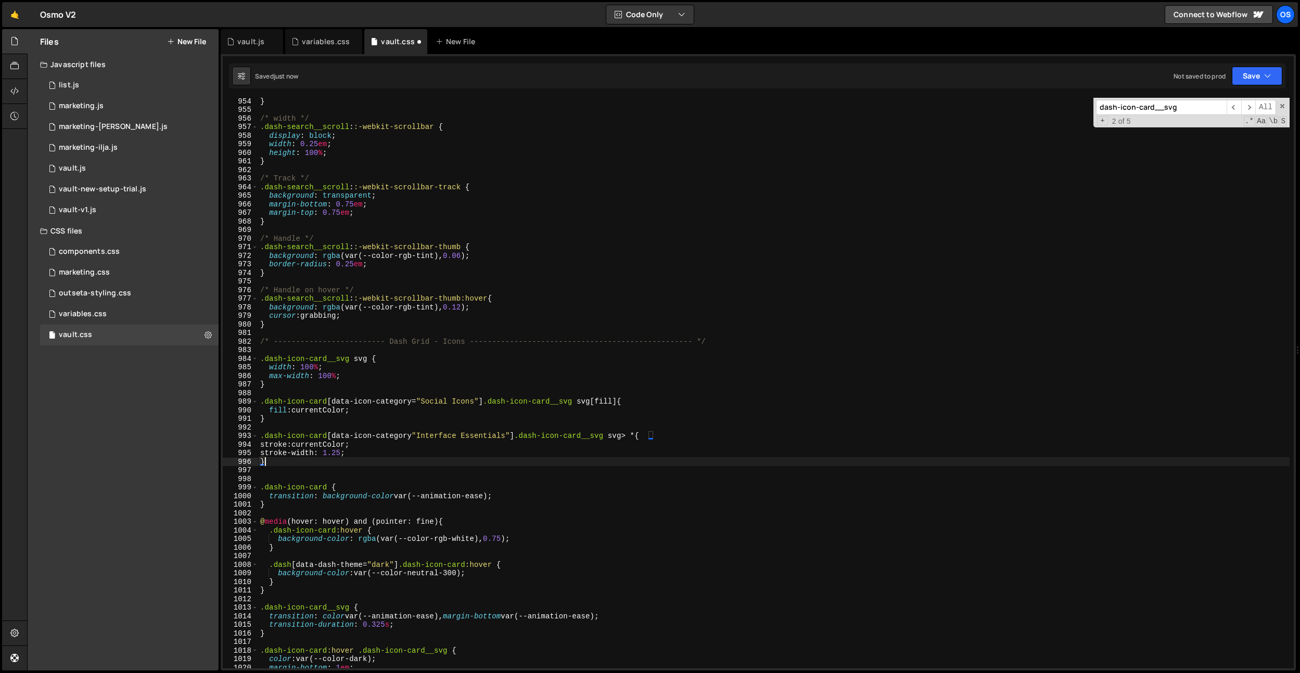
click at [410, 438] on div "} /* width */ .dash-search__scroll : :-webkit-scrollbar { display : block ; wid…" at bounding box center [773, 391] width 1031 height 588
type textarea ".dash-icon-card[data-icon-category="Interface Essentials"] .dash-icon-card__svg…"
click at [255, 46] on div "vault.js" at bounding box center [250, 41] width 27 height 10
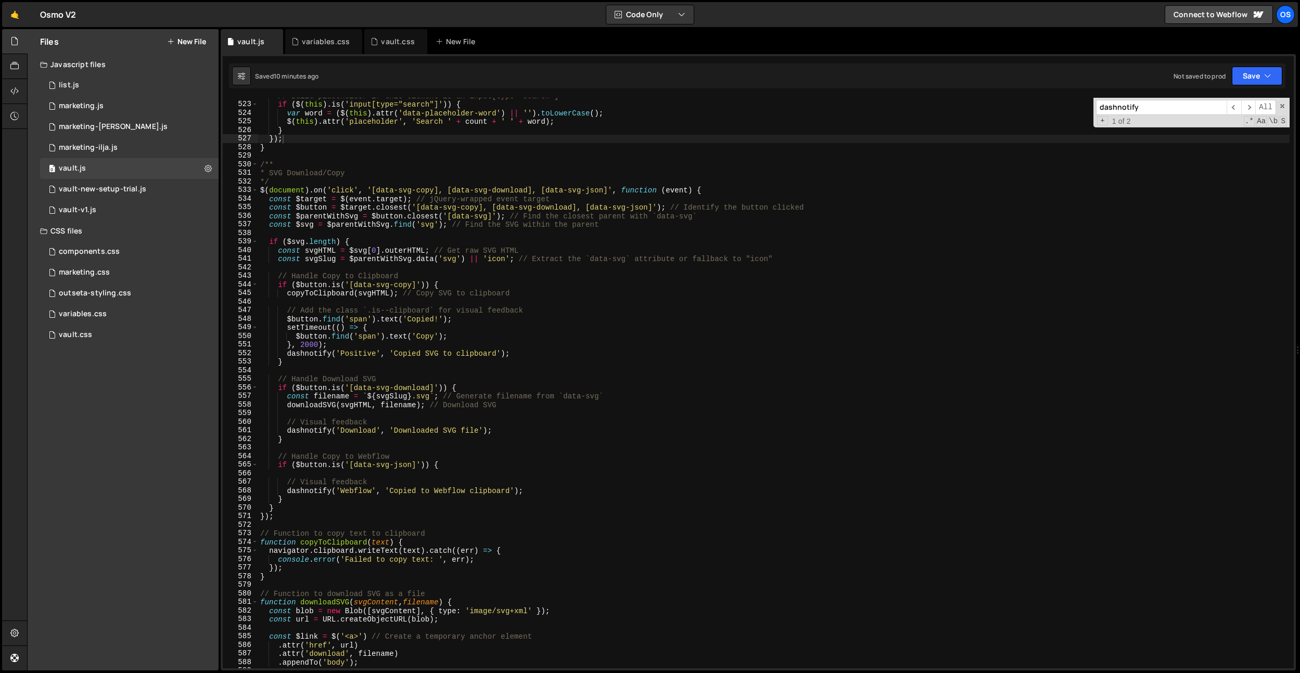
type textarea "dashnotify('Download', 'Downloaded SVG file');"
drag, startPoint x: 514, startPoint y: 428, endPoint x: 404, endPoint y: 410, distance: 111.2
click at [288, 434] on div "// Build placeholder if this element is an input[type="search"] if ( $ ( this )…" at bounding box center [773, 386] width 1031 height 588
click at [413, 410] on div "// Build placeholder if this element is an input[type="search"] if ( $ ( this )…" at bounding box center [773, 386] width 1031 height 588
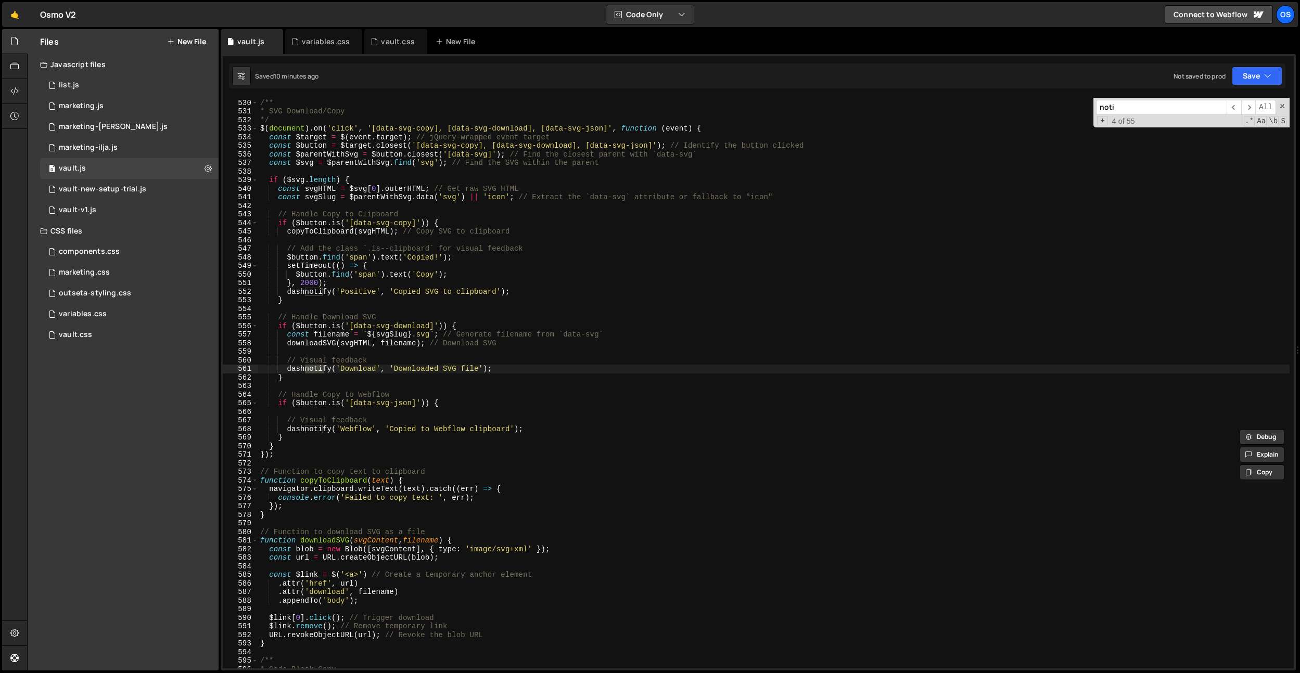
scroll to position [4316, 0]
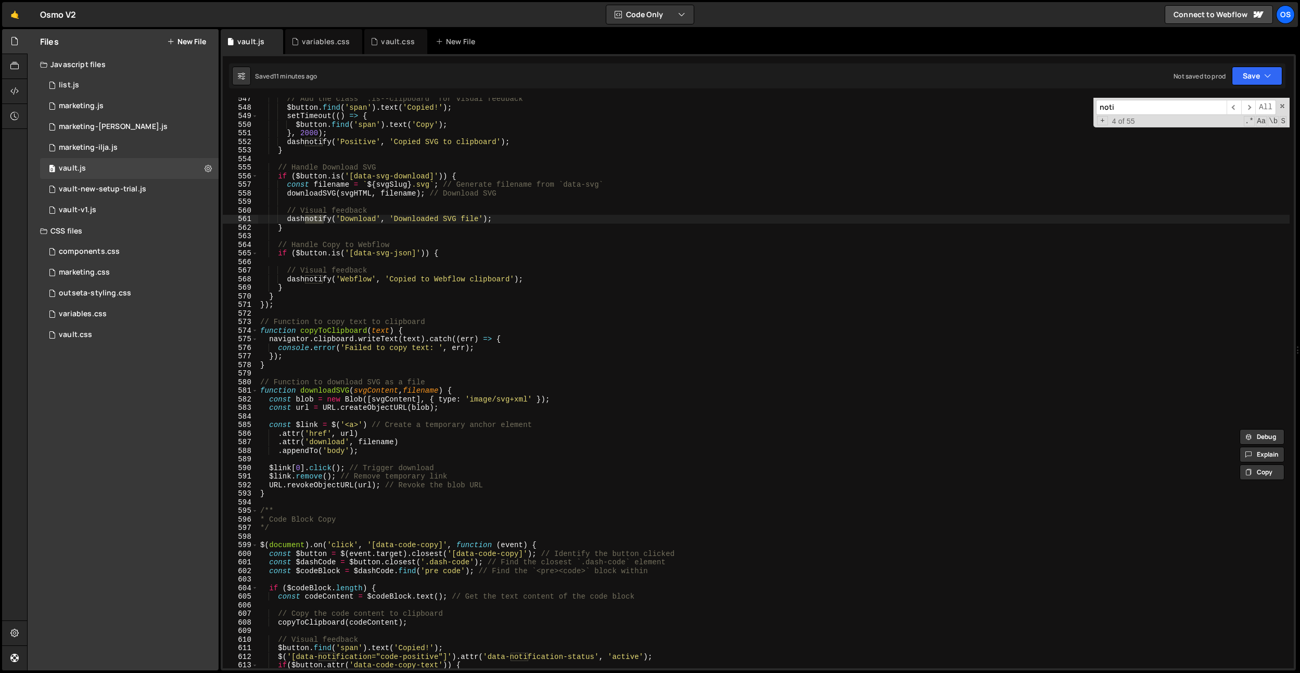
type input "noti"
click at [487, 352] on div "// Add the class `.is--clipboard` for visual feedback $button . find ( 'span' )…" at bounding box center [773, 389] width 1031 height 588
click at [484, 344] on div "// Add the class `.is--clipboard` for visual feedback $button . find ( 'span' )…" at bounding box center [773, 389] width 1031 height 588
type textarea "console.error('Failed to copy text: ', err);"
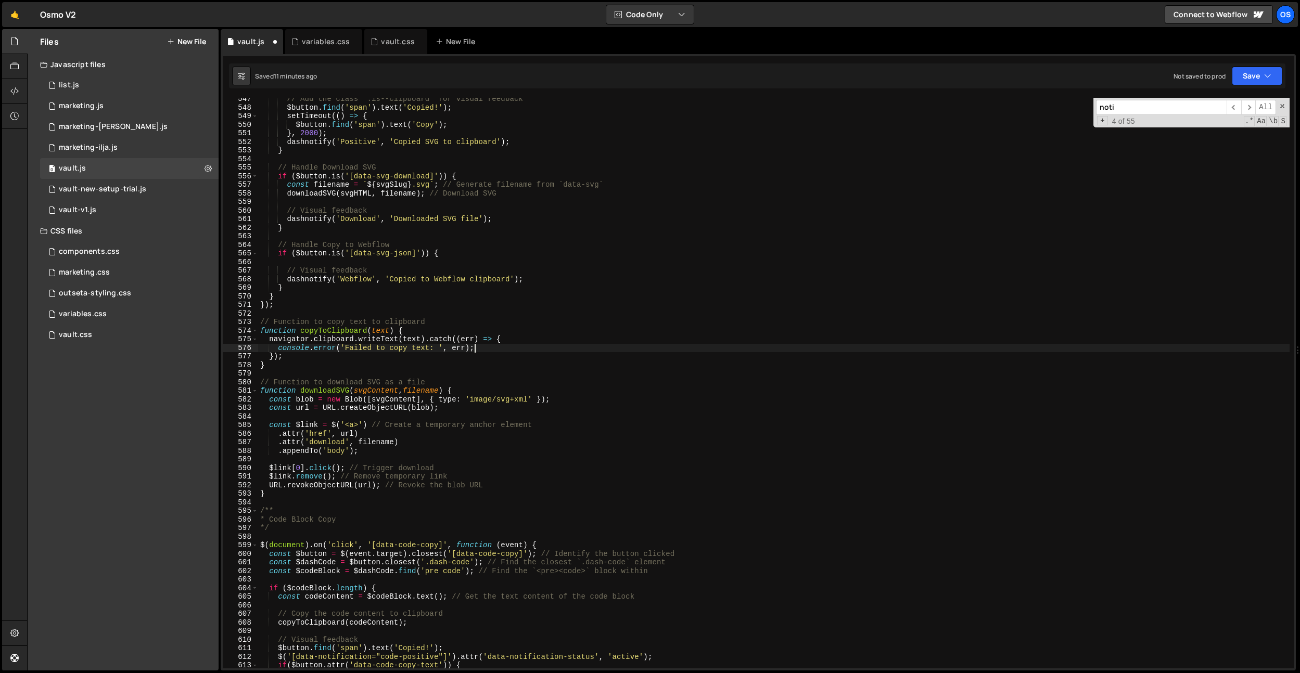
paste textarea "dashnotify('Download', 'Downloaded SVG file');"
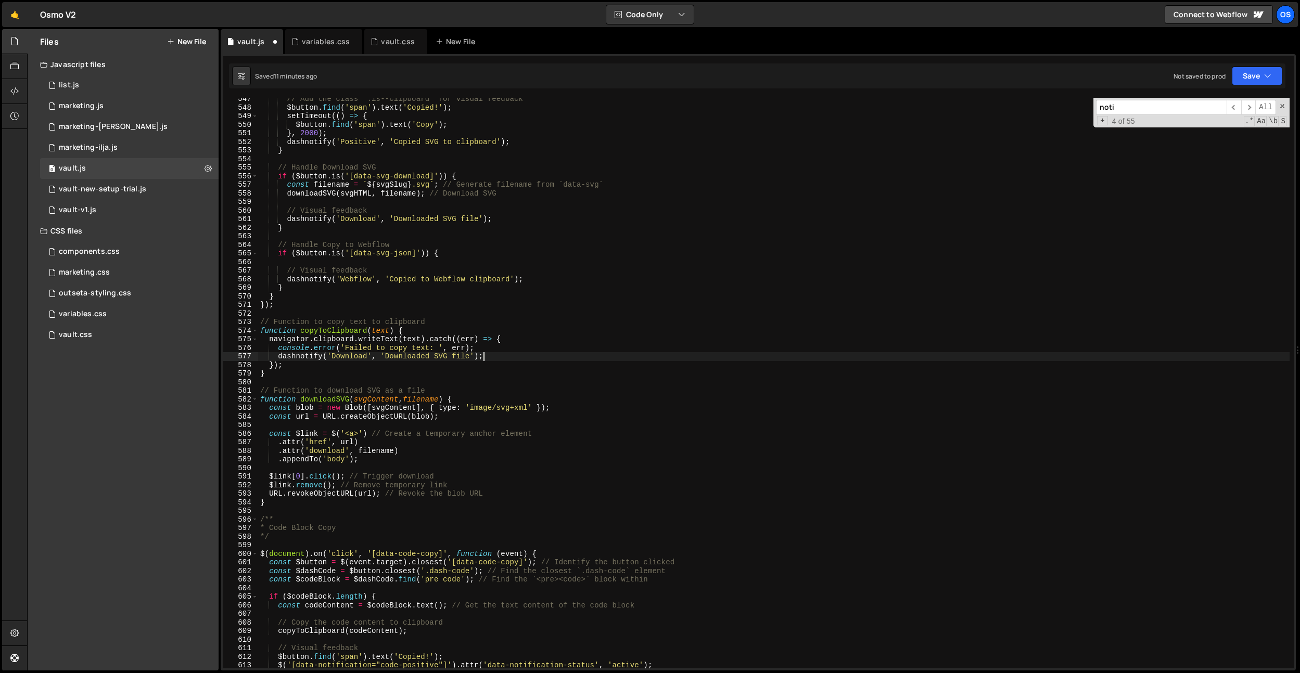
click at [369, 357] on div "// Add the class `.is--clipboard` for visual feedback $button . find ( 'span' )…" at bounding box center [773, 389] width 1031 height 588
click at [355, 358] on div "// Add the class `.is--clipboard` for visual feedback $button . find ( 'span' )…" at bounding box center [773, 389] width 1031 height 588
click at [459, 354] on div "// Add the class `.is--clipboard` for visual feedback $button . find ( 'span' )…" at bounding box center [773, 389] width 1031 height 588
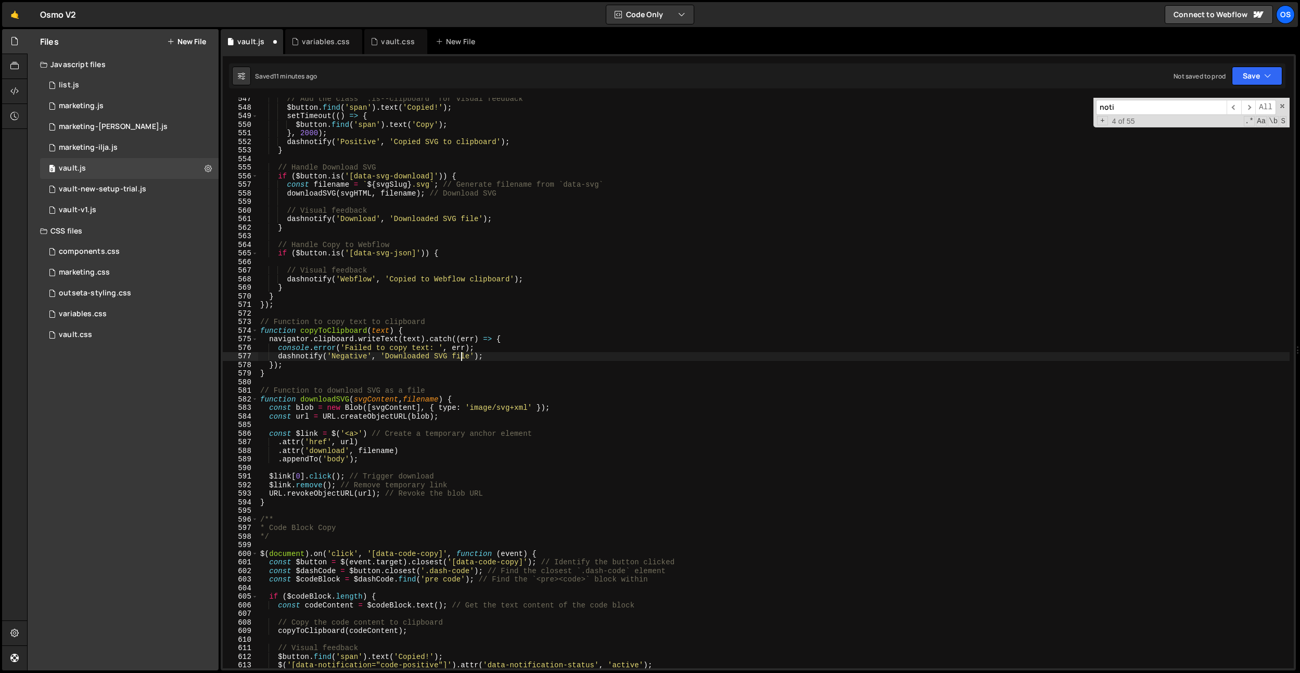
click at [459, 354] on div "// Add the class `.is--clipboard` for visual feedback $button . find ( 'span' )…" at bounding box center [773, 389] width 1031 height 588
click at [472, 363] on div "// Add the class `.is--clipboard` for visual feedback $button . find ( 'span' )…" at bounding box center [773, 389] width 1031 height 588
drag, startPoint x: 473, startPoint y: 356, endPoint x: 381, endPoint y: 356, distance: 92.1
click at [381, 356] on div "// Add the class `.is--clipboard` for visual feedback $button . find ( 'span' )…" at bounding box center [773, 389] width 1031 height 588
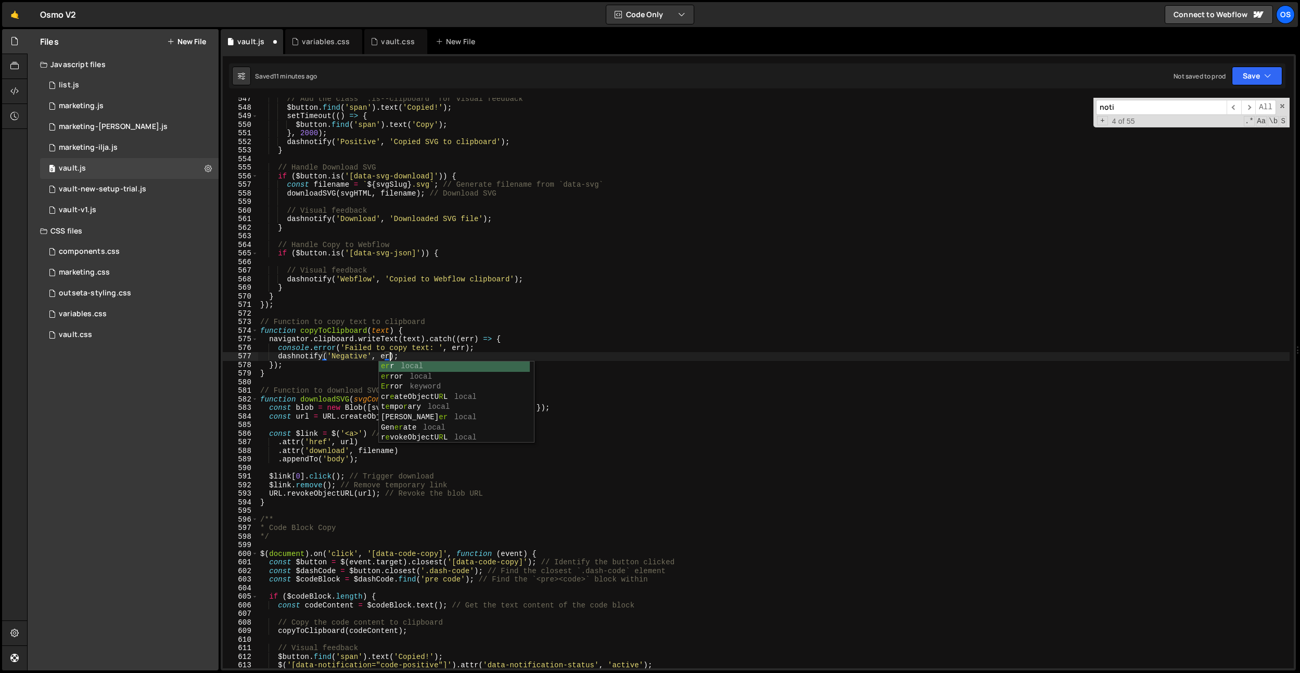
scroll to position [0, 9]
drag, startPoint x: 512, startPoint y: 346, endPoint x: 500, endPoint y: 348, distance: 12.1
click at [512, 346] on div "// Add the class `.is--clipboard` for visual feedback $button . find ( 'span' )…" at bounding box center [773, 389] width 1031 height 588
drag, startPoint x: 465, startPoint y: 348, endPoint x: 341, endPoint y: 349, distance: 123.8
click at [341, 349] on div "// Add the class `.is--clipboard` for visual feedback $button . find ( 'span' )…" at bounding box center [773, 389] width 1031 height 588
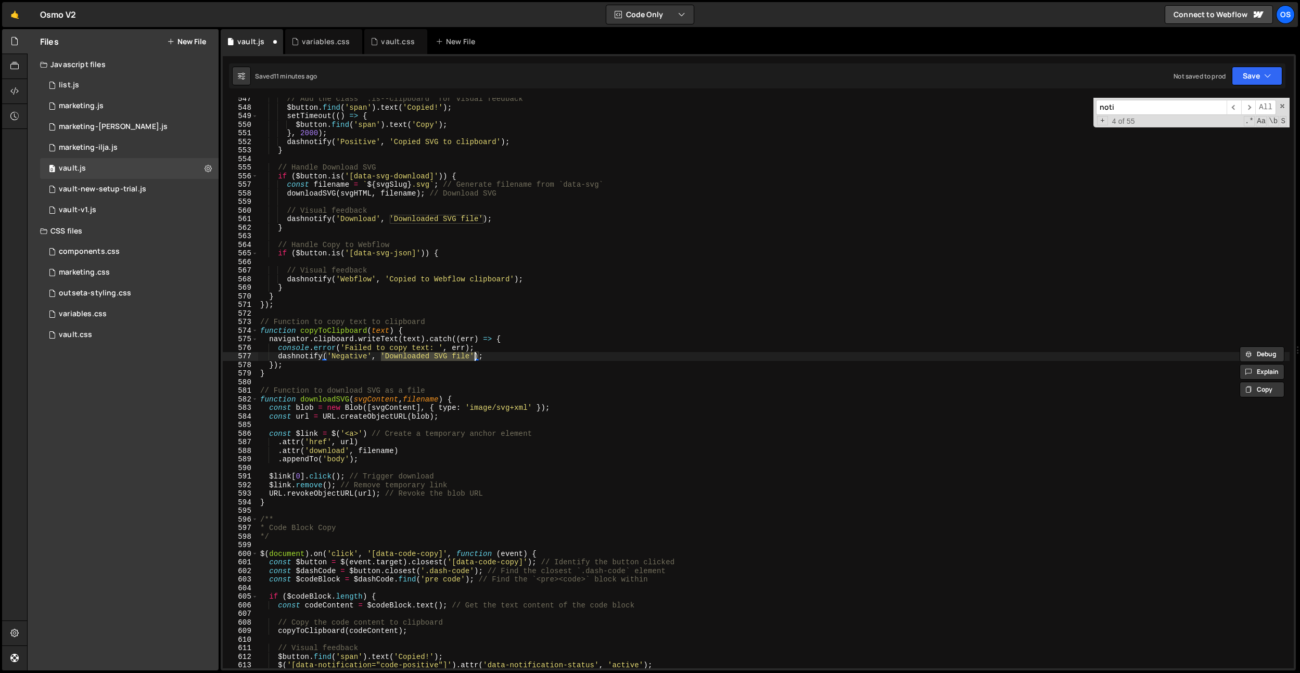
drag, startPoint x: 381, startPoint y: 357, endPoint x: 474, endPoint y: 354, distance: 92.7
click at [474, 354] on div "// Add the class `.is--clipboard` for visual feedback $button . find ( 'span' )…" at bounding box center [773, 389] width 1031 height 588
paste textarea "Failed to copy text: ', err"
click at [500, 357] on div "// Add the class `.is--clipboard` for visual feedback $button . find ( 'span' )…" at bounding box center [773, 389] width 1031 height 588
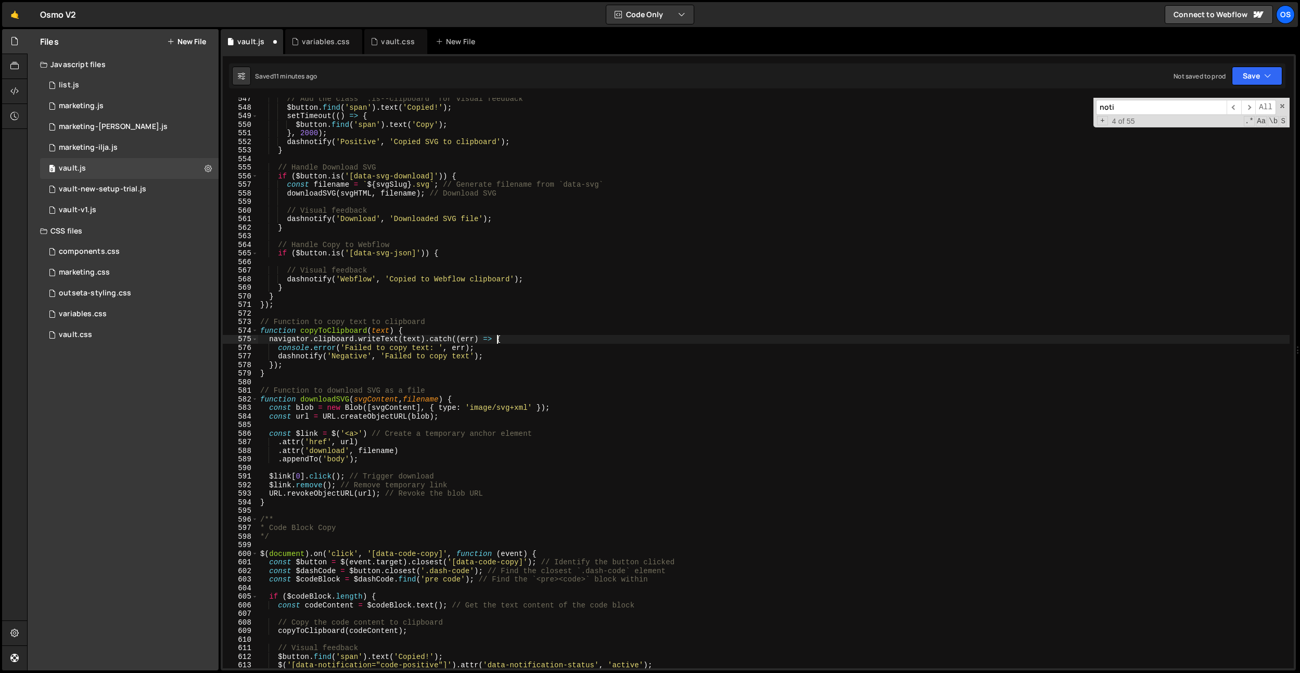
click at [498, 340] on div "// Add the class `.is--clipboard` for visual feedback $button . find ( 'span' )…" at bounding box center [773, 389] width 1031 height 588
click at [322, 357] on div "// Add the class `.is--clipboard` for visual feedback $button . find ( 'span' )…" at bounding box center [773, 389] width 1031 height 588
drag, startPoint x: 510, startPoint y: 357, endPoint x: 403, endPoint y: 379, distance: 110.0
click at [278, 356] on div "// Add the class `.is--clipboard` for visual feedback $button . find ( 'span' )…" at bounding box center [773, 389] width 1031 height 588
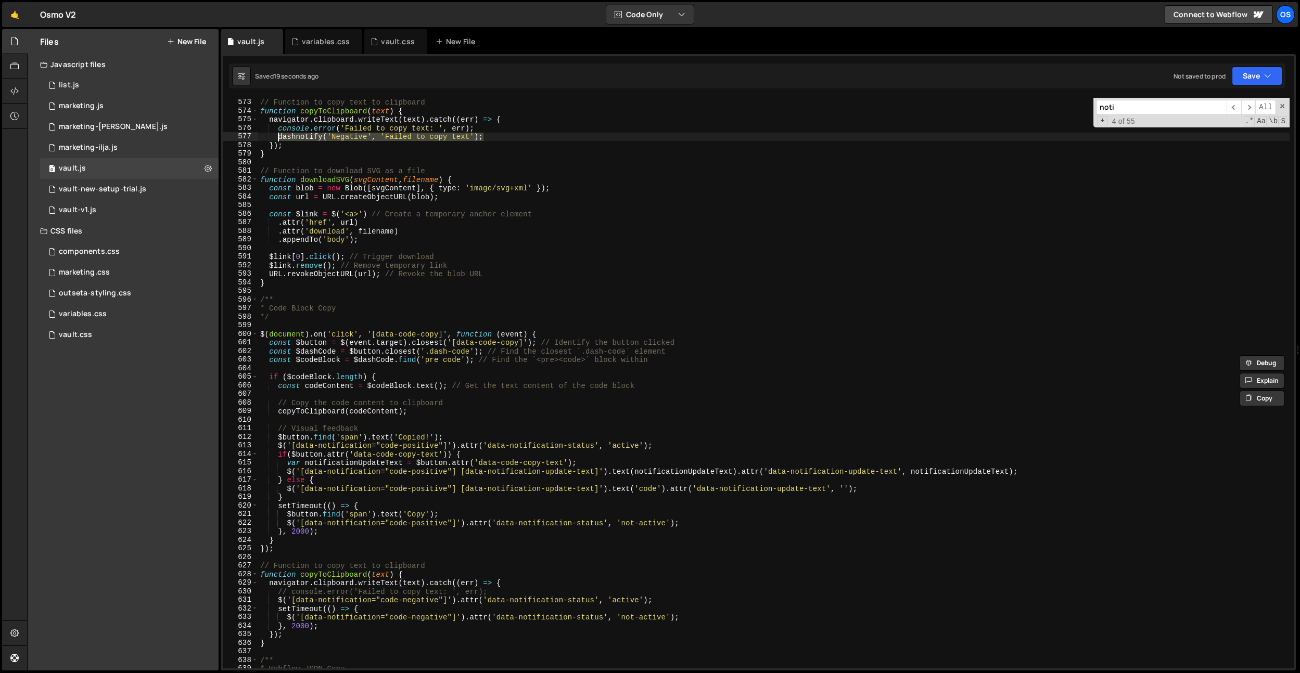
scroll to position [4516, 0]
click at [778, 542] on div "// Function to copy text to clipboard function copyToClipboard ( text ) { navig…" at bounding box center [773, 383] width 1031 height 588
drag, startPoint x: 482, startPoint y: 130, endPoint x: 209, endPoint y: 128, distance: 273.7
click at [209, 128] on div "Files New File Javascript files 0 list.js 0 0 marketing.js 0 0 marketing-[PERSO…" at bounding box center [663, 350] width 1273 height 642
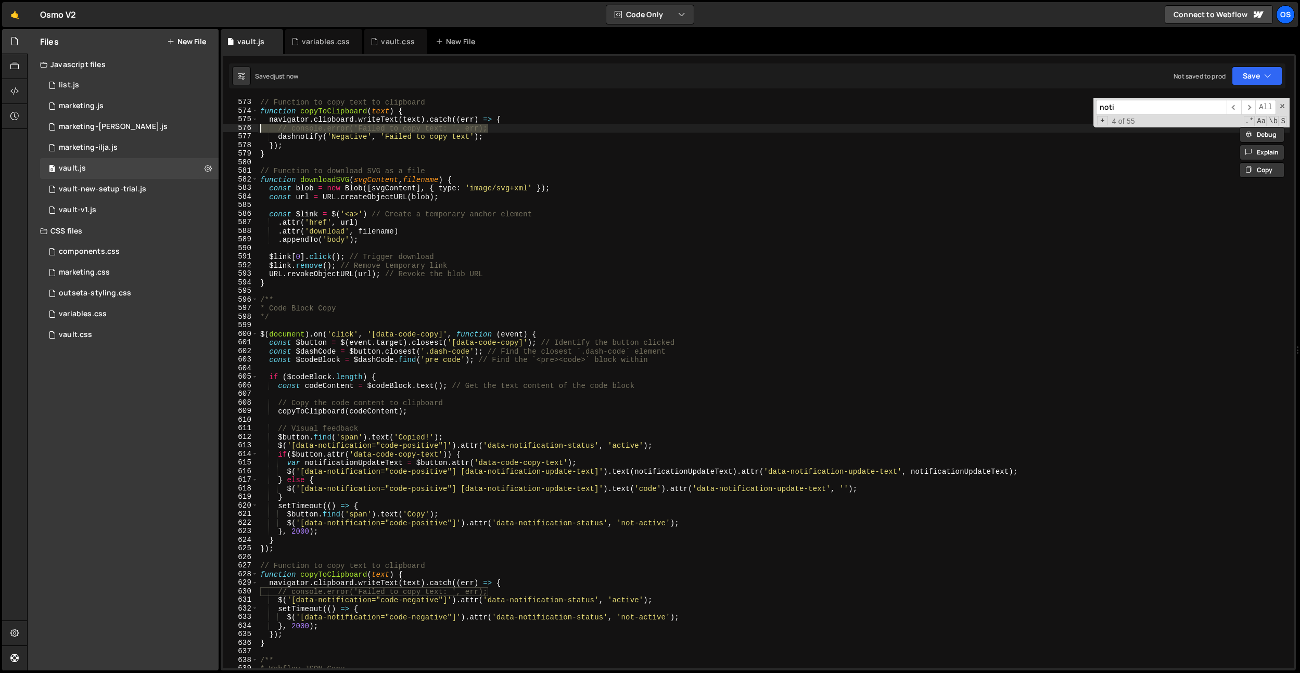
click at [407, 460] on div "// Function to copy text to clipboard function copyToClipboard ( text ) { navig…" at bounding box center [773, 383] width 1031 height 588
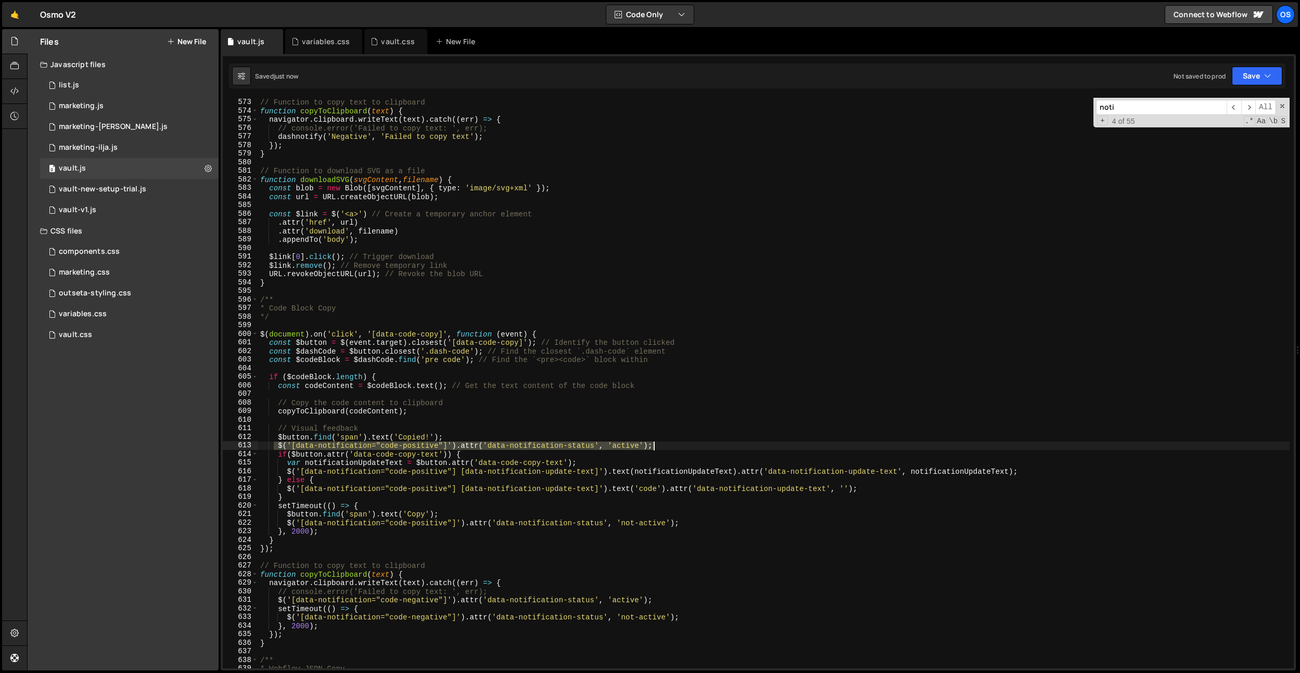
drag, startPoint x: 276, startPoint y: 448, endPoint x: 659, endPoint y: 447, distance: 383.4
click at [659, 447] on div "// Function to copy text to clipboard function copyToClipboard ( text ) { navig…" at bounding box center [773, 383] width 1031 height 588
type textarea "$('[data-notification="code-positive"]').attr('data-notification-status', 'acti…"
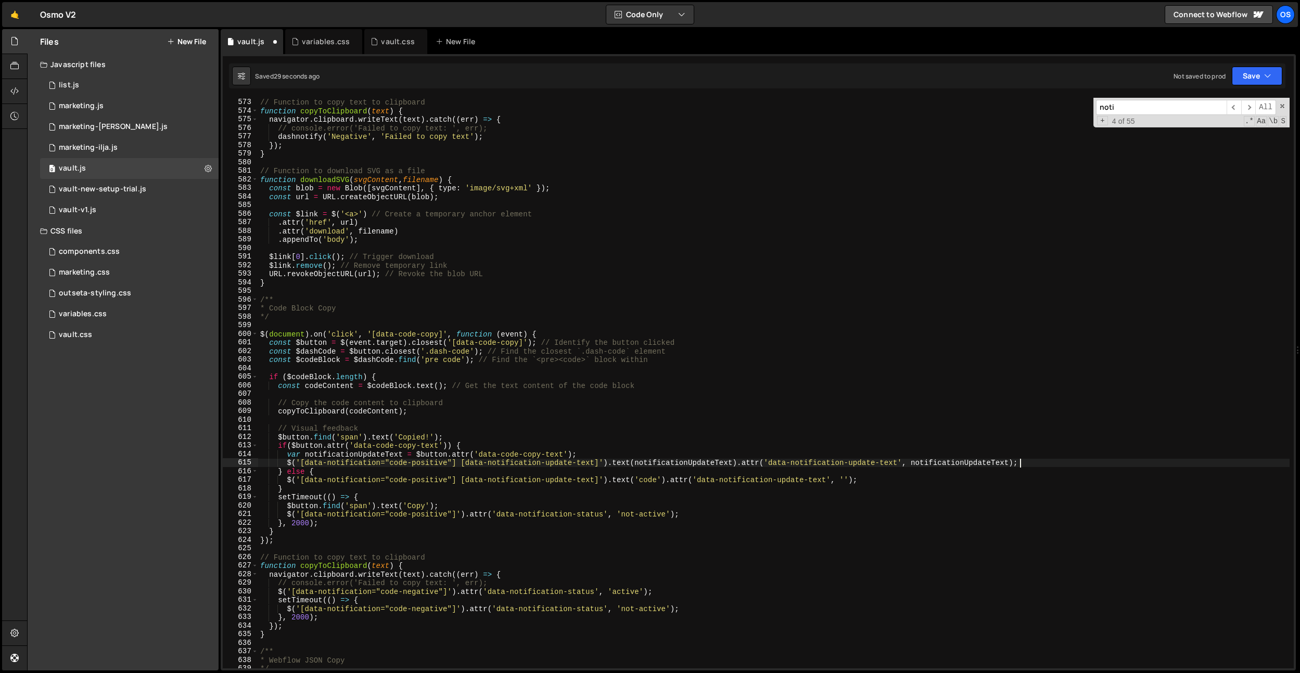
click at [1025, 462] on div "// Function to copy text to clipboard function copyToClipboard ( text ) { navig…" at bounding box center [773, 383] width 1031 height 588
type textarea "$('[data-notification="code-positive"] [data-notification-update-text]').text(n…"
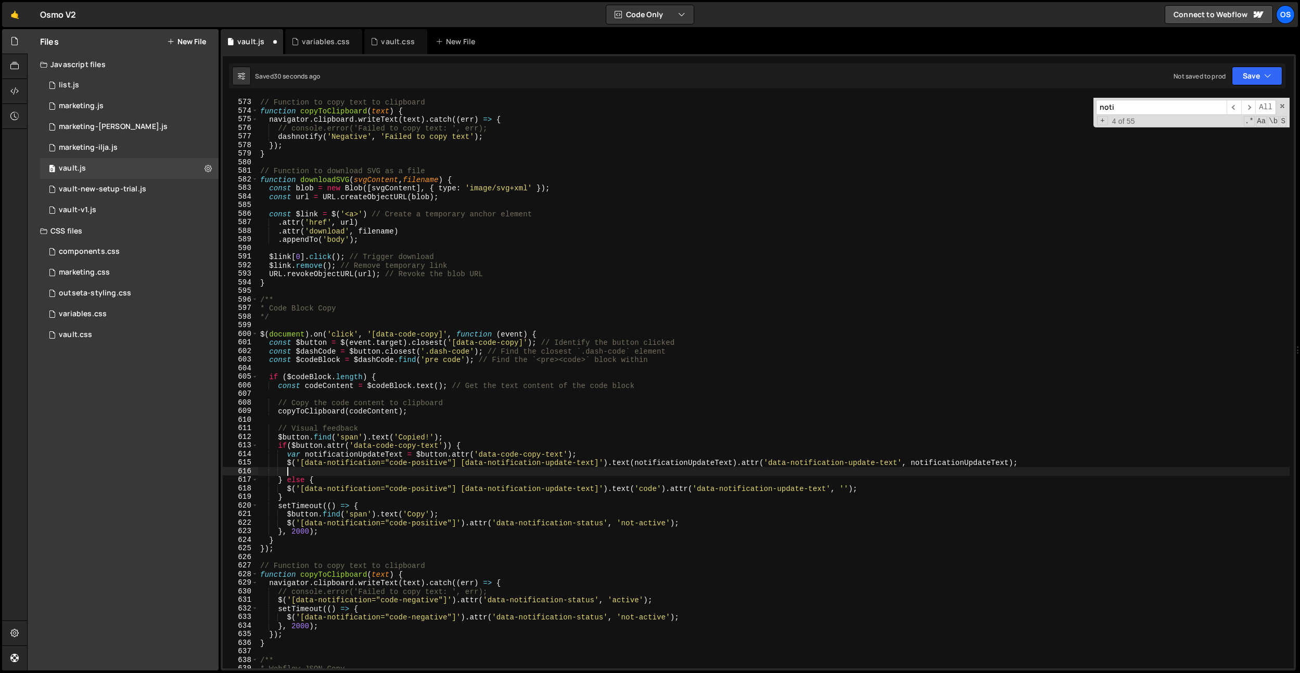
paste textarea "dashnotify('Negative', 'Failed to copy text');"
click at [394, 455] on div "// Function to copy text to clipboard function copyToClipboard ( text ) { navig…" at bounding box center [773, 383] width 1031 height 588
drag, startPoint x: 391, startPoint y: 473, endPoint x: 482, endPoint y: 469, distance: 91.6
click at [482, 469] on div "// Function to copy text to clipboard function copyToClipboard ( text ) { navig…" at bounding box center [773, 383] width 1031 height 588
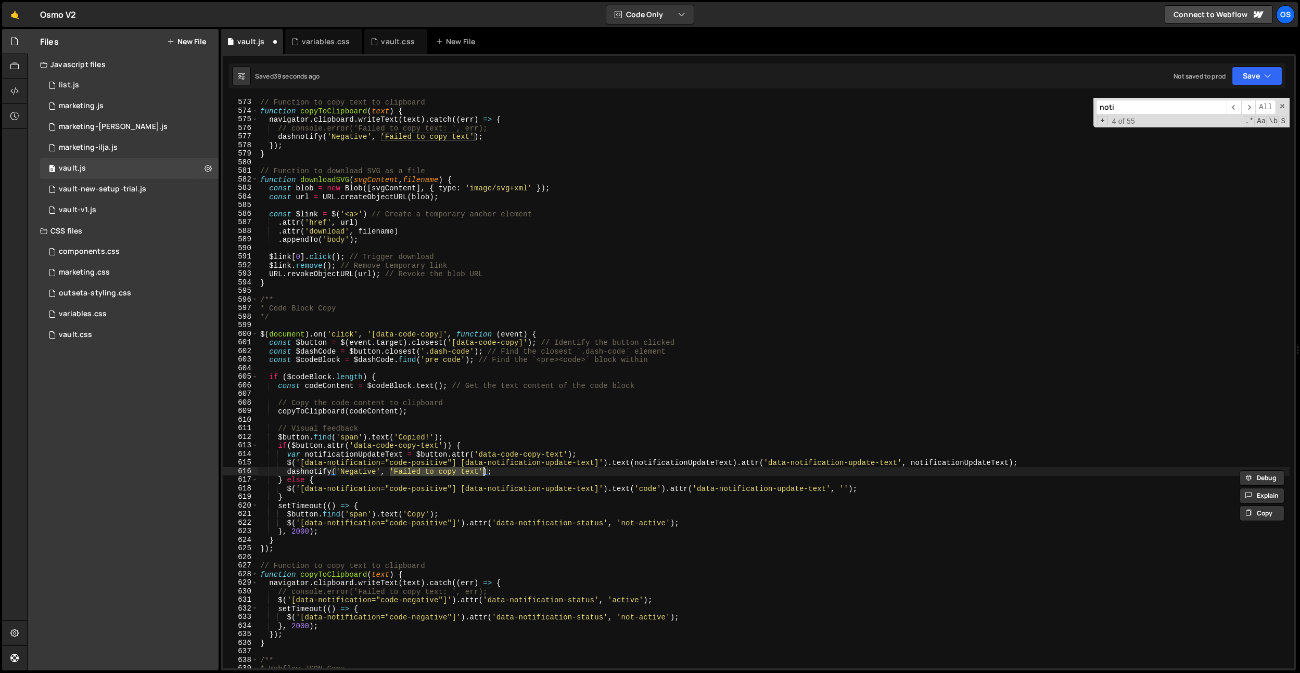
paste textarea "notificationUpdateText"
drag, startPoint x: 503, startPoint y: 473, endPoint x: 344, endPoint y: 469, distance: 158.2
click at [305, 469] on div "// Function to copy text to clipboard function copyToClipboard ( text ) { navig…" at bounding box center [773, 383] width 1031 height 588
click at [353, 467] on div "// Function to copy text to clipboard function copyToClipboard ( text ) { navig…" at bounding box center [773, 383] width 1031 height 588
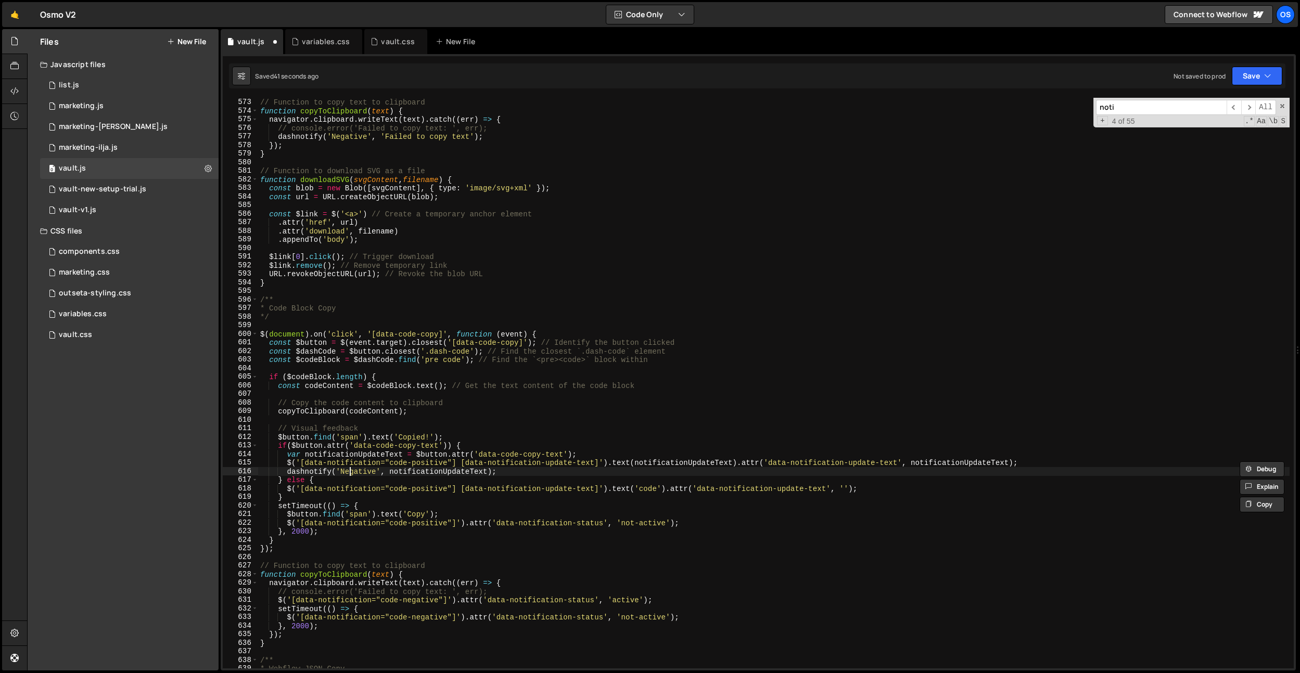
click at [352, 470] on div "// Function to copy text to clipboard function copyToClipboard ( text ) { navig…" at bounding box center [773, 383] width 1031 height 588
drag, startPoint x: 497, startPoint y: 472, endPoint x: 287, endPoint y: 472, distance: 209.7
click at [287, 472] on div "// Function to copy text to clipboard function copyToClipboard ( text ) { navig…" at bounding box center [773, 383] width 1031 height 588
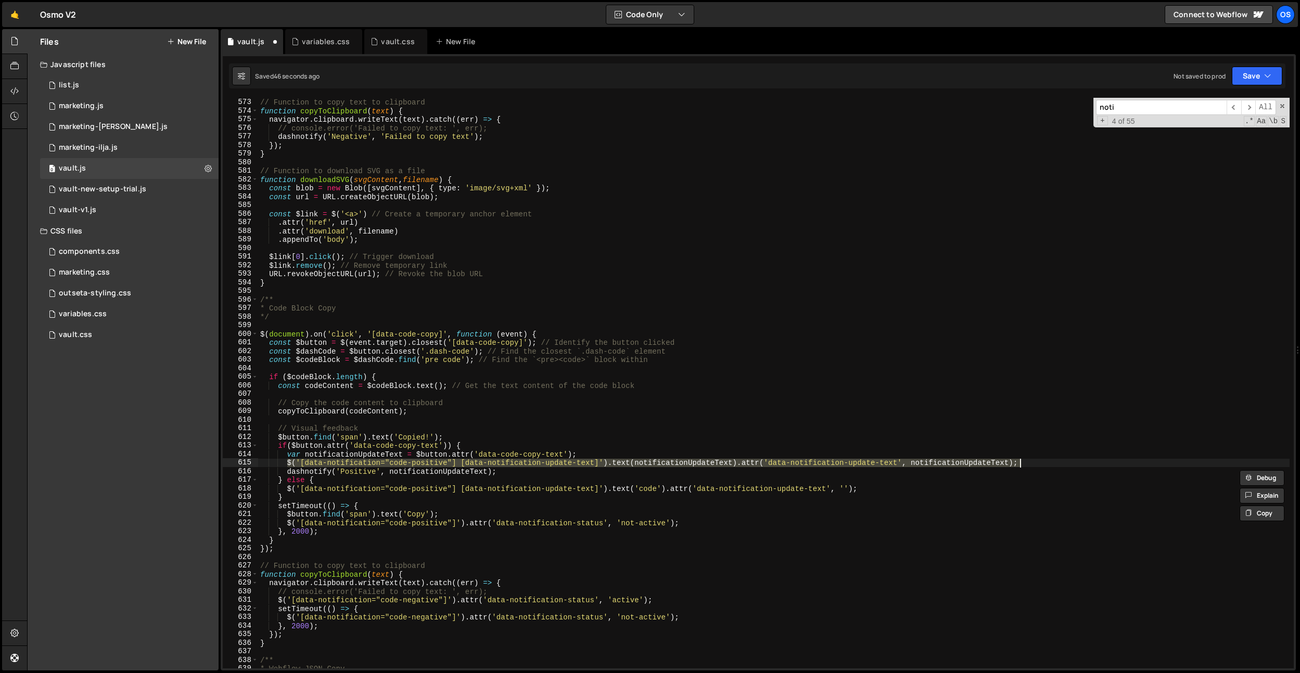
drag, startPoint x: 287, startPoint y: 465, endPoint x: 1036, endPoint y: 464, distance: 749.2
click at [1036, 464] on div "// Function to copy text to clipboard function copyToClipboard ( text ) { navig…" at bounding box center [773, 383] width 1031 height 588
type textarea "$('[data-notification="code-positive"] [data-notification-update-text]').text(n…"
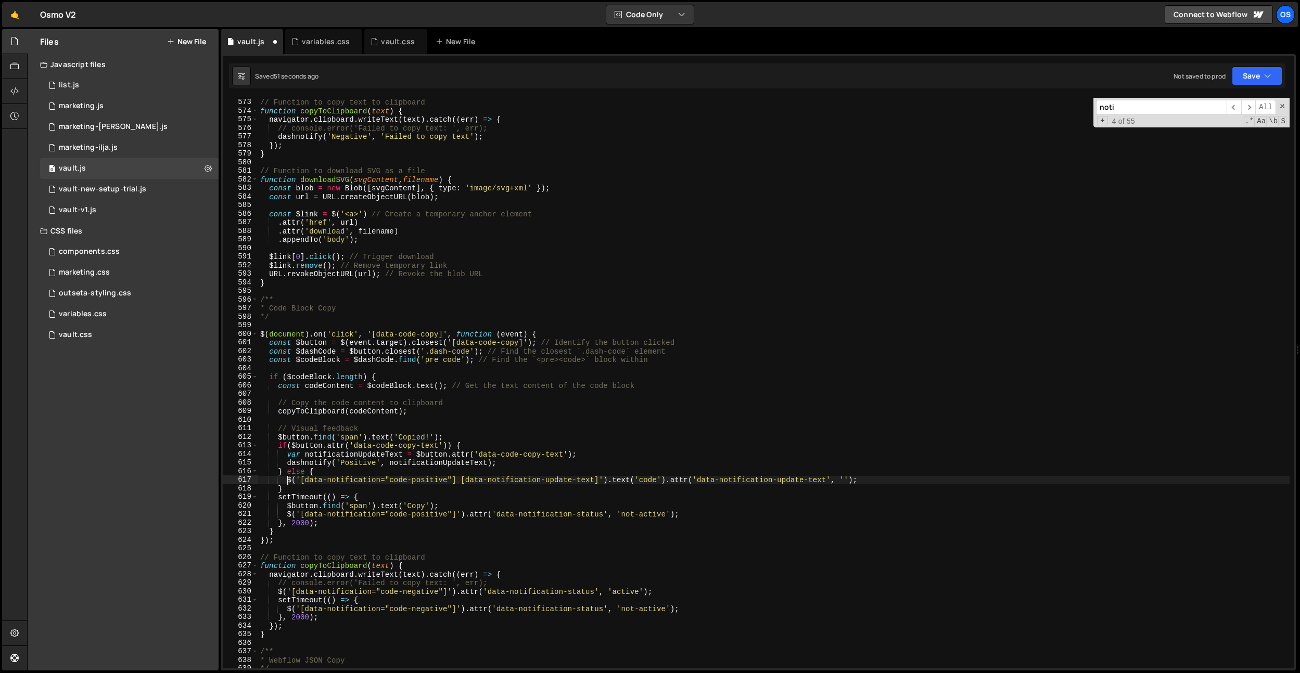
click at [288, 480] on div "// Function to copy text to clipboard function copyToClipboard ( text ) { navig…" at bounding box center [773, 383] width 1031 height 588
click at [912, 476] on div "// Function to copy text to clipboard function copyToClipboard ( text ) { navig…" at bounding box center [773, 383] width 1031 height 588
click at [909, 479] on div "// Function to copy text to clipboard function copyToClipboard ( text ) { navig…" at bounding box center [773, 383] width 1031 height 588
type textarea "$('[data-notification="code-positive"] [data-notification-update-text]').text('…"
drag, startPoint x: 878, startPoint y: 479, endPoint x: 135, endPoint y: 480, distance: 742.9
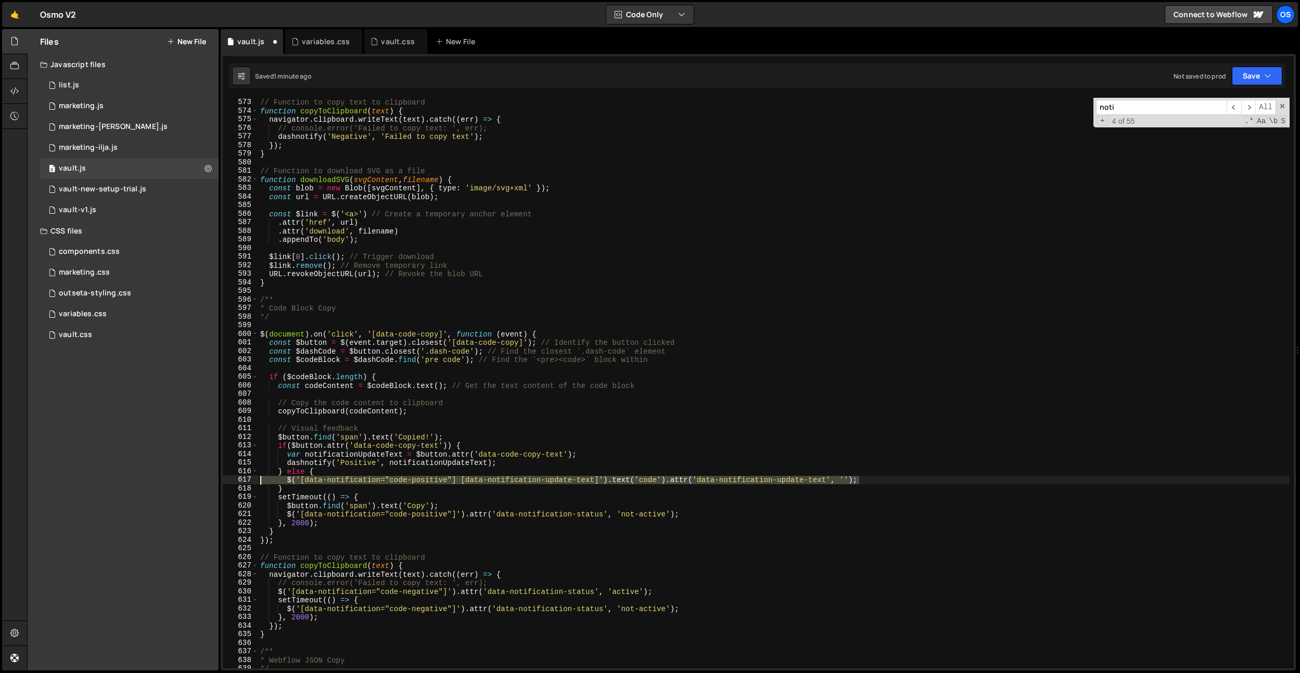
click at [135, 480] on div "Files New File Javascript files 0 list.js 0 0 marketing.js 0 0 marketing-[PERSO…" at bounding box center [663, 350] width 1273 height 642
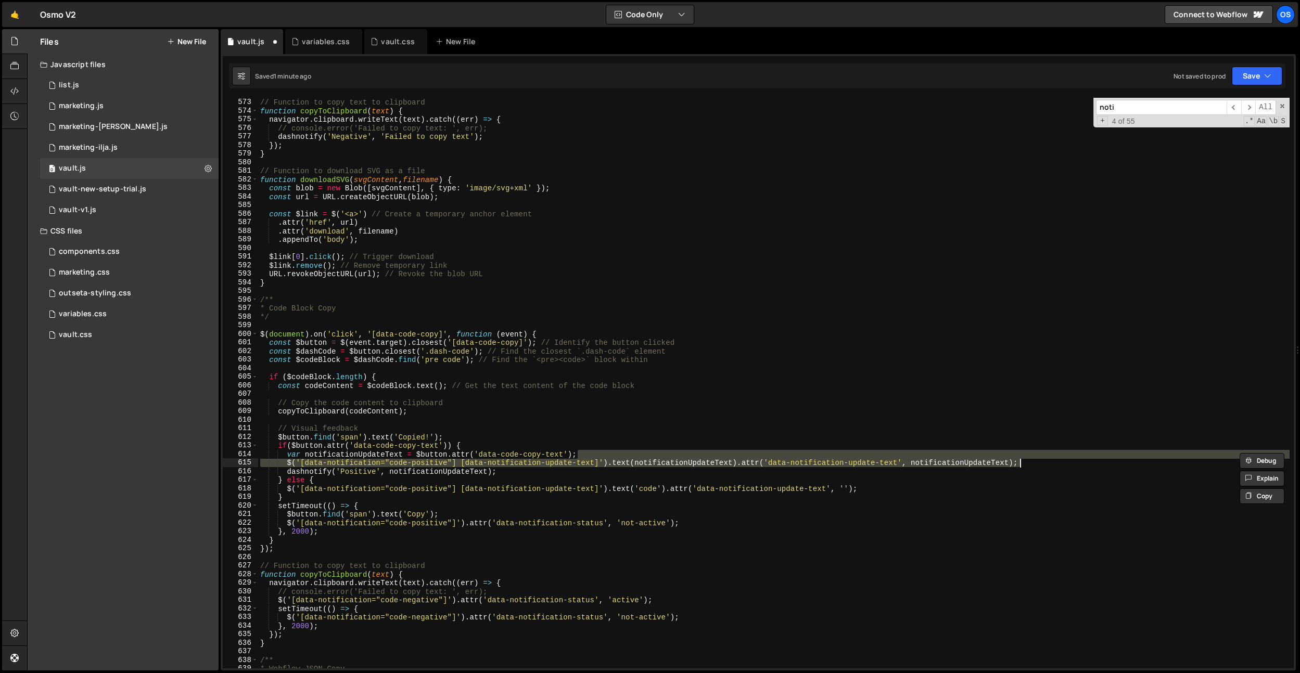
drag, startPoint x: 1063, startPoint y: 454, endPoint x: 1059, endPoint y: 458, distance: 6.3
click at [1063, 454] on div "// Function to copy text to clipboard function copyToClipboard ( text ) { navig…" at bounding box center [773, 383] width 1031 height 571
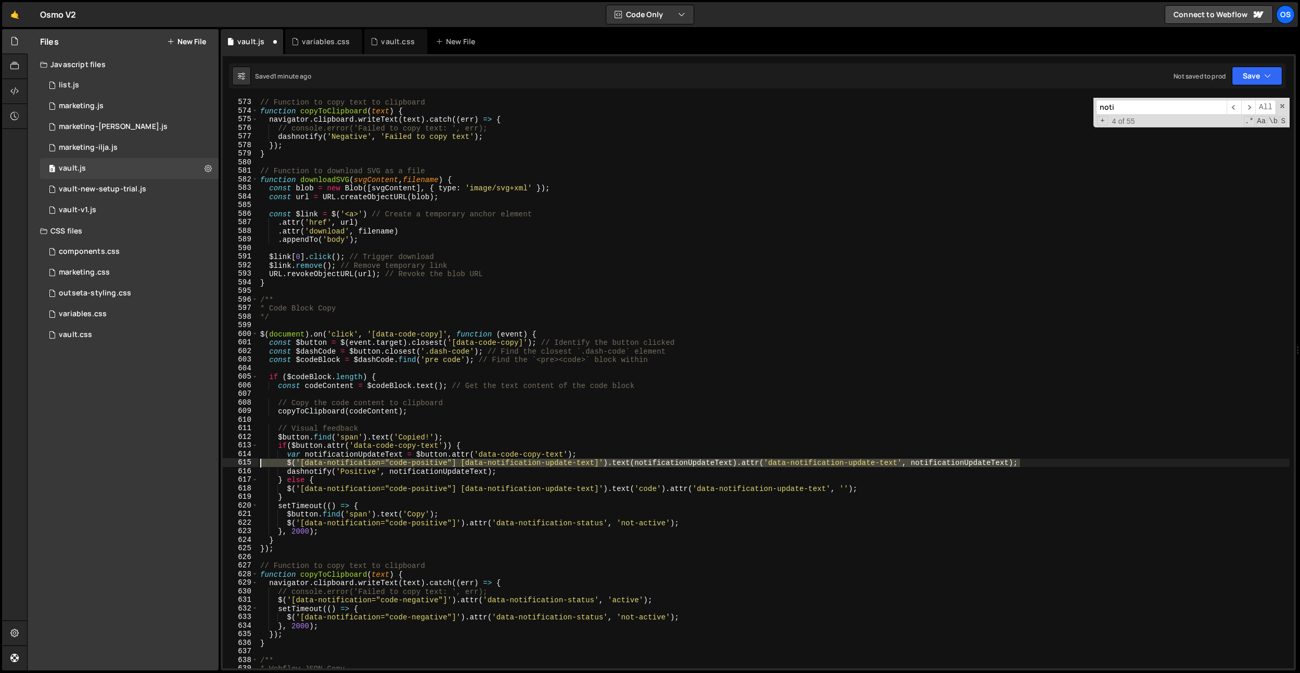
drag, startPoint x: 1054, startPoint y: 462, endPoint x: 216, endPoint y: 461, distance: 837.6
click at [216, 461] on div "Files New File Javascript files 0 list.js 0 0 marketing.js 0 0 marketing-[PERSO…" at bounding box center [663, 350] width 1273 height 642
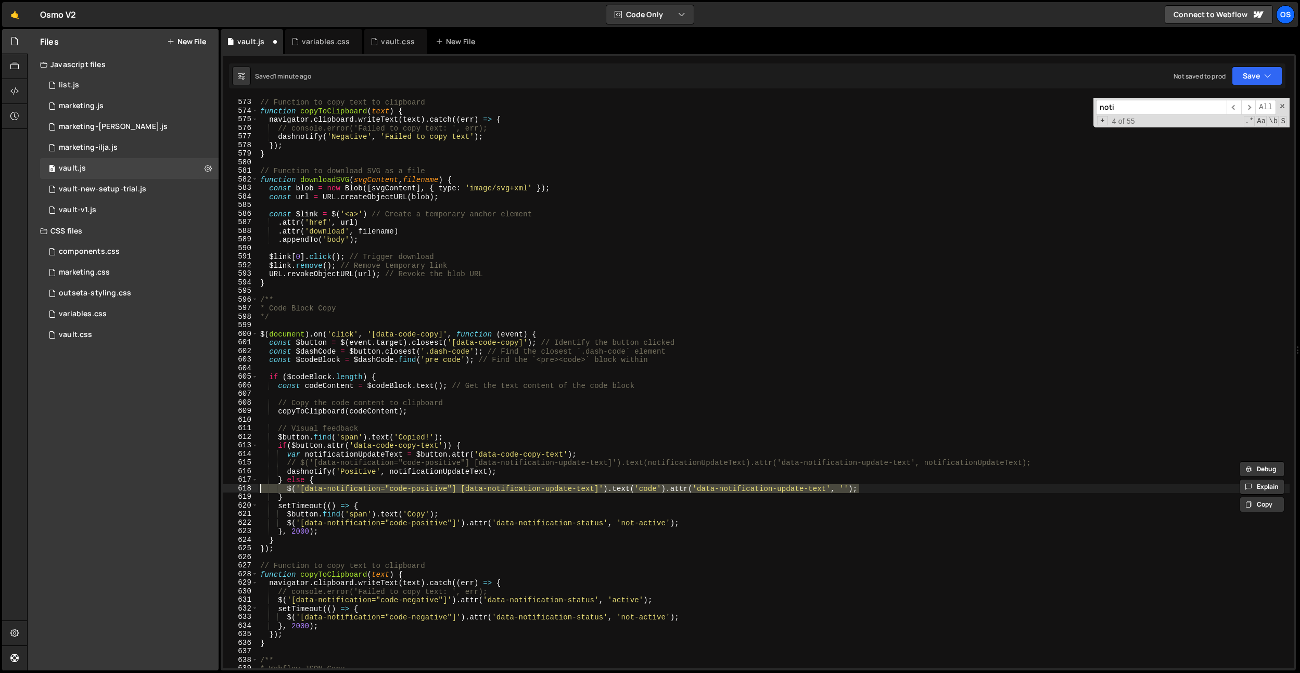
drag, startPoint x: 868, startPoint y: 490, endPoint x: 226, endPoint y: 487, distance: 641.5
click at [226, 487] on div "// $('[data-notification="code-positive"] [data-notification-update-text]').tex…" at bounding box center [758, 383] width 1071 height 571
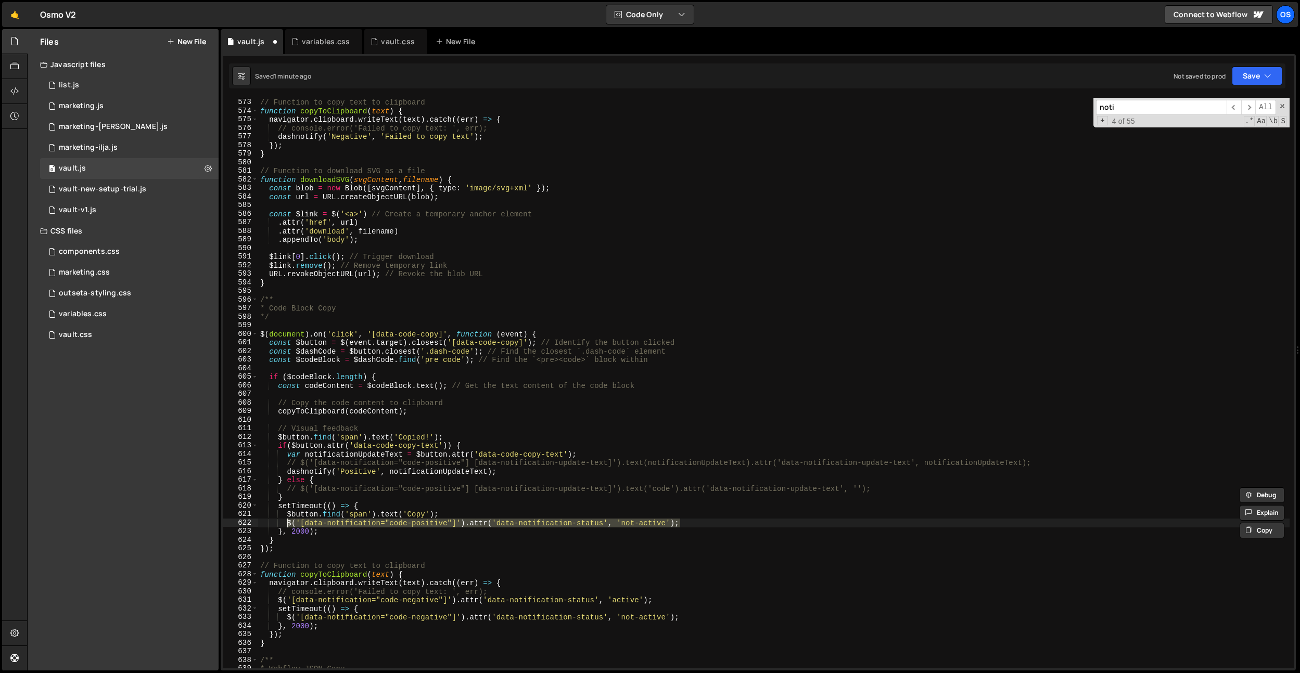
drag, startPoint x: 687, startPoint y: 520, endPoint x: 286, endPoint y: 525, distance: 401.2
click at [286, 525] on div "// Function to copy text to clipboard function copyToClipboard ( text ) { navig…" at bounding box center [773, 383] width 1031 height 588
type textarea "$('[data-notification="code-positive"]').attr('data-notification-status', 'not-…"
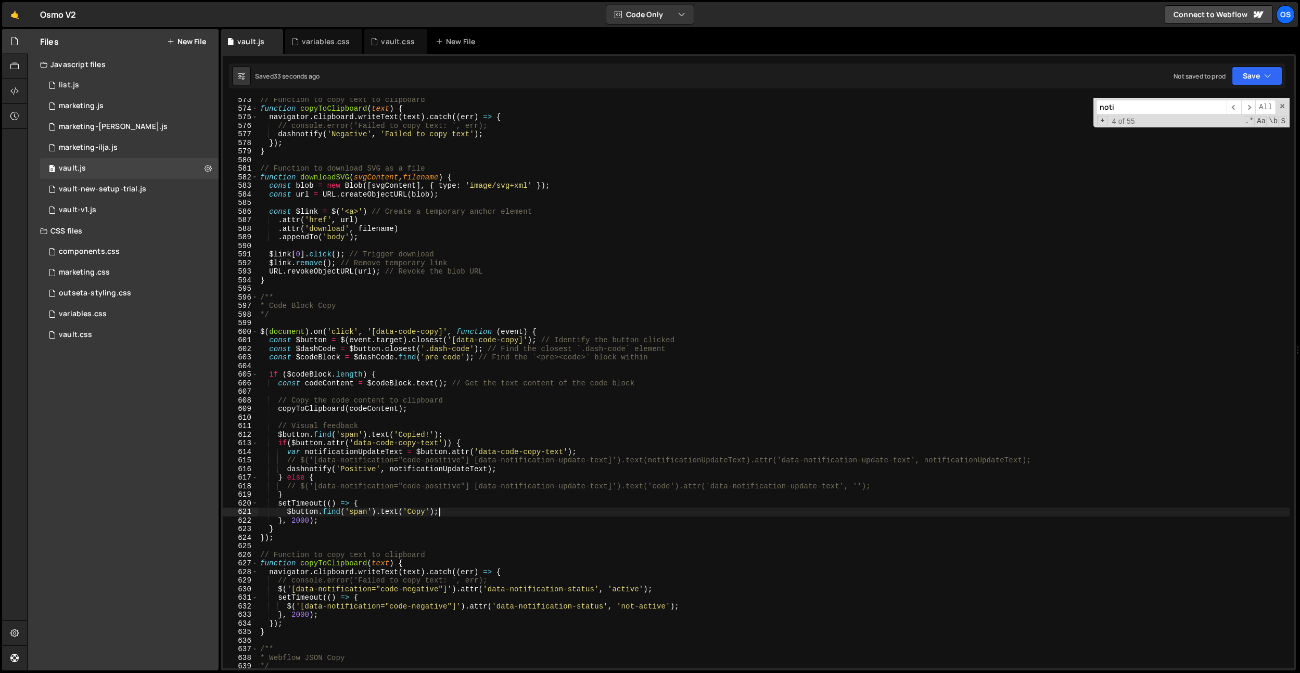
scroll to position [4540, 0]
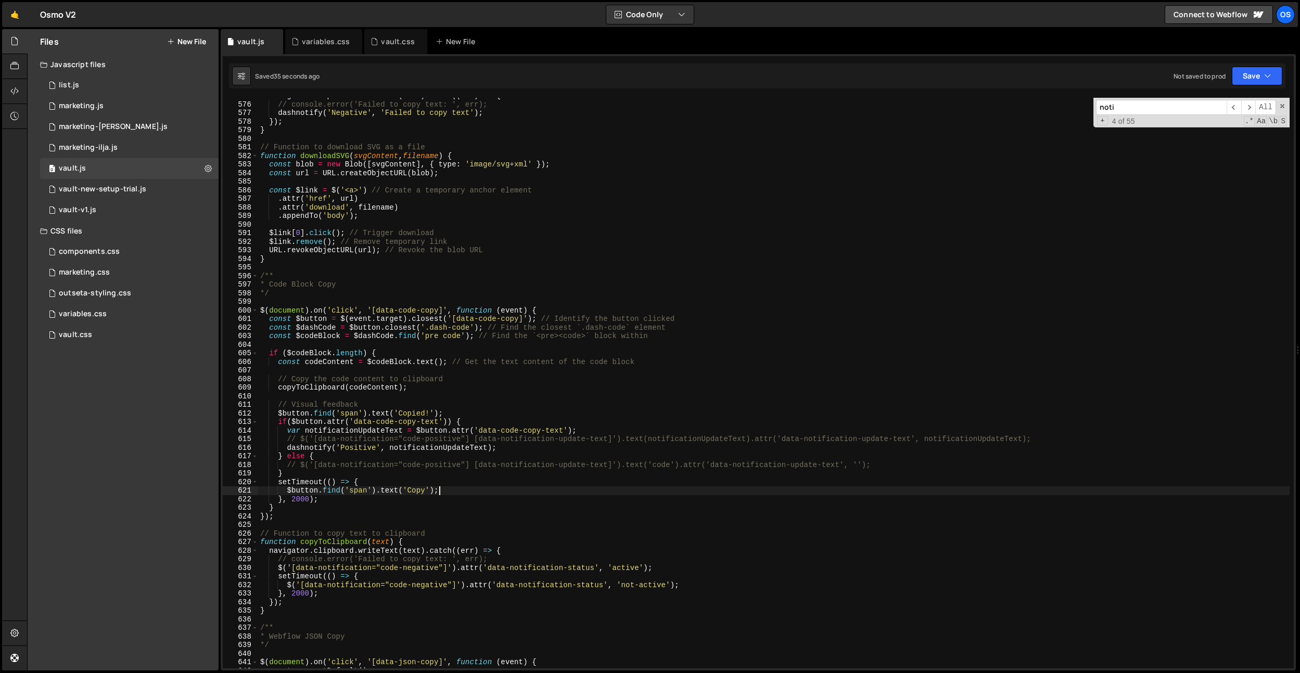
drag, startPoint x: 456, startPoint y: 456, endPoint x: 421, endPoint y: 452, distance: 35.1
click at [456, 456] on div "navigator . clipboard . writeText ( text ) . catch (( err ) => { // console.err…" at bounding box center [773, 386] width 1031 height 588
click at [389, 447] on div "navigator . clipboard . writeText ( text ) . catch (( err ) => { // console.err…" at bounding box center [773, 386] width 1031 height 588
click at [394, 446] on div "navigator . clipboard . writeText ( text ) . catch (( err ) => { // console.err…" at bounding box center [773, 386] width 1031 height 588
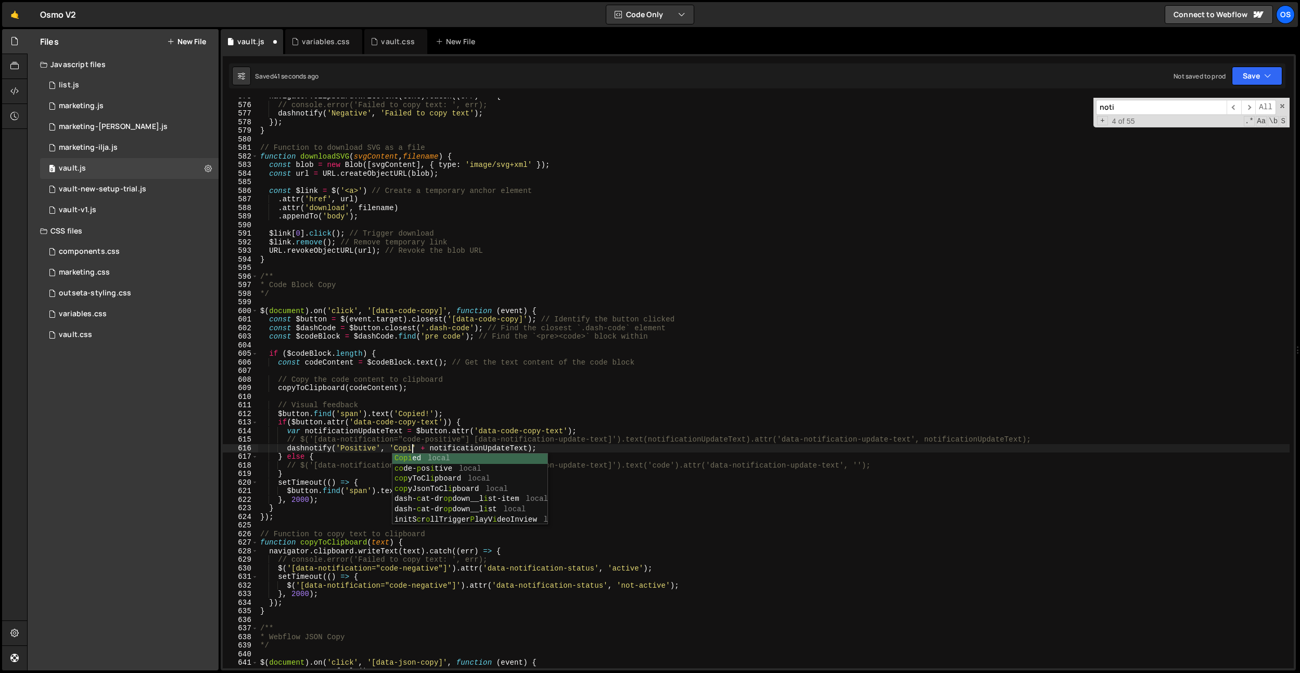
scroll to position [0, 11]
click at [536, 446] on div "navigator . clipboard . writeText ( text ) . catch (( err ) => { // console.err…" at bounding box center [773, 386] width 1031 height 588
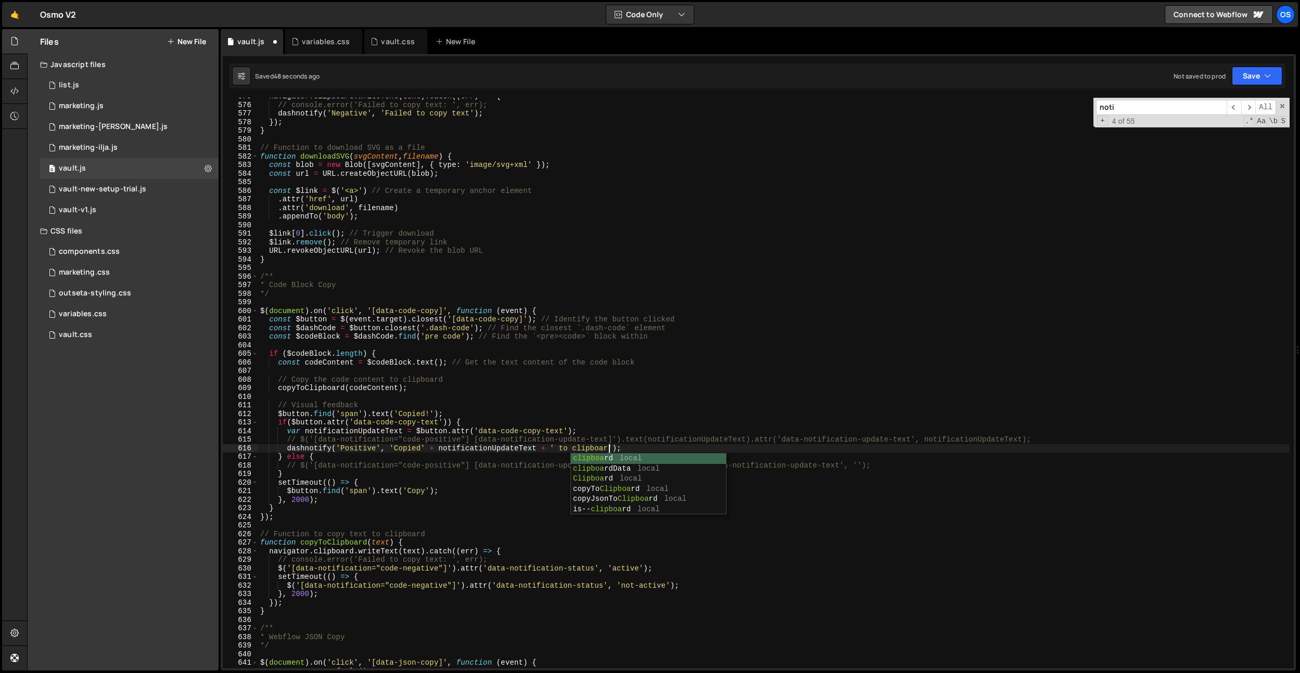
scroll to position [0, 24]
click at [421, 450] on div "navigator . clipboard . writeText ( text ) . catch (( err ) => { // console.err…" at bounding box center [773, 386] width 1031 height 588
drag, startPoint x: 288, startPoint y: 450, endPoint x: 369, endPoint y: 467, distance: 83.5
click at [645, 450] on div "navigator . clipboard . writeText ( text ) . catch (( err ) => { // console.err…" at bounding box center [773, 386] width 1031 height 588
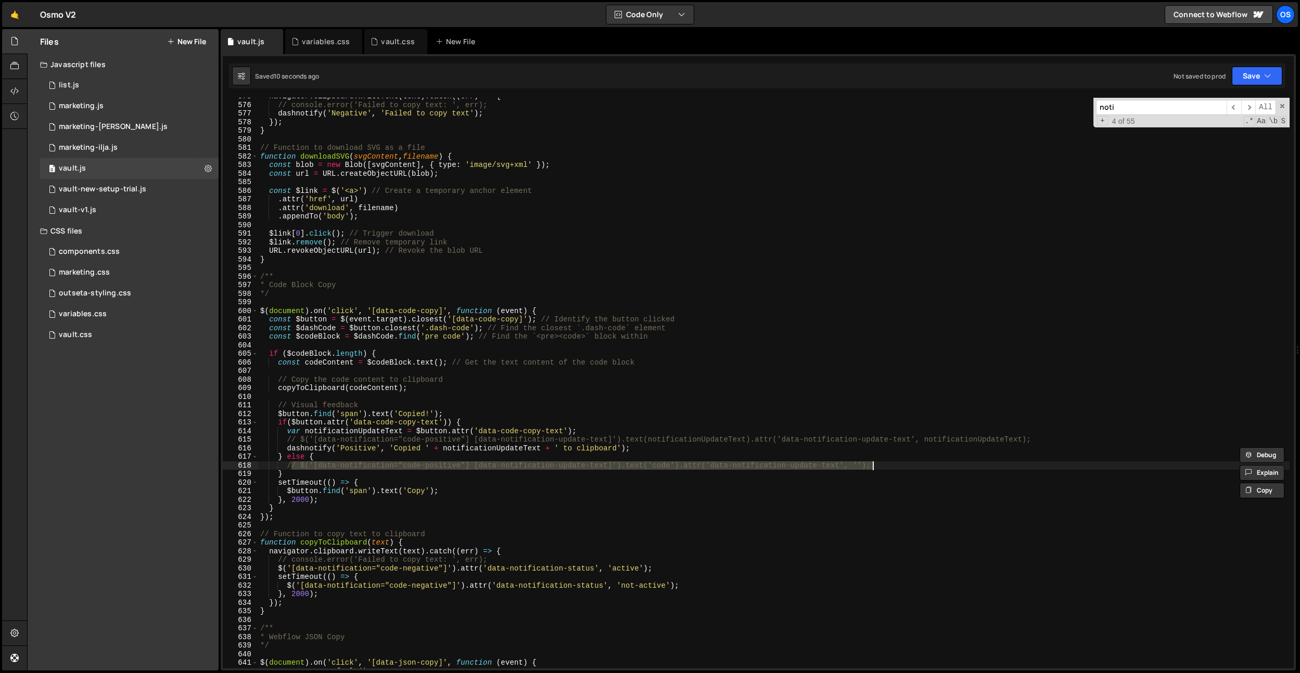
drag, startPoint x: 289, startPoint y: 467, endPoint x: 879, endPoint y: 468, distance: 590.0
click at [879, 468] on div "navigator . clipboard . writeText ( text ) . catch (( err ) => { // console.err…" at bounding box center [773, 386] width 1031 height 588
type textarea "/"
paste textarea "dashnotify('Positive', 'Copied ' + notificationUpdateText + ' to clipboard');"
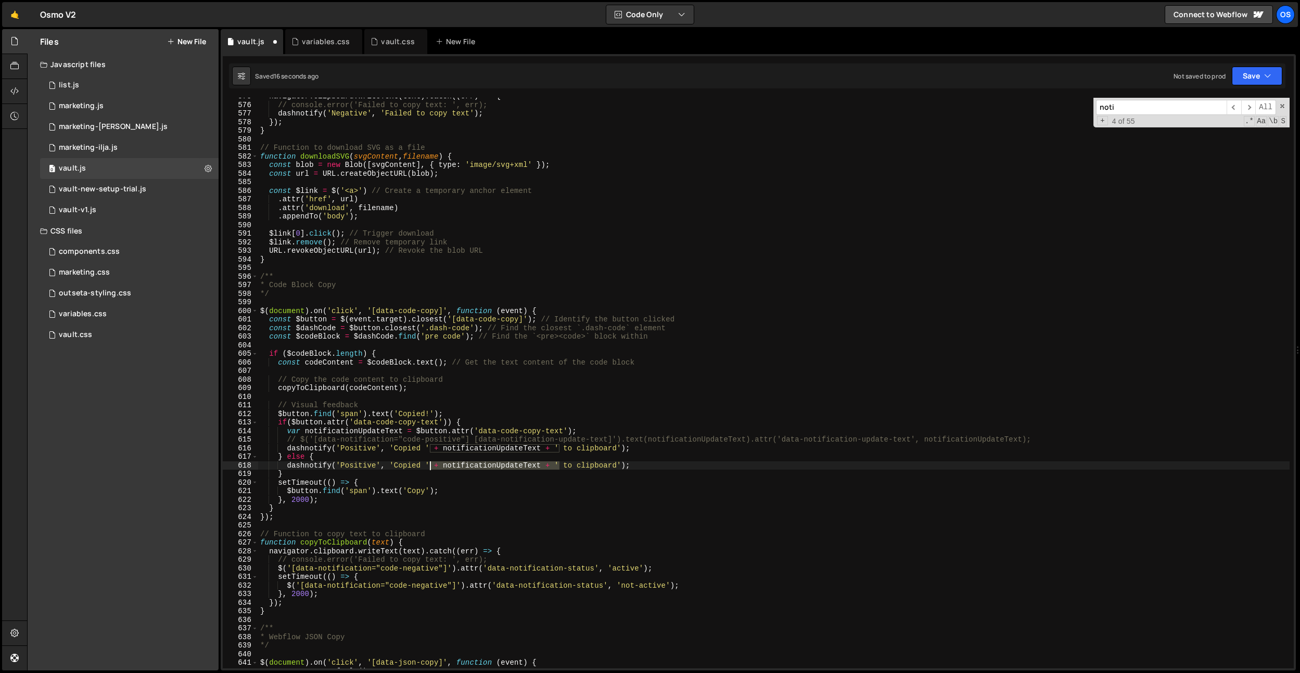
drag, startPoint x: 547, startPoint y: 464, endPoint x: 427, endPoint y: 465, distance: 120.2
click at [427, 465] on div "navigator . clipboard . writeText ( text ) . catch (( err ) => { // console.err…" at bounding box center [773, 386] width 1031 height 588
click at [531, 448] on div "navigator . clipboard . writeText ( text ) . catch (( err ) => { // console.err…" at bounding box center [773, 386] width 1031 height 588
click at [532, 464] on div "navigator . clipboard . writeText ( text ) . catch (( err ) => { // console.err…" at bounding box center [773, 386] width 1031 height 588
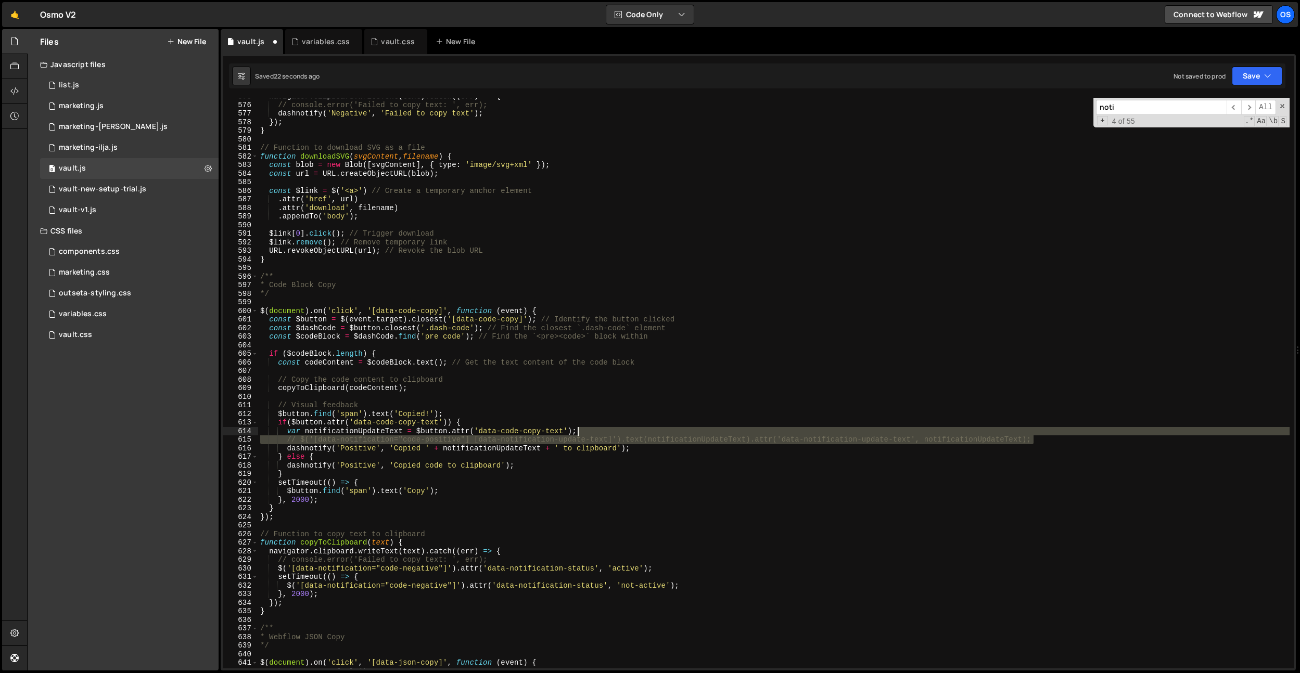
drag, startPoint x: 1101, startPoint y: 440, endPoint x: 1101, endPoint y: 434, distance: 5.7
click at [1101, 434] on div "navigator . clipboard . writeText ( text ) . catch (( err ) => { // console.err…" at bounding box center [773, 386] width 1031 height 588
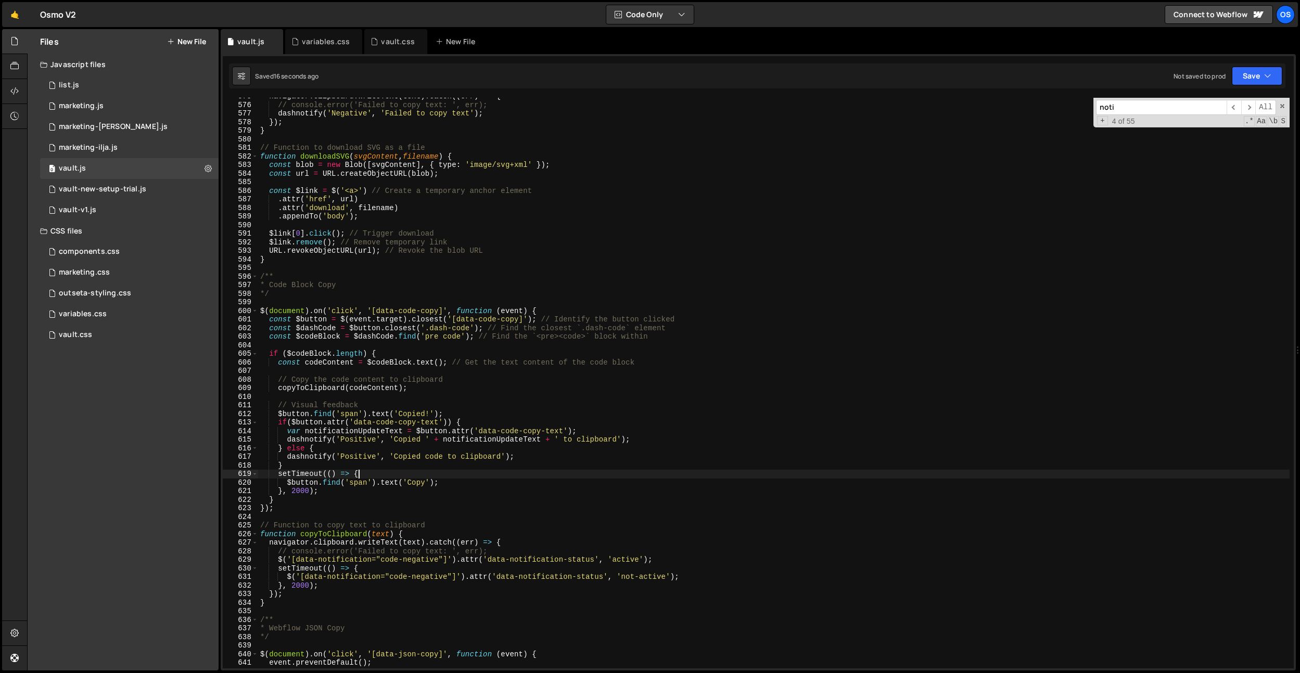
click at [384, 472] on div "navigator . clipboard . writeText ( text ) . catch (( err ) => { // console.err…" at bounding box center [773, 386] width 1031 height 588
type textarea "setTimeout(() => {"
